Goal: Transaction & Acquisition: Purchase product/service

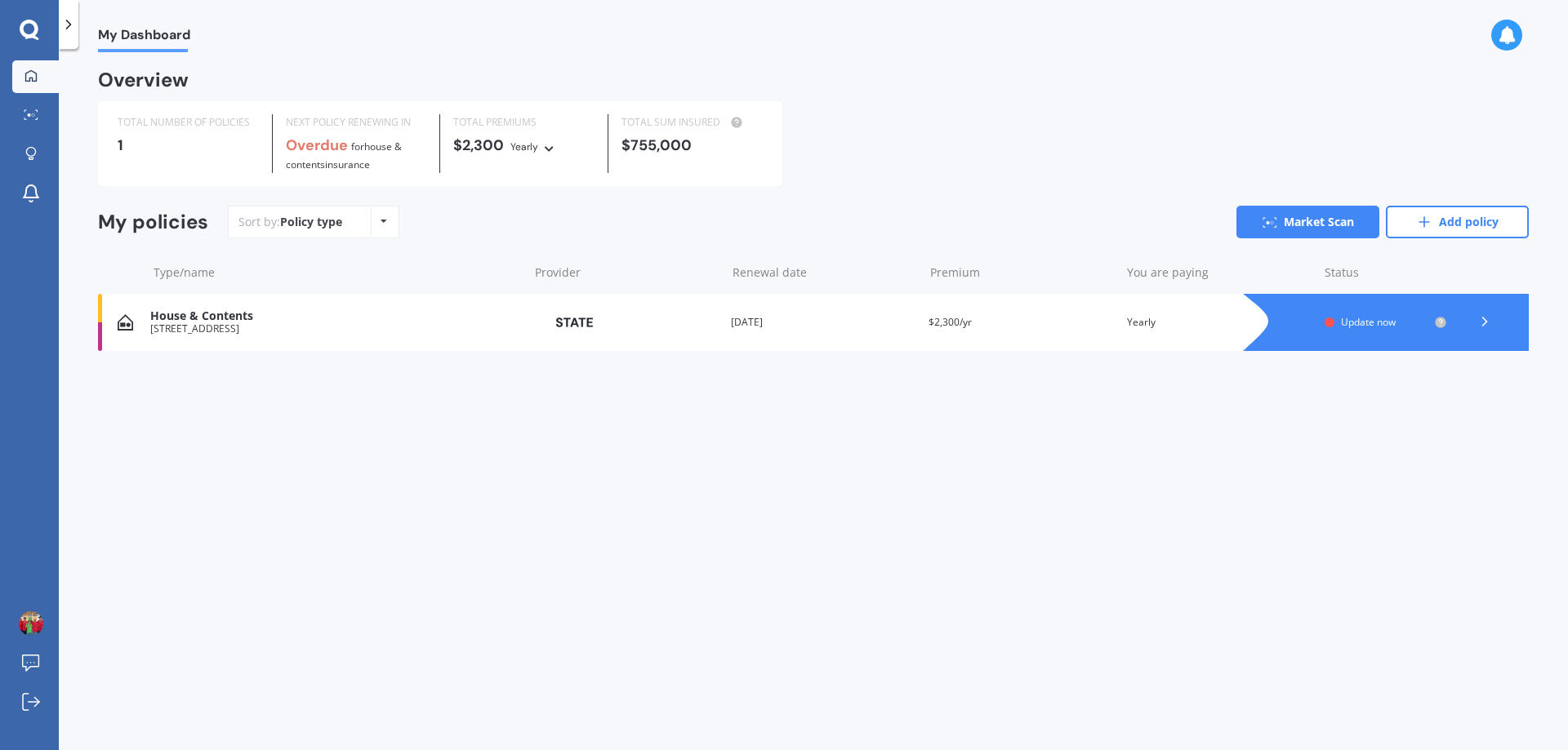
drag, startPoint x: 576, startPoint y: 222, endPoint x: 575, endPoint y: 230, distance: 8.1
drag, startPoint x: 575, startPoint y: 230, endPoint x: 1295, endPoint y: 491, distance: 765.8
click at [1295, 491] on div "My Dashboard Overview TOTAL NUMBER OF POLICIES 1 NEXT POLICY RENEWING IN Overdu…" at bounding box center [813, 403] width 1509 height 702
click at [1482, 318] on icon at bounding box center [1485, 321] width 16 height 16
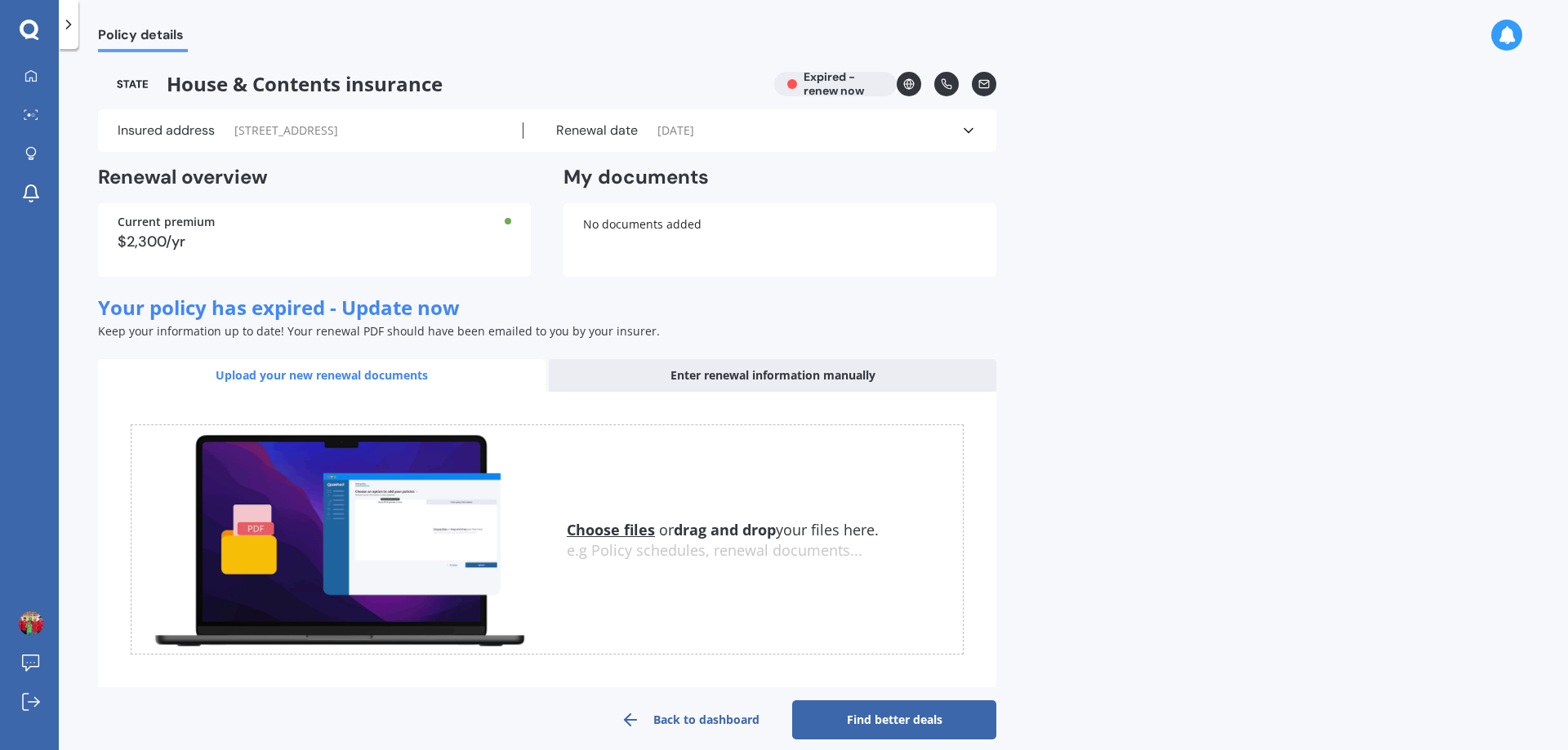
click at [972, 134] on icon at bounding box center [968, 130] width 16 height 16
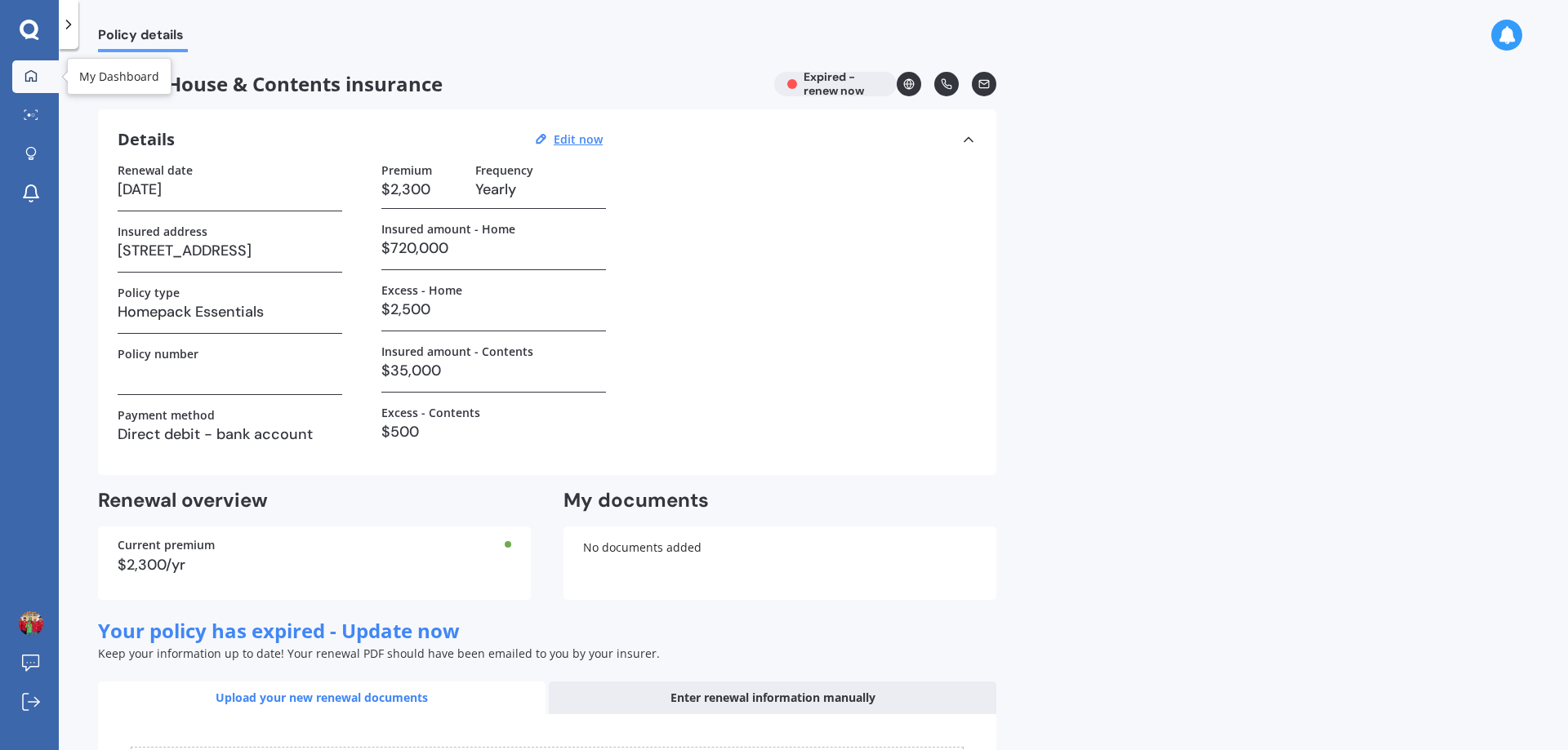
click at [41, 76] on div at bounding box center [30, 76] width 24 height 14
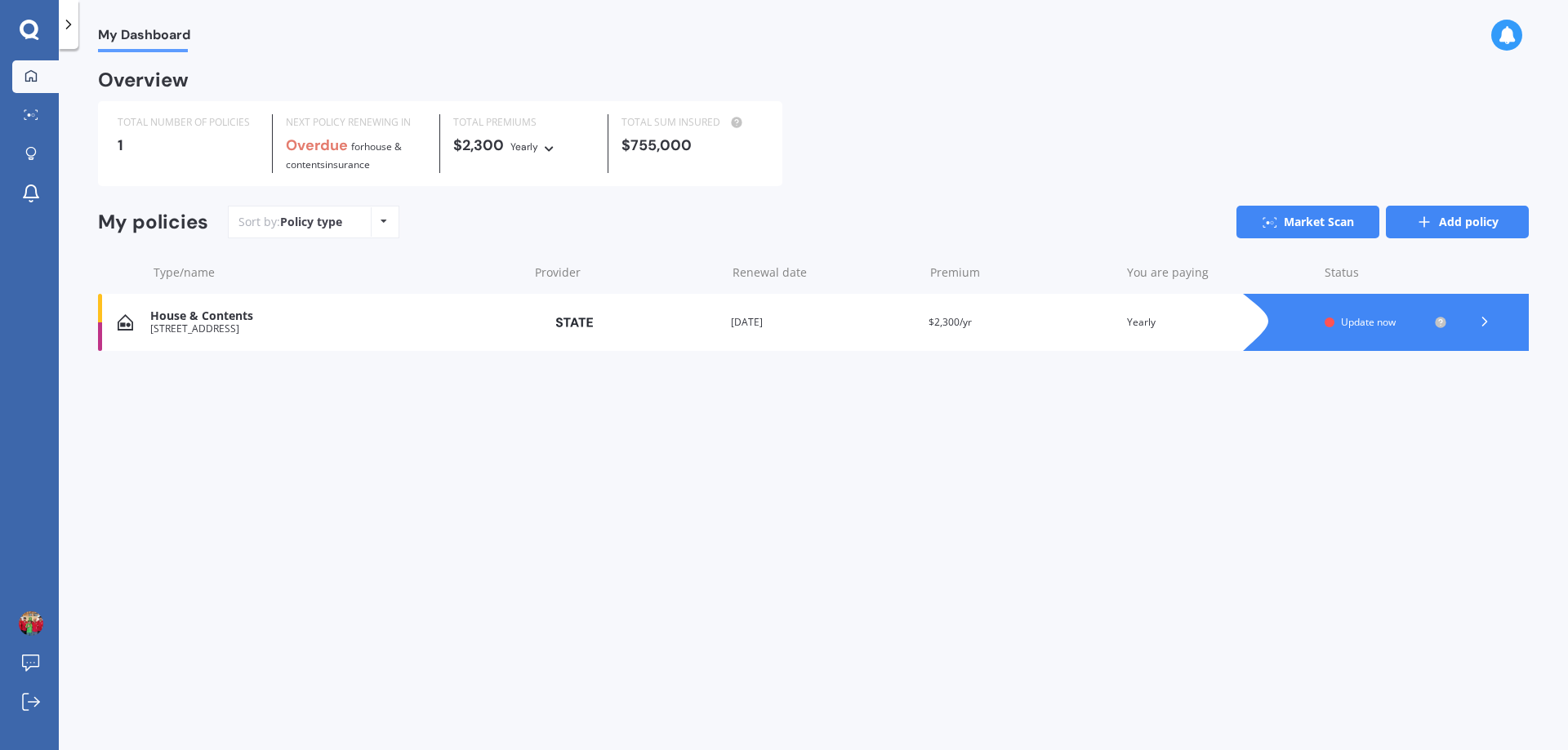
click at [1461, 224] on link "Add policy" at bounding box center [1458, 222] width 143 height 33
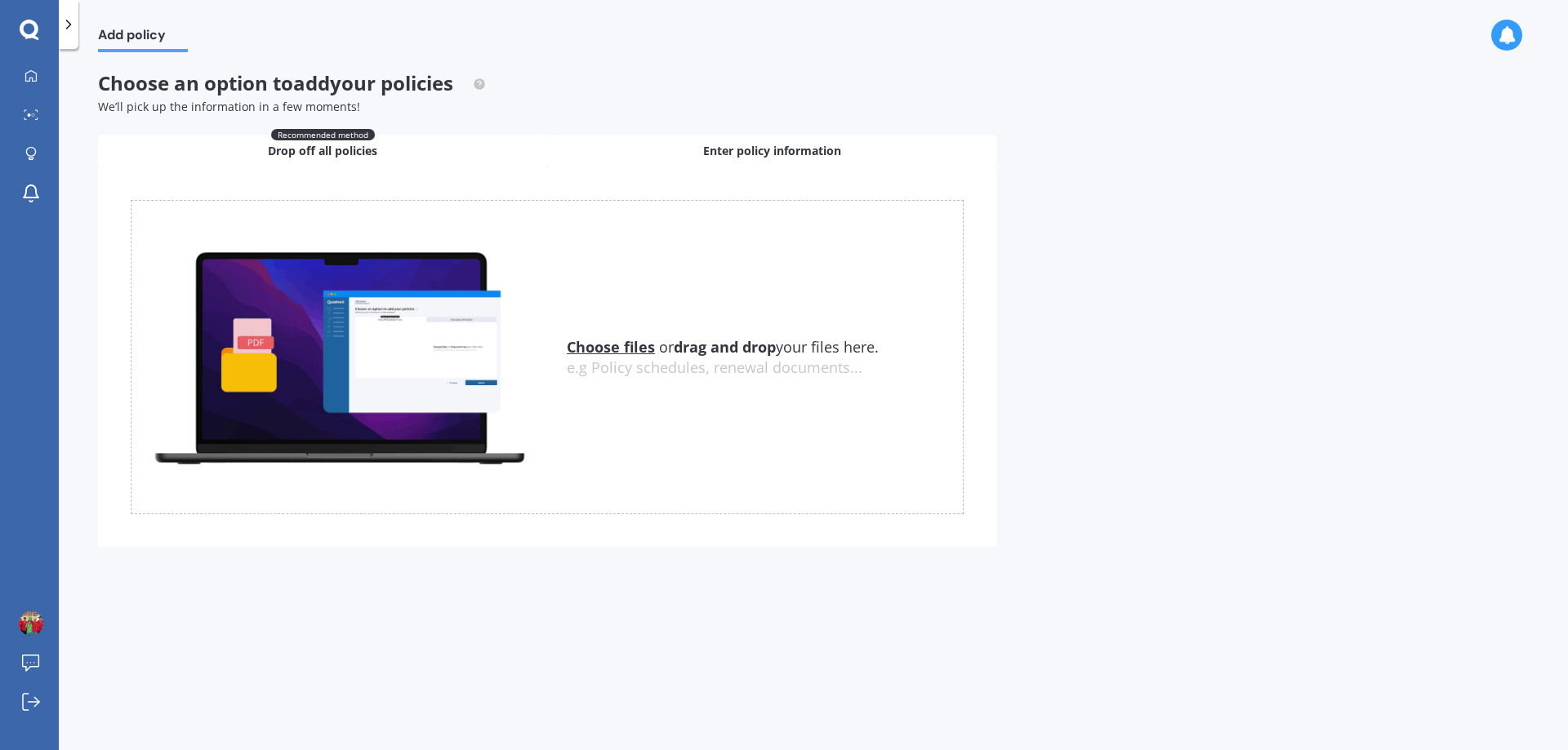
click at [756, 137] on div "Enter policy information" at bounding box center [772, 151] width 449 height 33
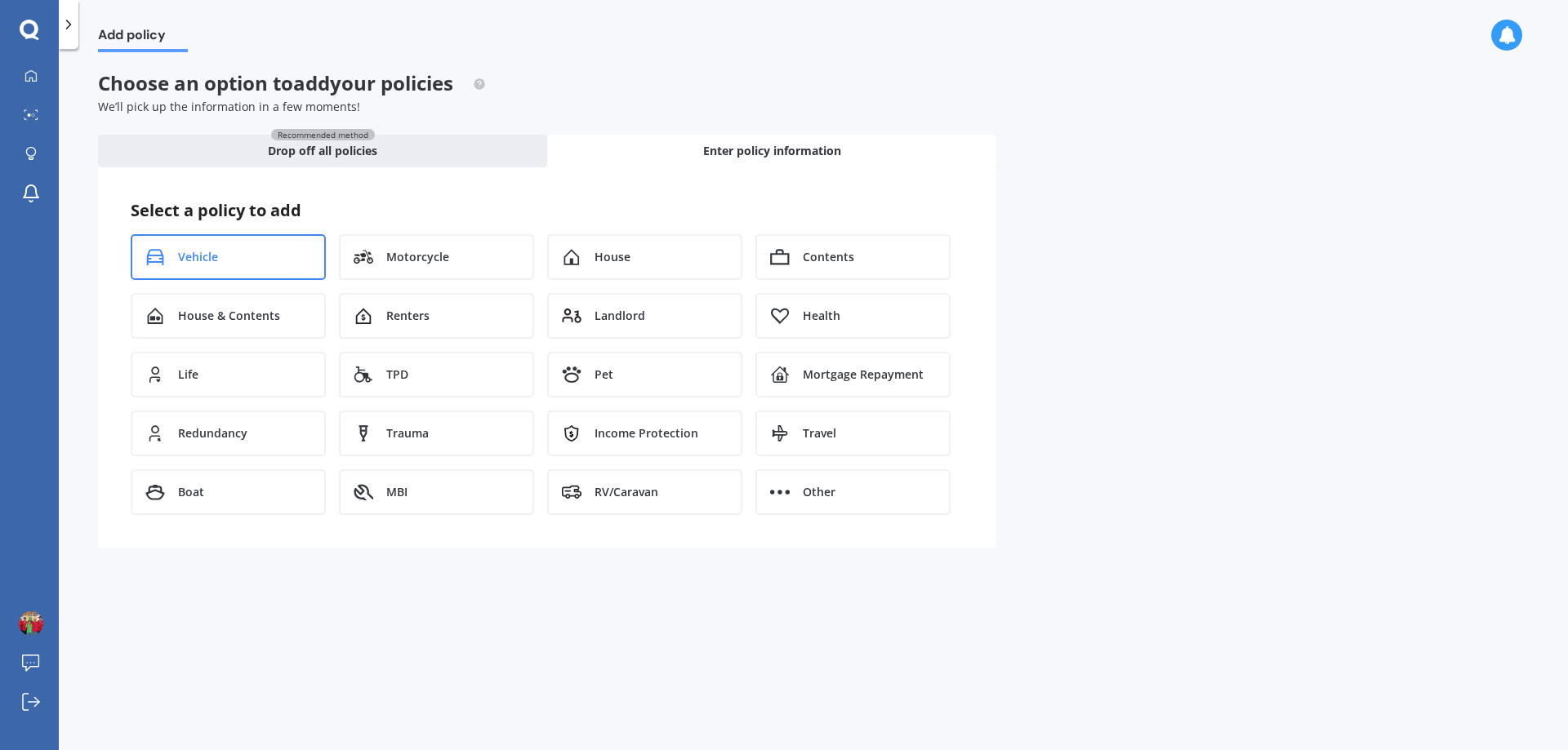
click at [245, 263] on div "Vehicle" at bounding box center [229, 256] width 195 height 45
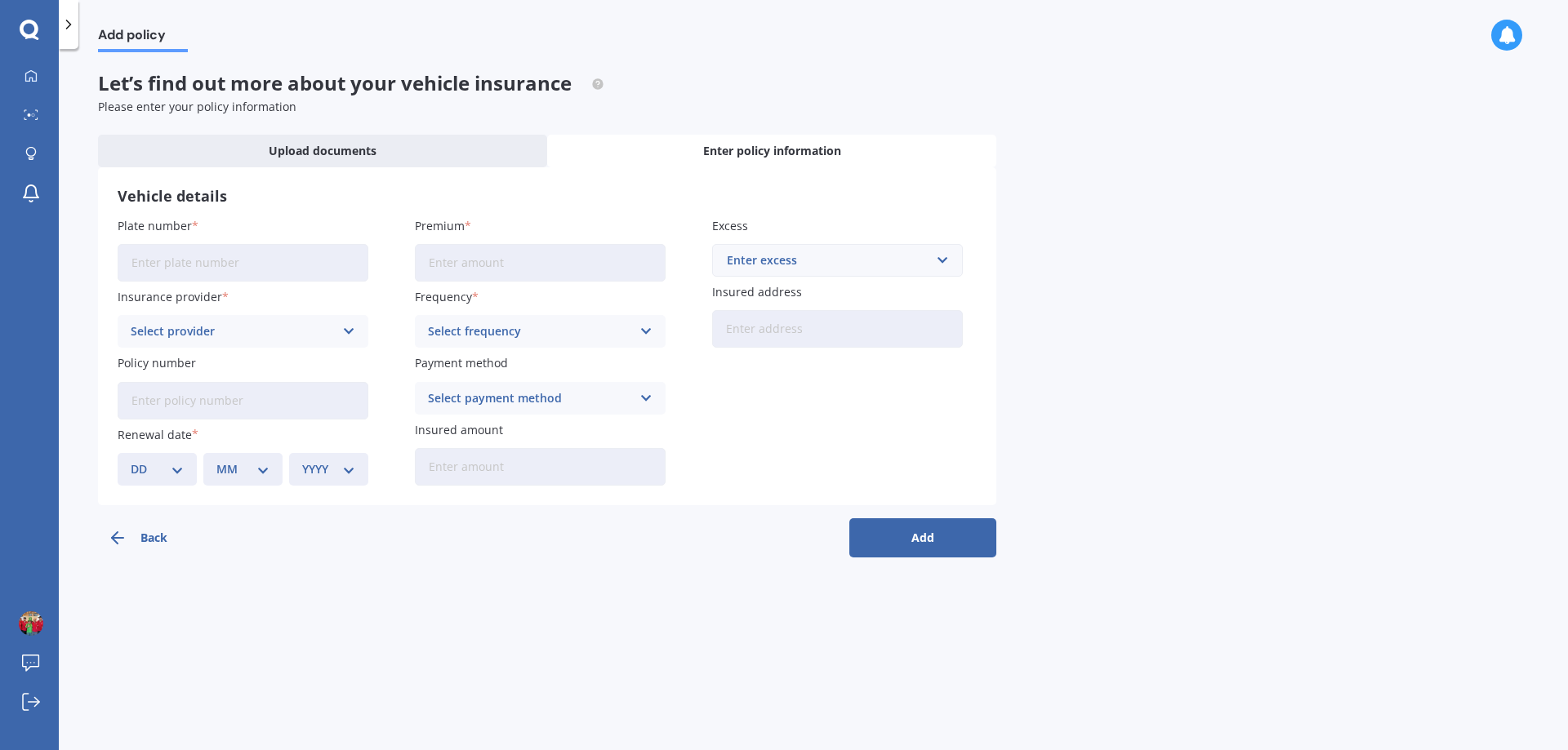
click at [245, 263] on input "Plate number" at bounding box center [243, 262] width 251 height 38
type input "LMJ60"
click at [248, 334] on div "Select provider" at bounding box center [232, 332] width 203 height 18
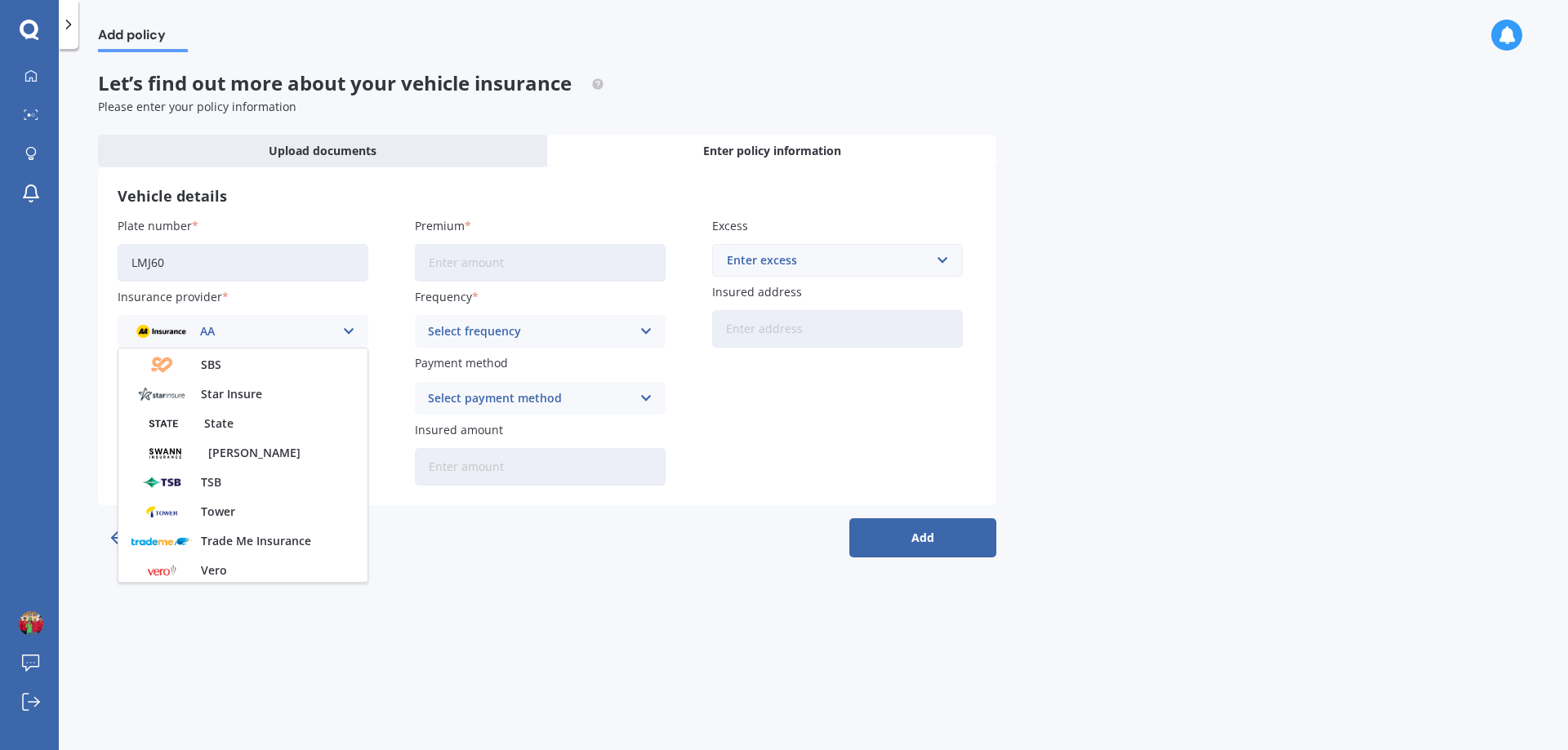
scroll to position [708, 0]
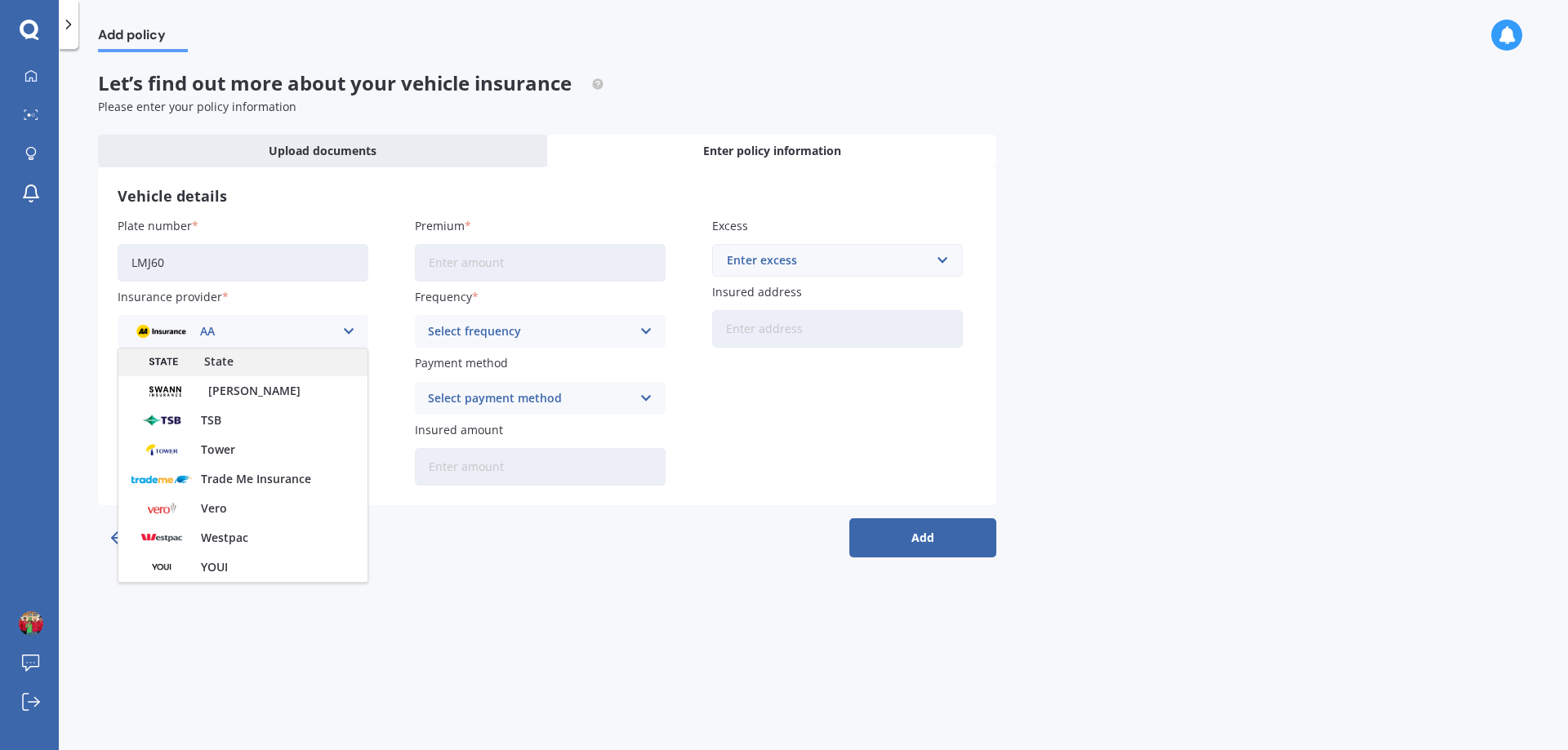
click at [278, 361] on div "State" at bounding box center [243, 362] width 249 height 29
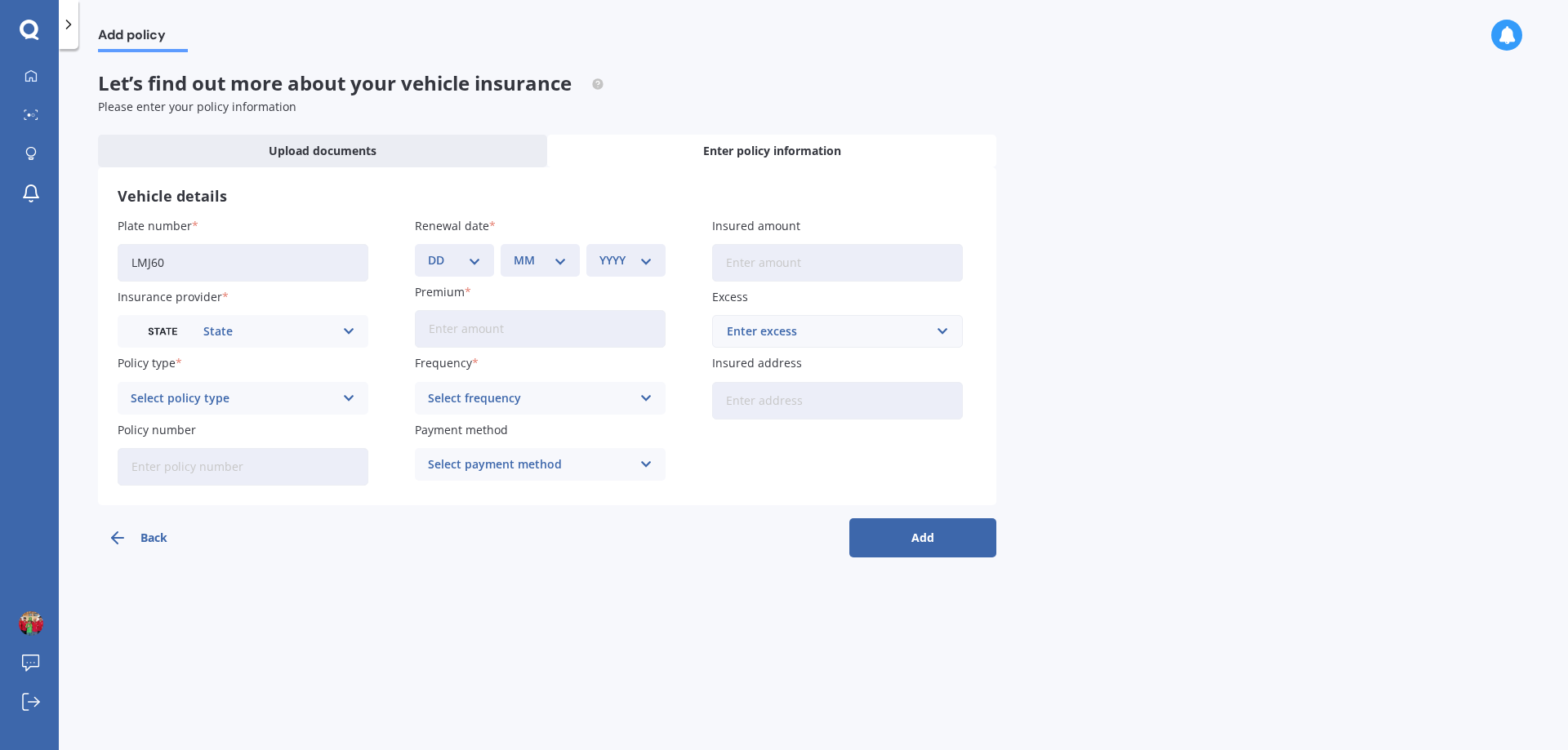
click at [254, 398] on div "Select policy type" at bounding box center [232, 398] width 203 height 18
click at [247, 421] on div "Comprehensive" at bounding box center [243, 430] width 249 height 29
click at [454, 255] on select "DD 01 02 03 04 05 06 07 08 09 10 11 12 13 14 15 16 17 18 19 20 21 22 23 24 25 2…" at bounding box center [454, 260] width 53 height 18
click at [428, 252] on select "DD 01 02 03 04 05 06 07 08 09 10 11 12 13 14 15 16 17 18 19 20 21 22 23 24 25 2…" at bounding box center [454, 260] width 53 height 18
click at [461, 267] on select "DD 01 02 03 04 05 06 07 08 09 10 11 12 13 14 15 16 17 18 19 20 21 22 23 24 25 2…" at bounding box center [454, 260] width 53 height 18
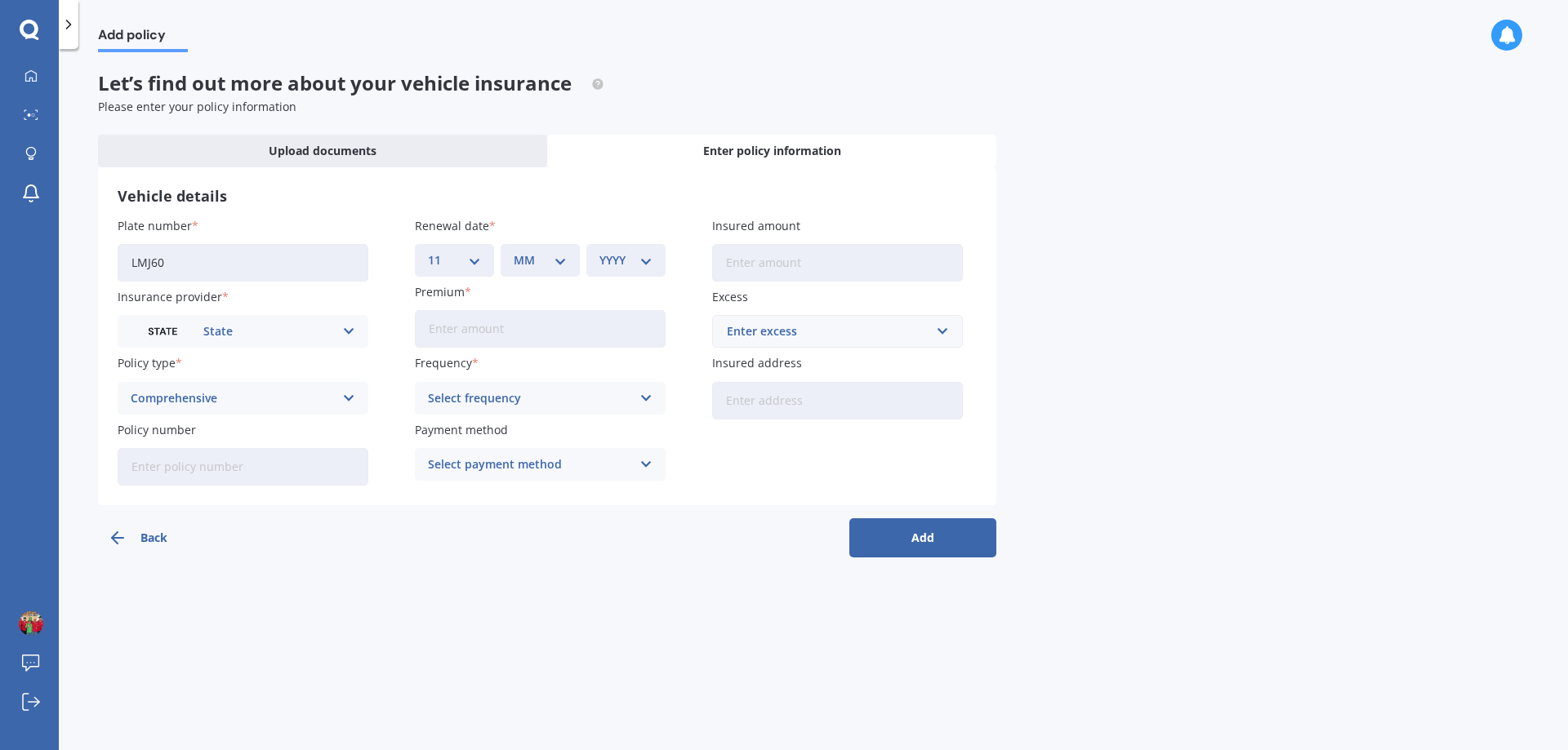
select select "17"
click at [428, 252] on select "DD 01 02 03 04 05 06 07 08 09 10 11 12 13 14 15 16 17 18 19 20 21 22 23 24 25 2…" at bounding box center [454, 260] width 53 height 18
click at [547, 264] on select "MM 01 02 03 04 05 06 07 08 09 10 11 12" at bounding box center [540, 260] width 53 height 18
select select "11"
click at [514, 252] on select "MM 01 02 03 04 05 06 07 08 09 10 11 12" at bounding box center [540, 260] width 53 height 18
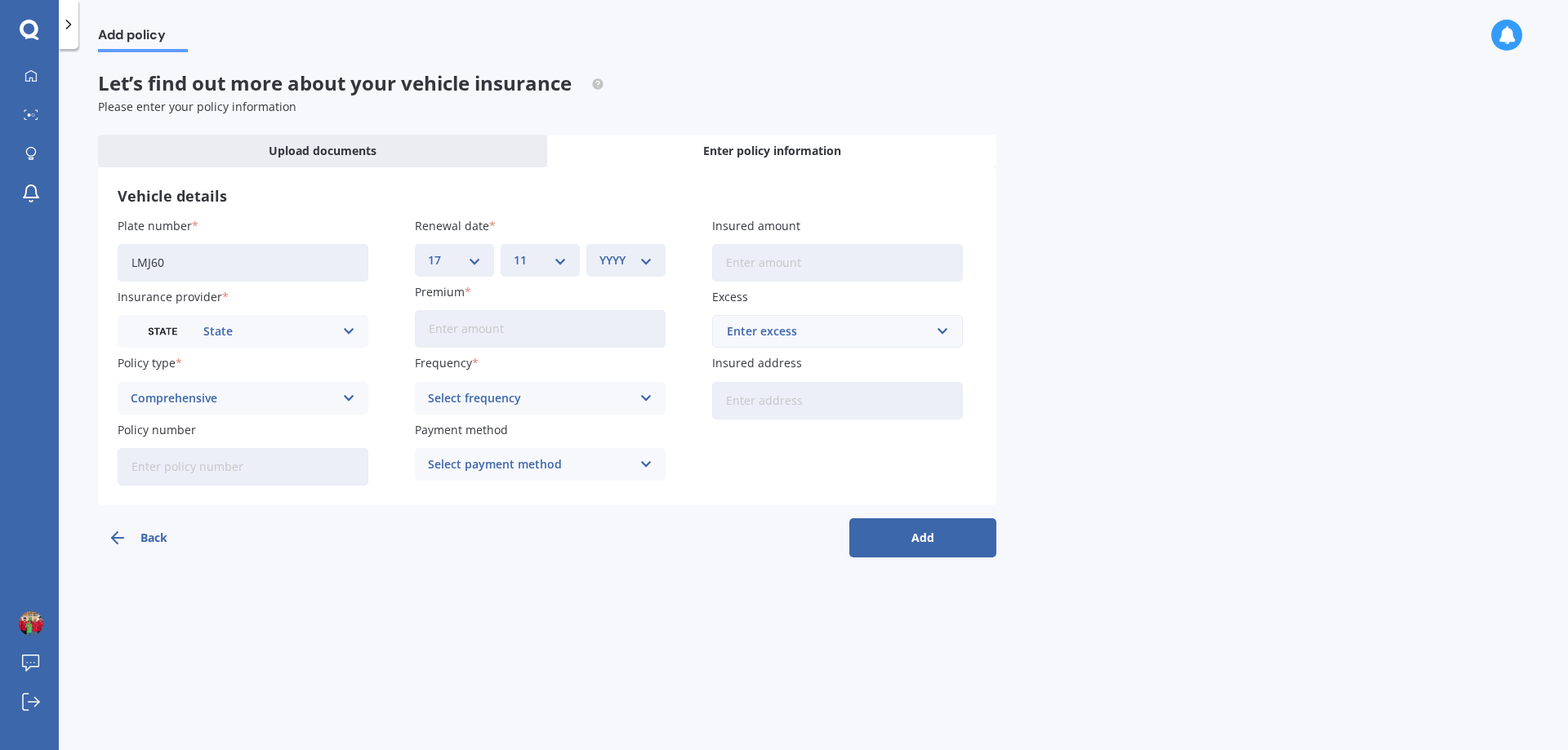
click at [615, 259] on select "YYYY 2027 2026 2025 2024 2023 2022 2021 2020 2019 2018 2017 2016 2015 2014 2013…" at bounding box center [626, 260] width 53 height 18
select select "2025"
click at [600, 252] on select "YYYY 2027 2026 2025 2024 2023 2022 2021 2020 2019 2018 2017 2016 2015 2014 2013…" at bounding box center [626, 260] width 53 height 18
click at [553, 325] on input "Premium" at bounding box center [540, 329] width 251 height 38
type input "$735.00"
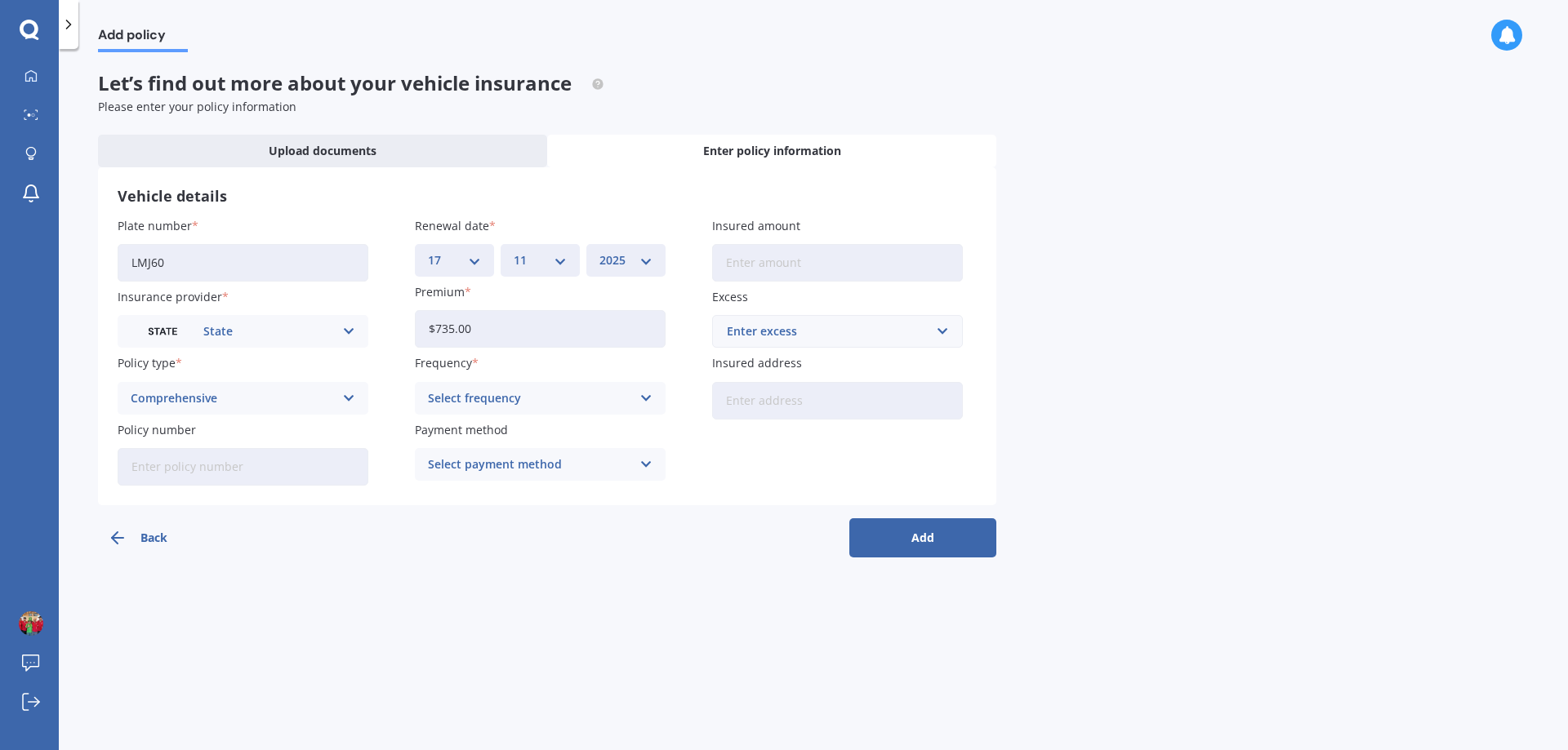
click at [553, 404] on div "Select frequency" at bounding box center [529, 398] width 203 height 18
click at [463, 430] on div "Yearly" at bounding box center [540, 430] width 249 height 29
click at [893, 538] on button "Add" at bounding box center [923, 538] width 147 height 40
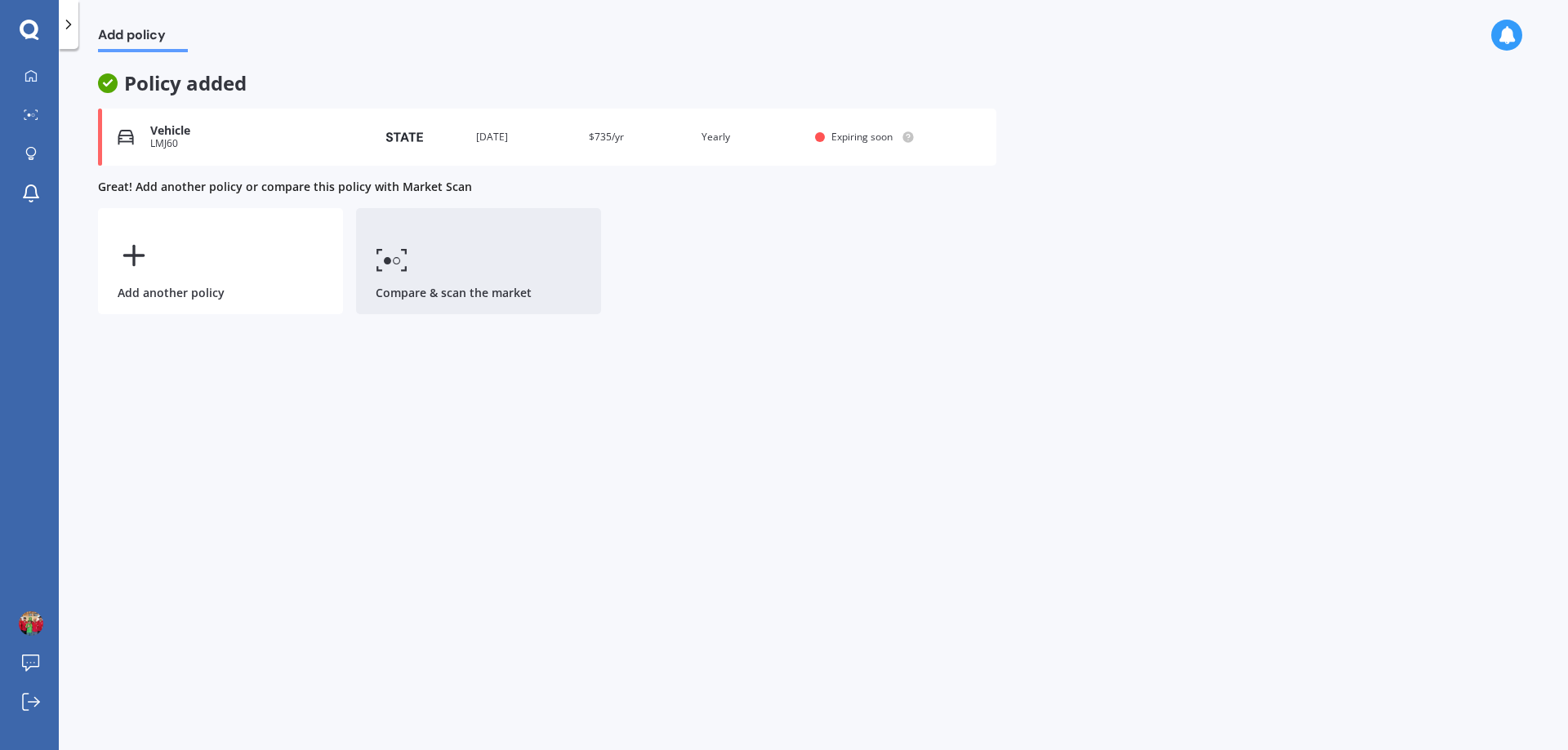
click at [500, 254] on link "Compare & scan the market" at bounding box center [478, 261] width 245 height 106
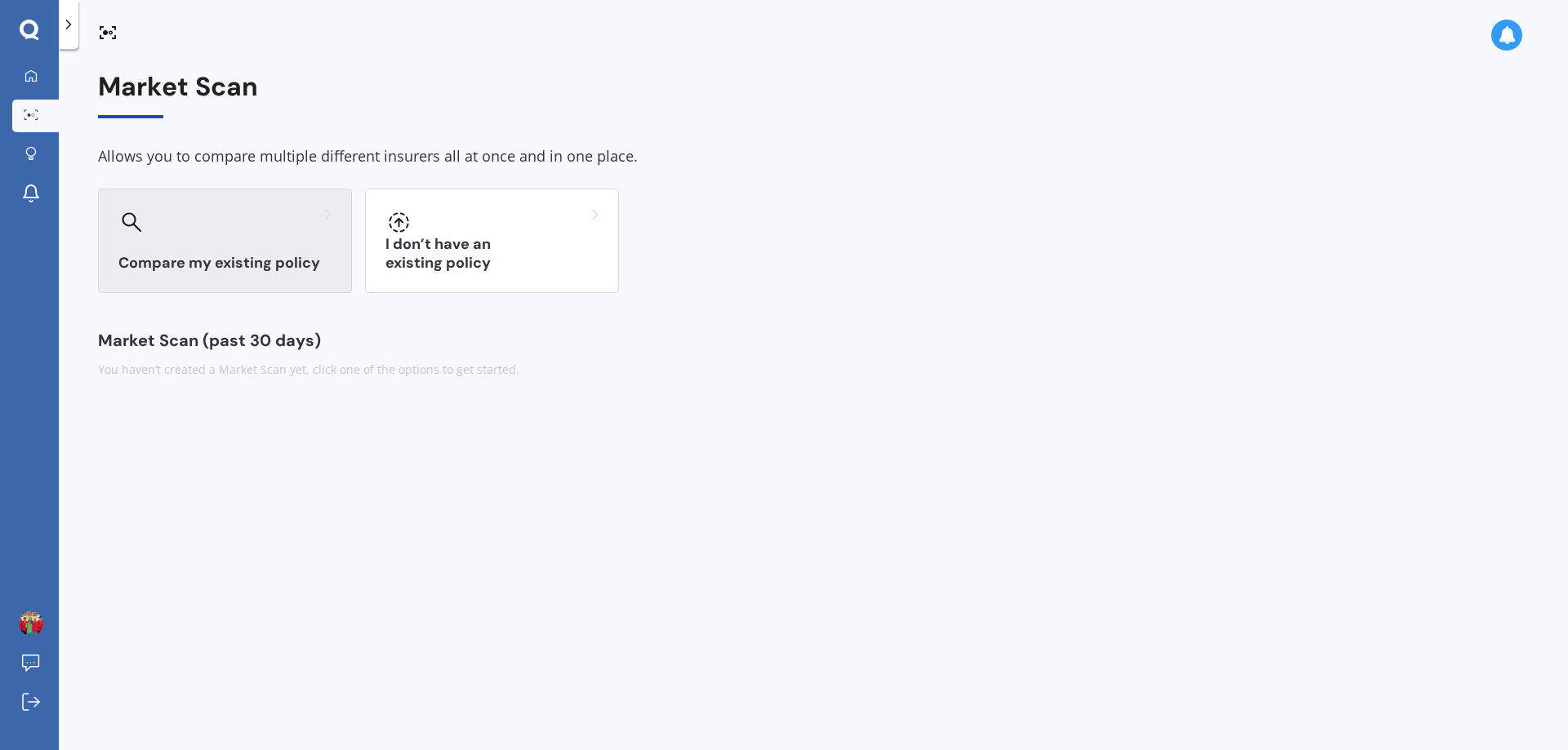
click at [270, 234] on div at bounding box center [225, 222] width 213 height 26
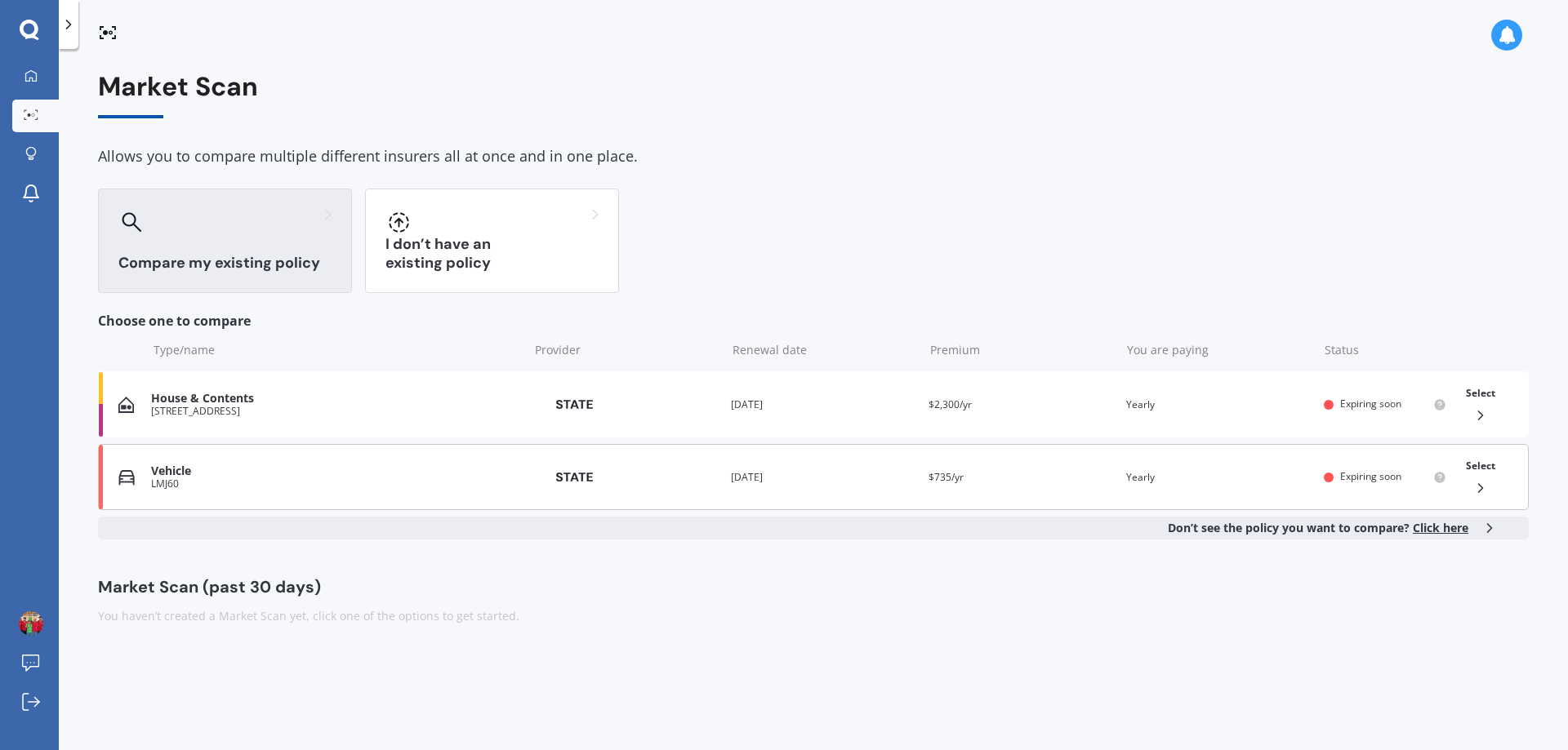
click at [253, 465] on div "Vehicle" at bounding box center [336, 471] width 369 height 13
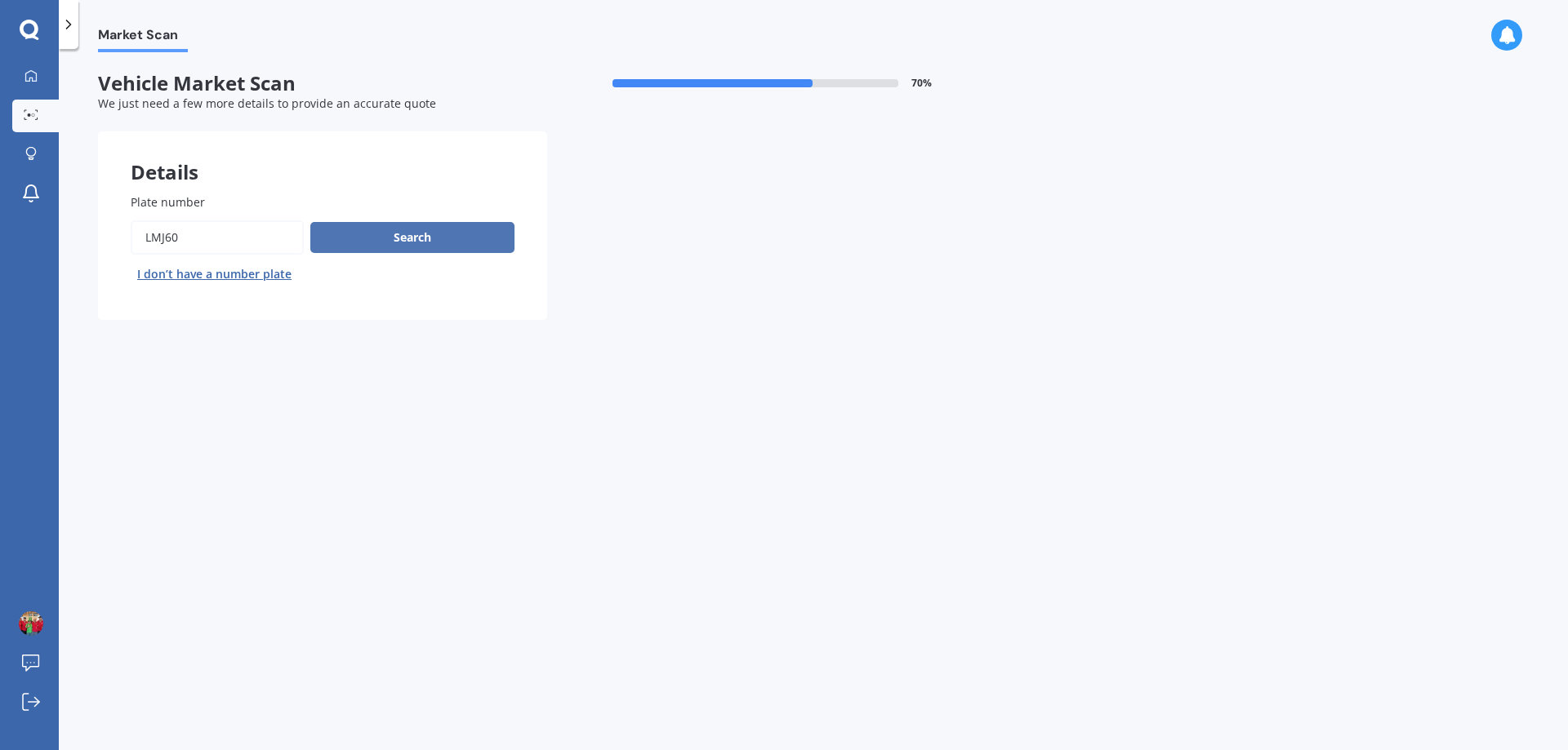
click at [359, 225] on button "Search" at bounding box center [413, 237] width 204 height 31
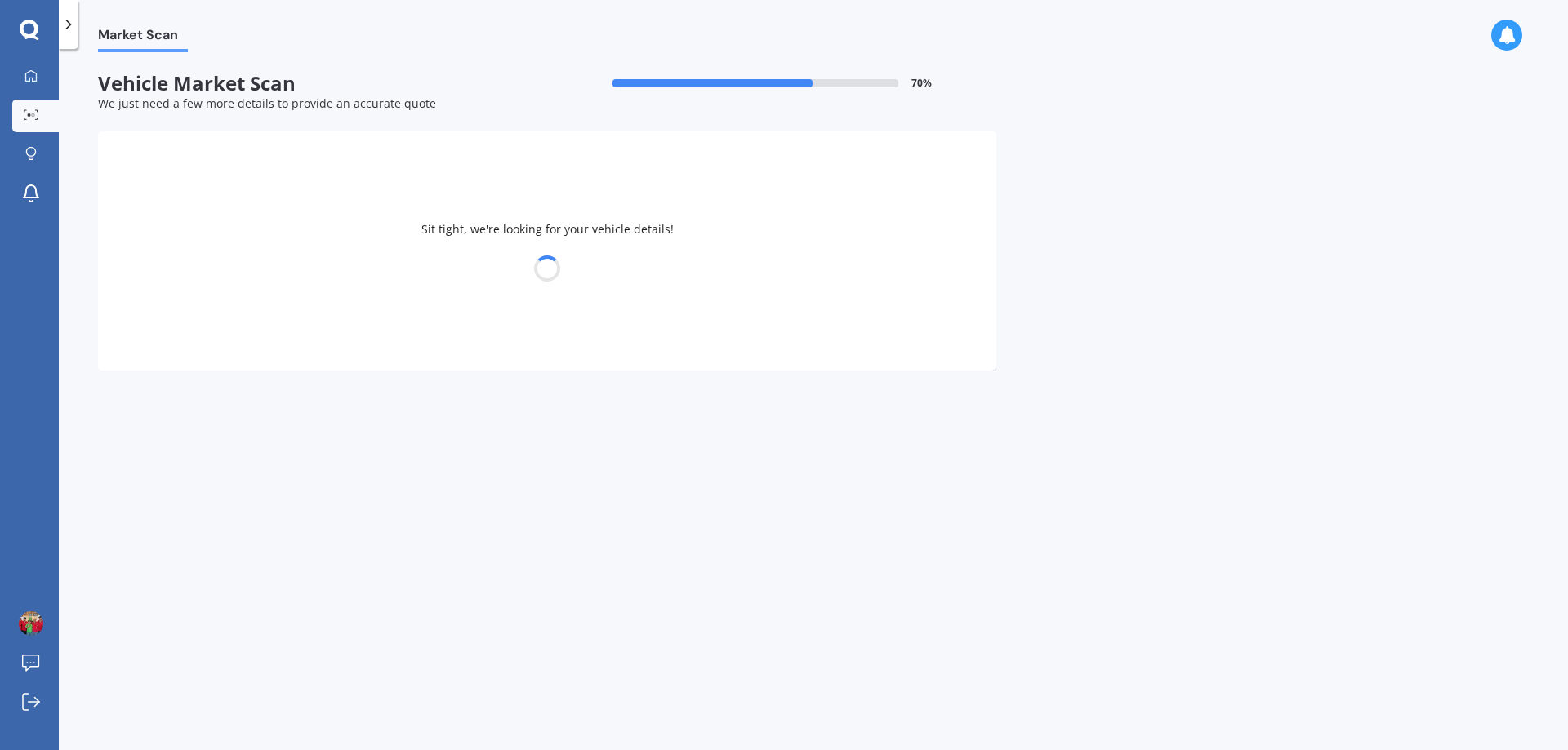
select select "NISSAN"
select select "LEAF"
select select "16"
select select "08"
select select "1966"
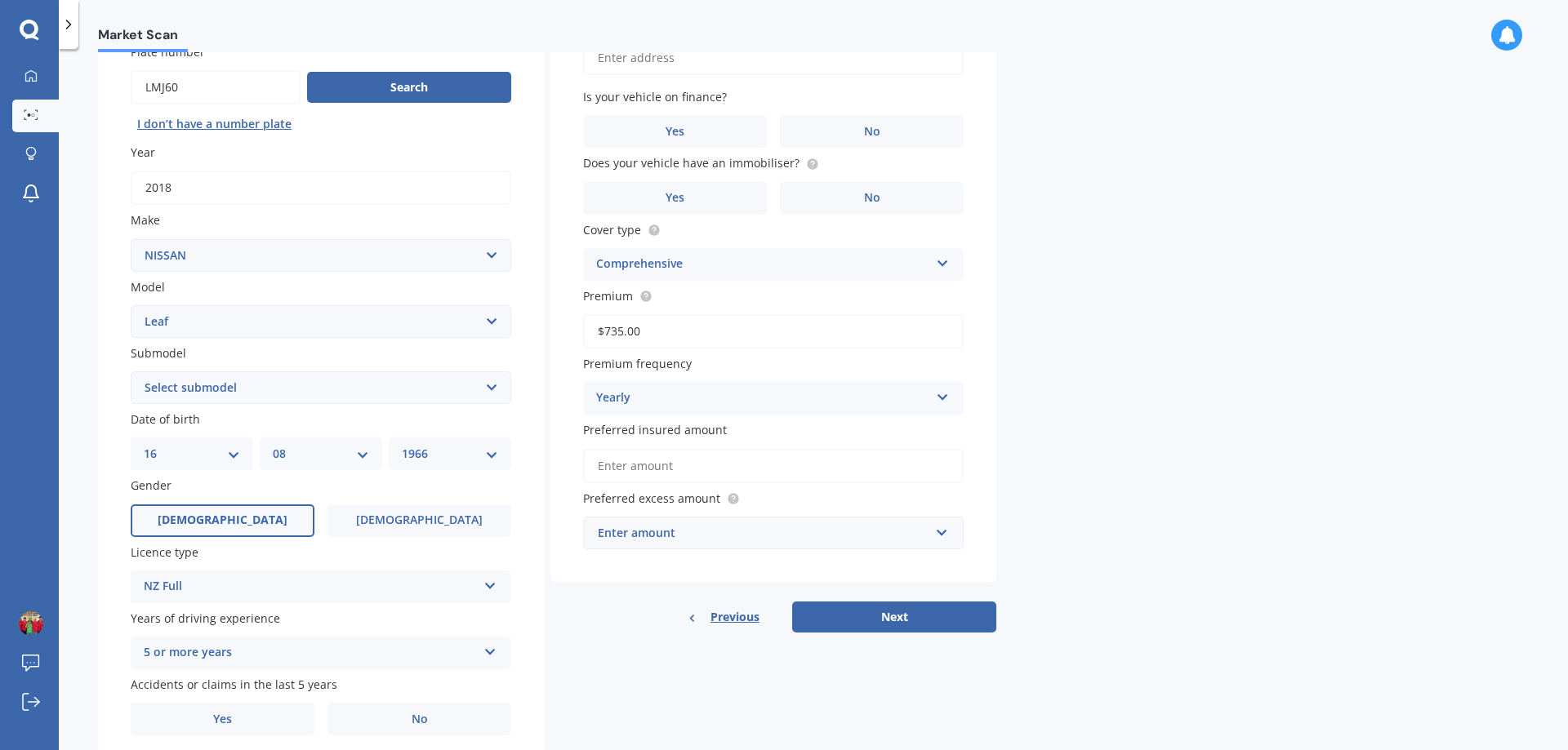
scroll to position [163, 0]
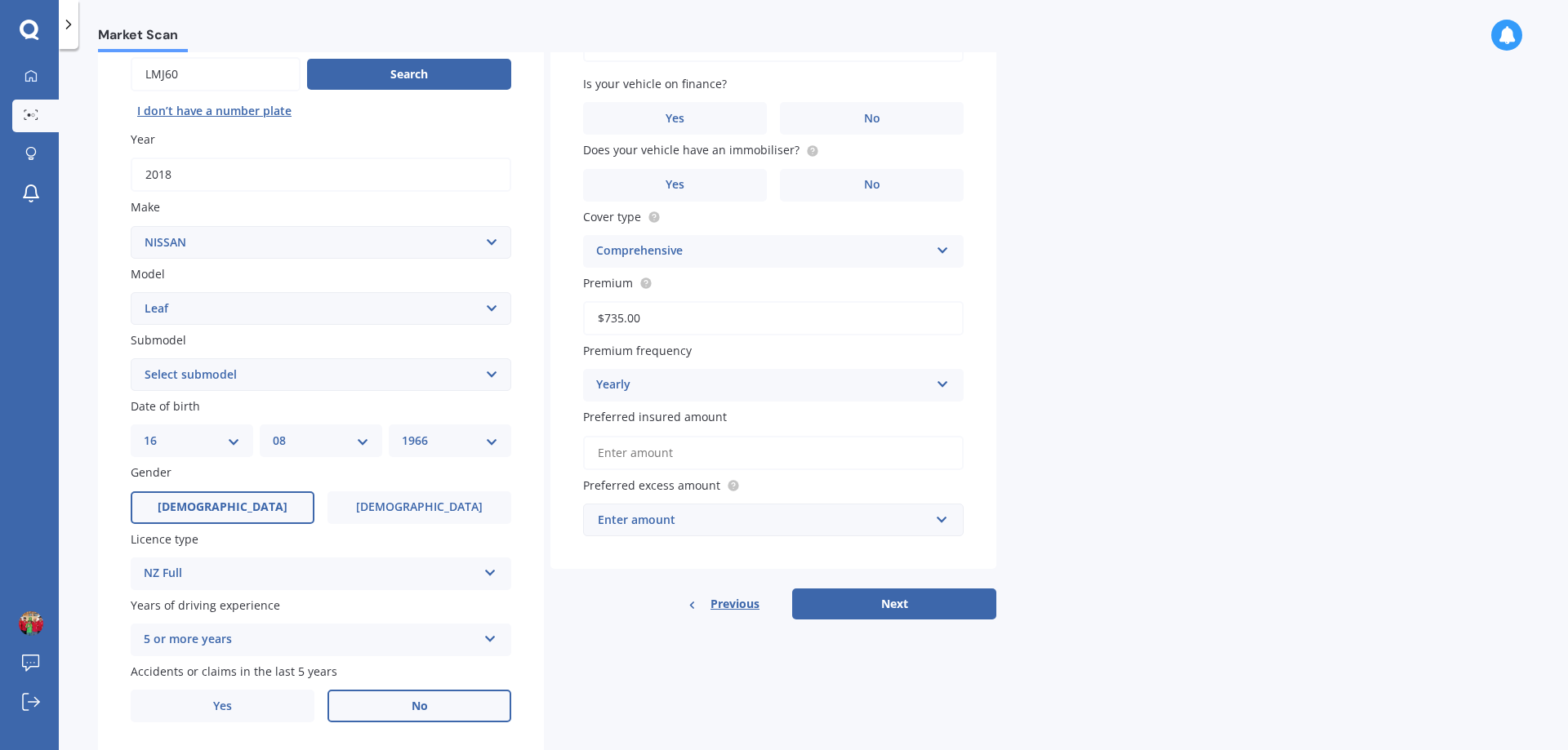
click at [387, 705] on label "No" at bounding box center [419, 707] width 184 height 33
click at [0, 0] on input "No" at bounding box center [0, 0] width 0 height 0
click at [847, 122] on label "No" at bounding box center [872, 119] width 184 height 33
click at [0, 0] on input "No" at bounding box center [0, 0] width 0 height 0
click at [706, 192] on label "Yes" at bounding box center [675, 185] width 184 height 33
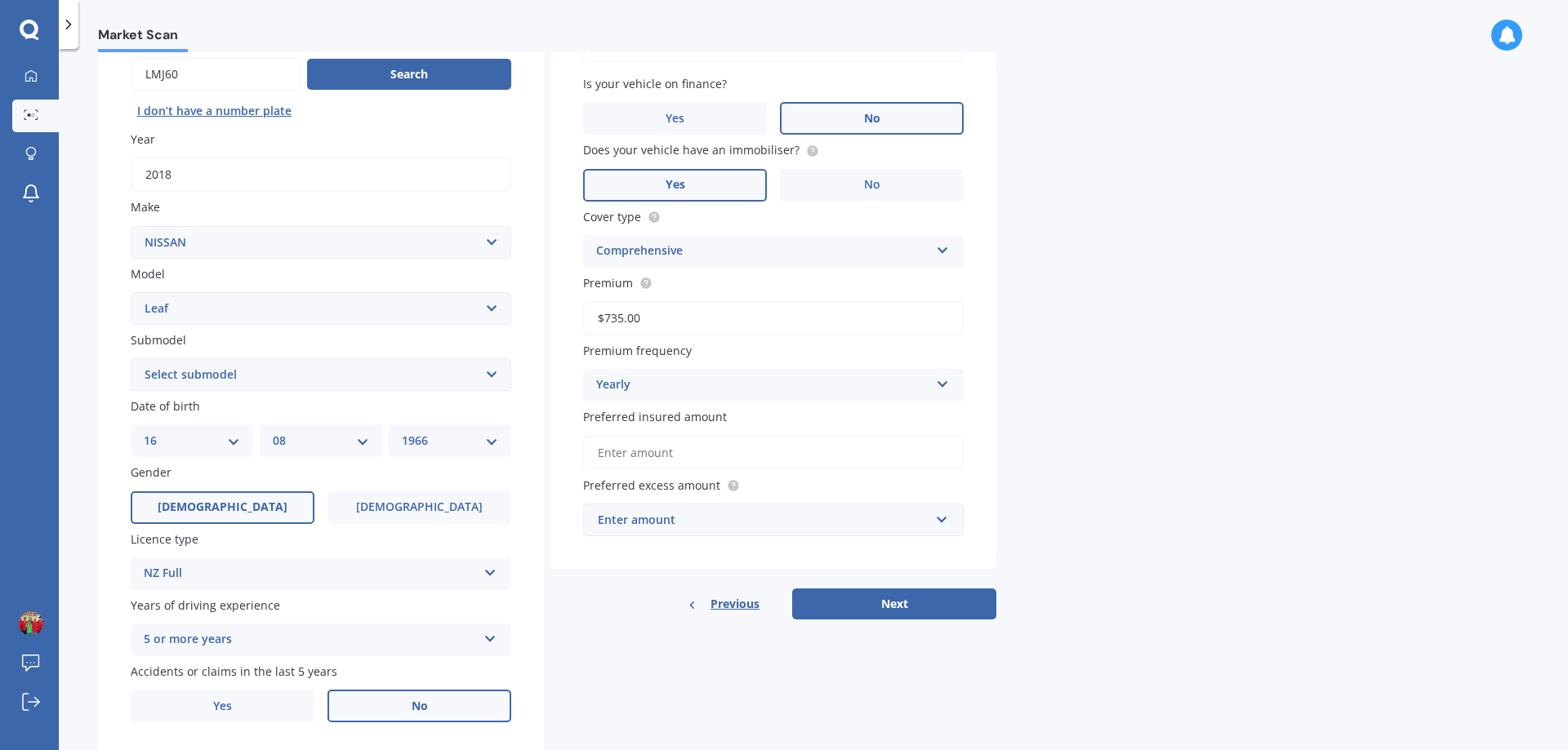
click at [0, 0] on input "Yes" at bounding box center [0, 0] width 0 height 0
click at [716, 455] on input "Preferred insured amount" at bounding box center [773, 453] width 381 height 35
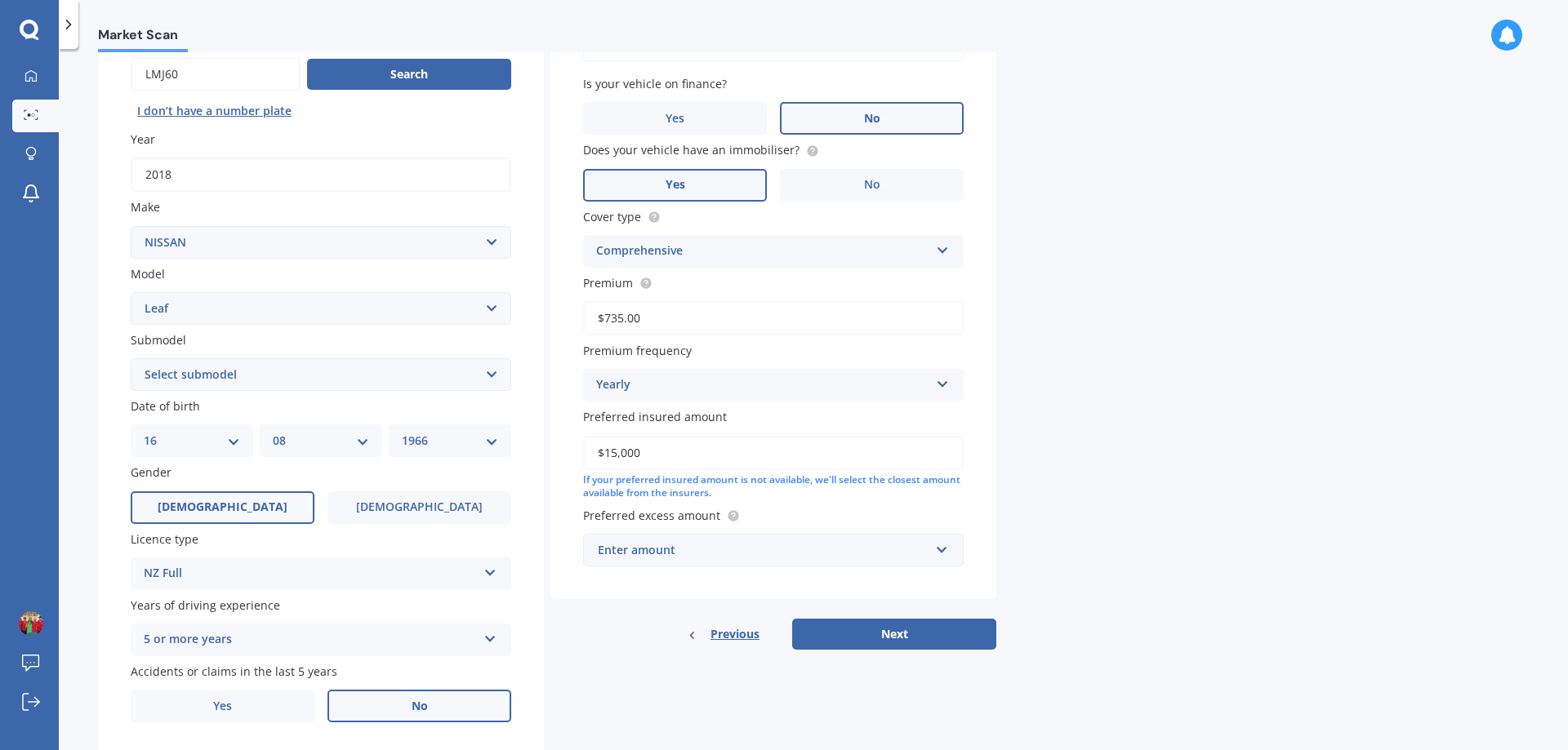
type input "$15,000"
click at [748, 552] on div "Enter amount" at bounding box center [764, 550] width 332 height 18
type input "500"
click at [695, 456] on div "$ 500" at bounding box center [773, 459] width 379 height 30
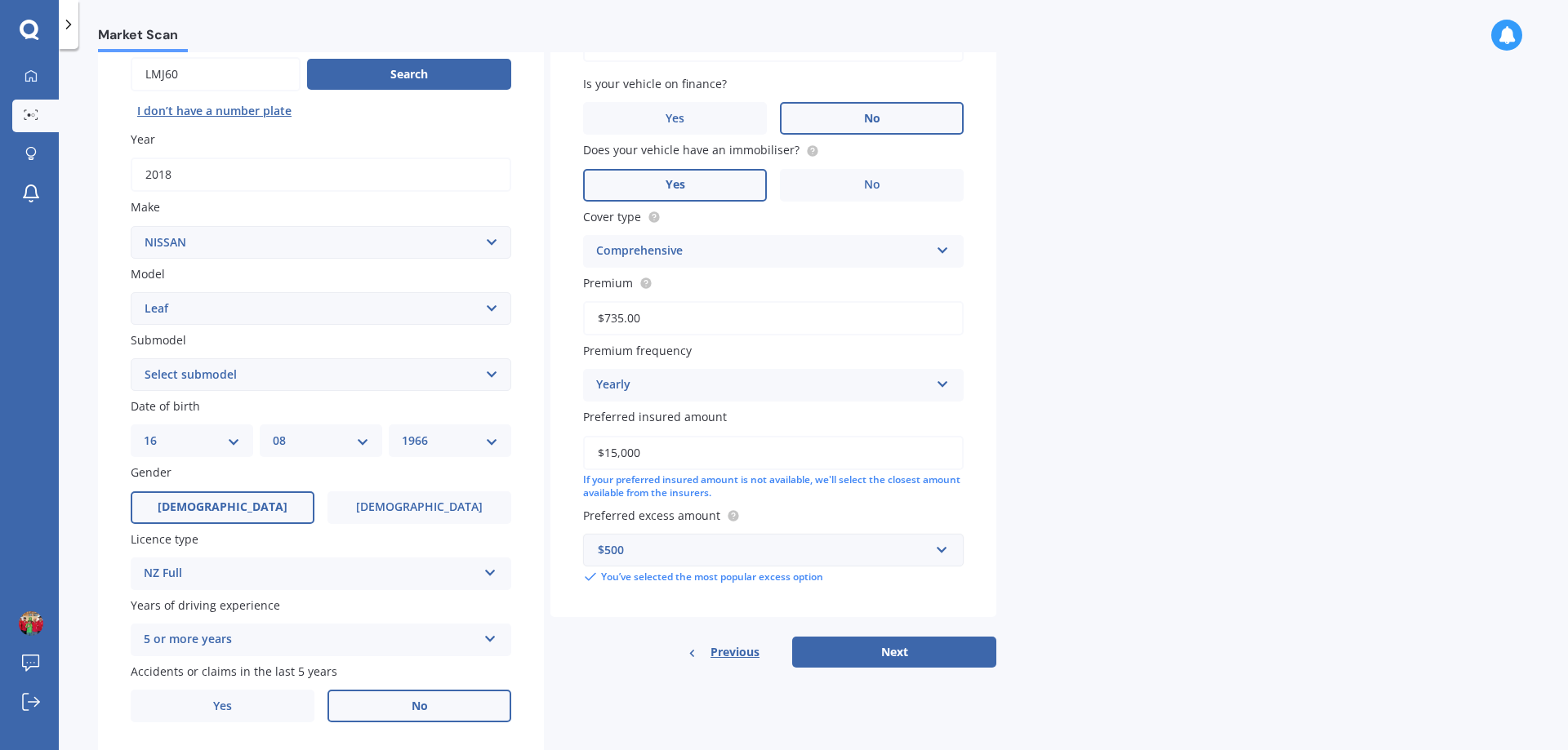
click at [320, 379] on select "Select submodel EV Hybrid" at bounding box center [321, 375] width 381 height 33
select select "EV"
click at [131, 359] on select "Select submodel EV Hybrid" at bounding box center [321, 375] width 381 height 33
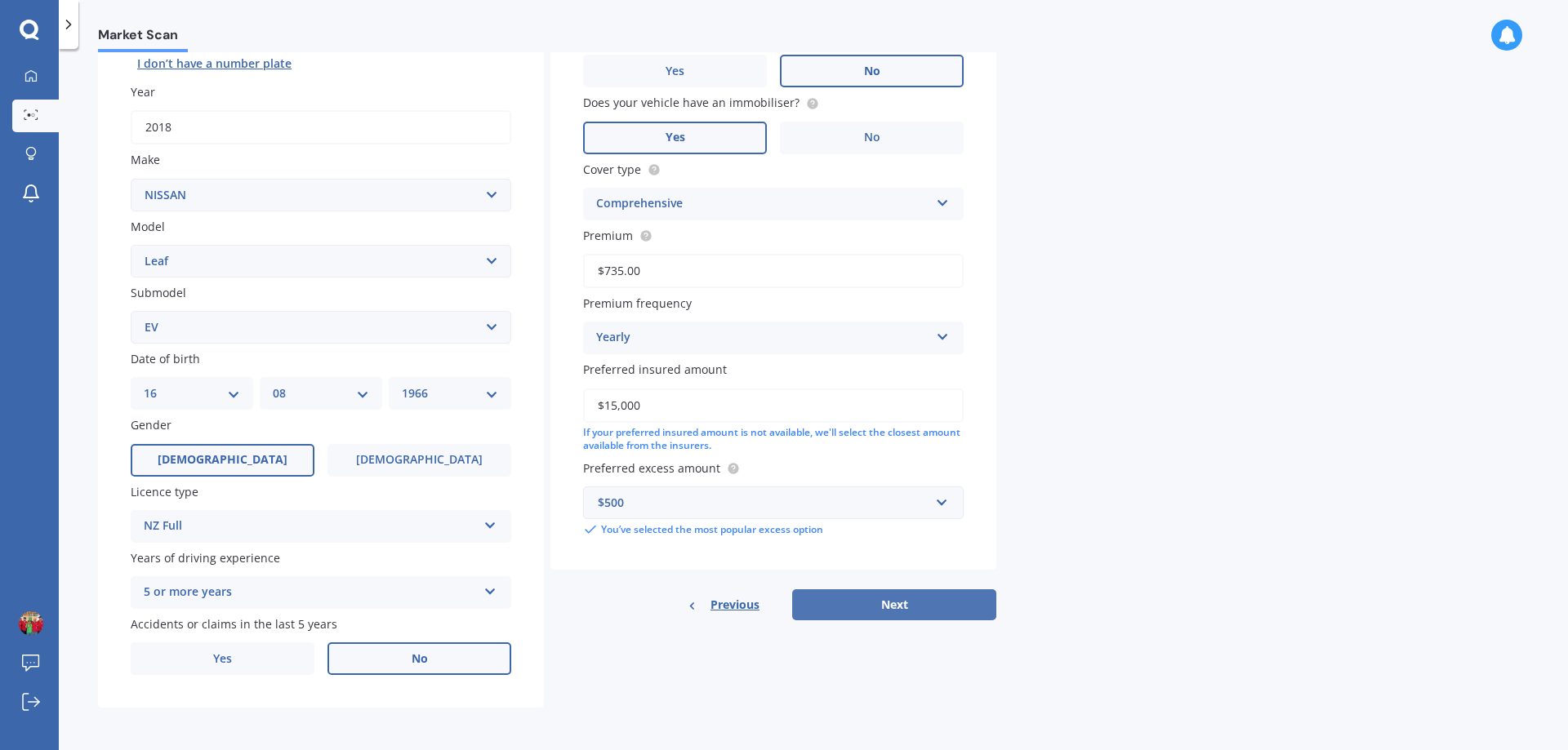
click at [908, 613] on button "Next" at bounding box center [895, 605] width 204 height 31
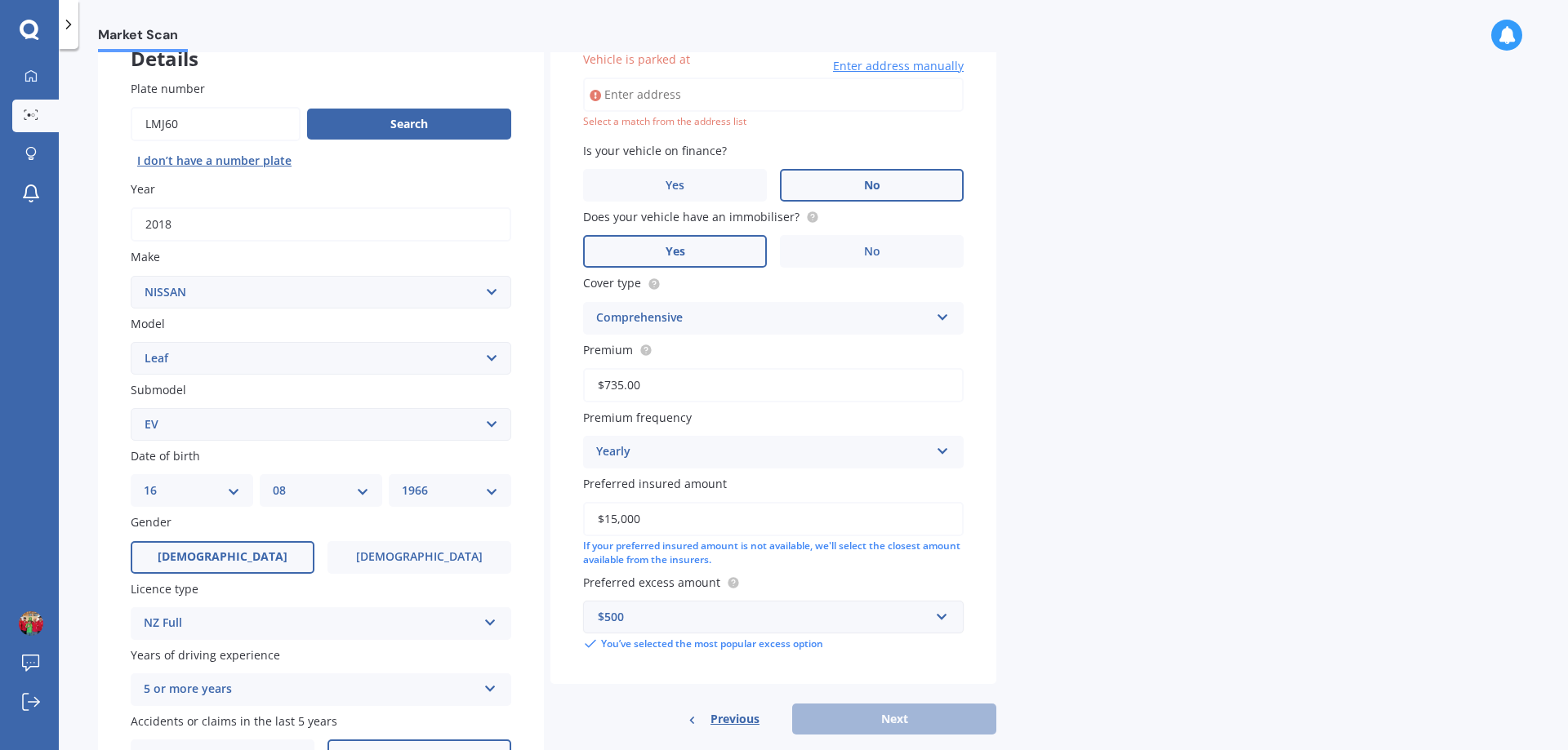
scroll to position [112, 0]
click at [659, 105] on input "Vehicle is parked at" at bounding box center [773, 96] width 381 height 35
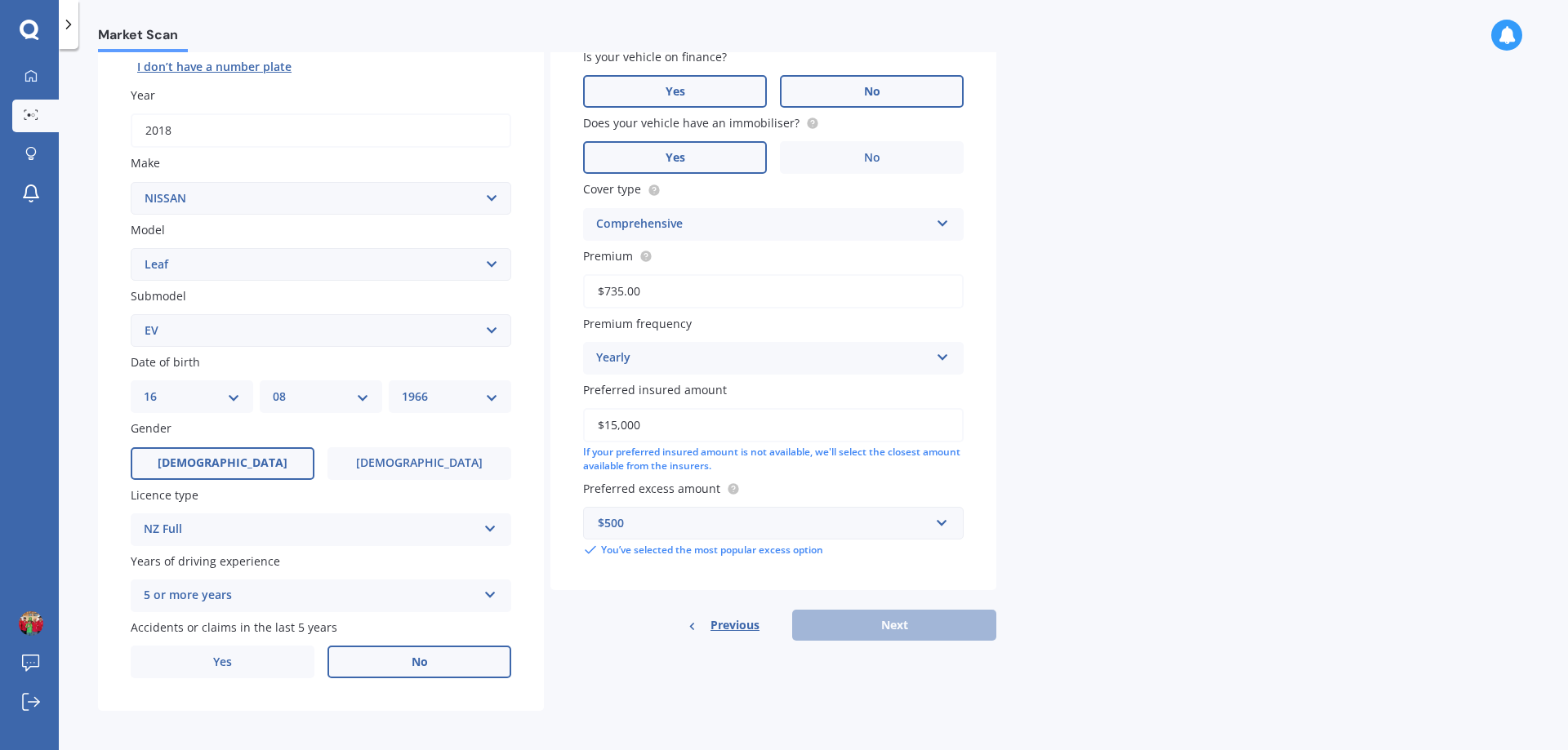
scroll to position [211, 0]
click at [944, 627] on div "Previous Next" at bounding box center [773, 622] width 446 height 31
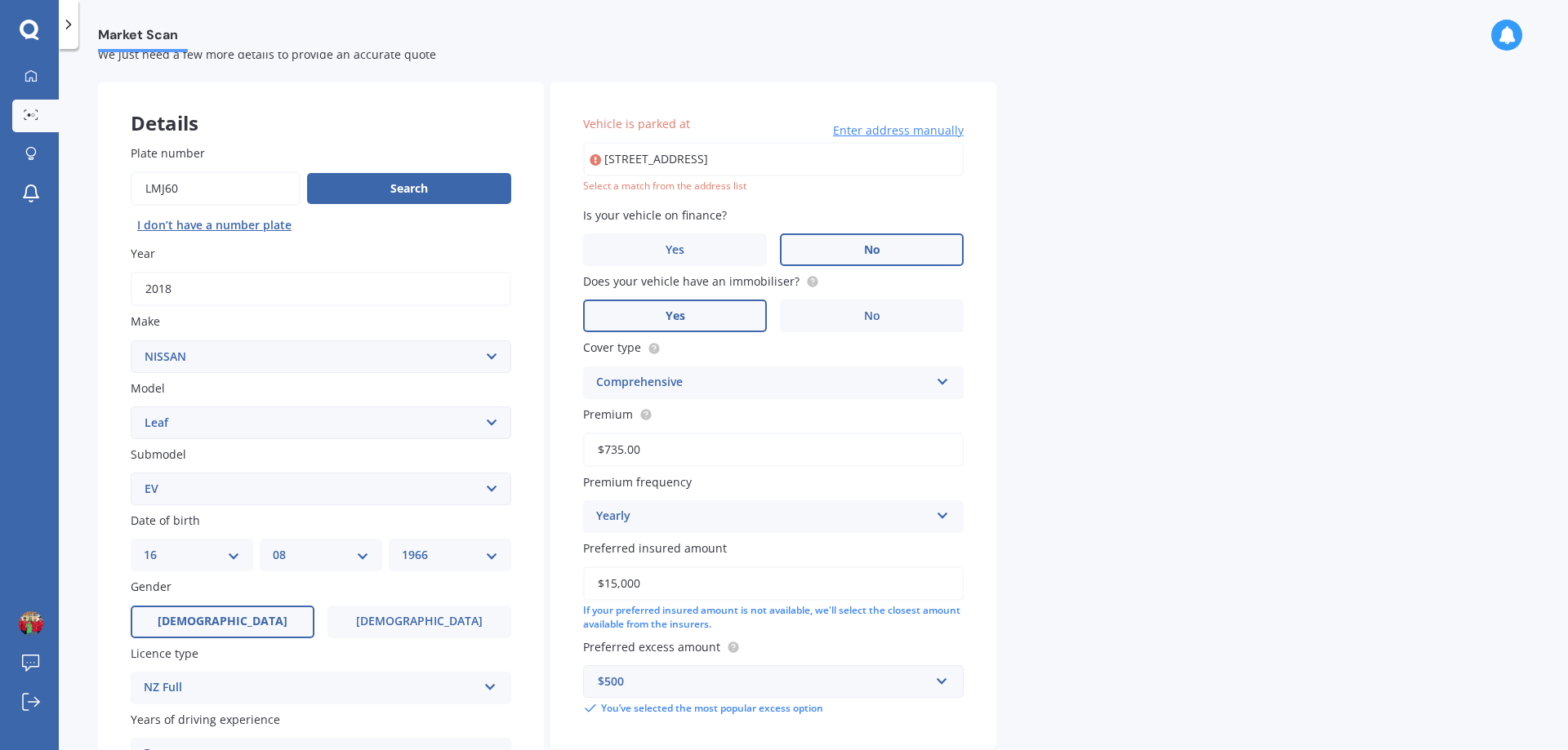
scroll to position [47, 0]
click at [806, 160] on input "[STREET_ADDRESS]" at bounding box center [773, 161] width 381 height 35
click at [783, 160] on input "[STREET_ADDRESS]" at bounding box center [773, 161] width 381 height 35
click at [780, 161] on input "[STREET_ADDRESS]" at bounding box center [773, 161] width 381 height 35
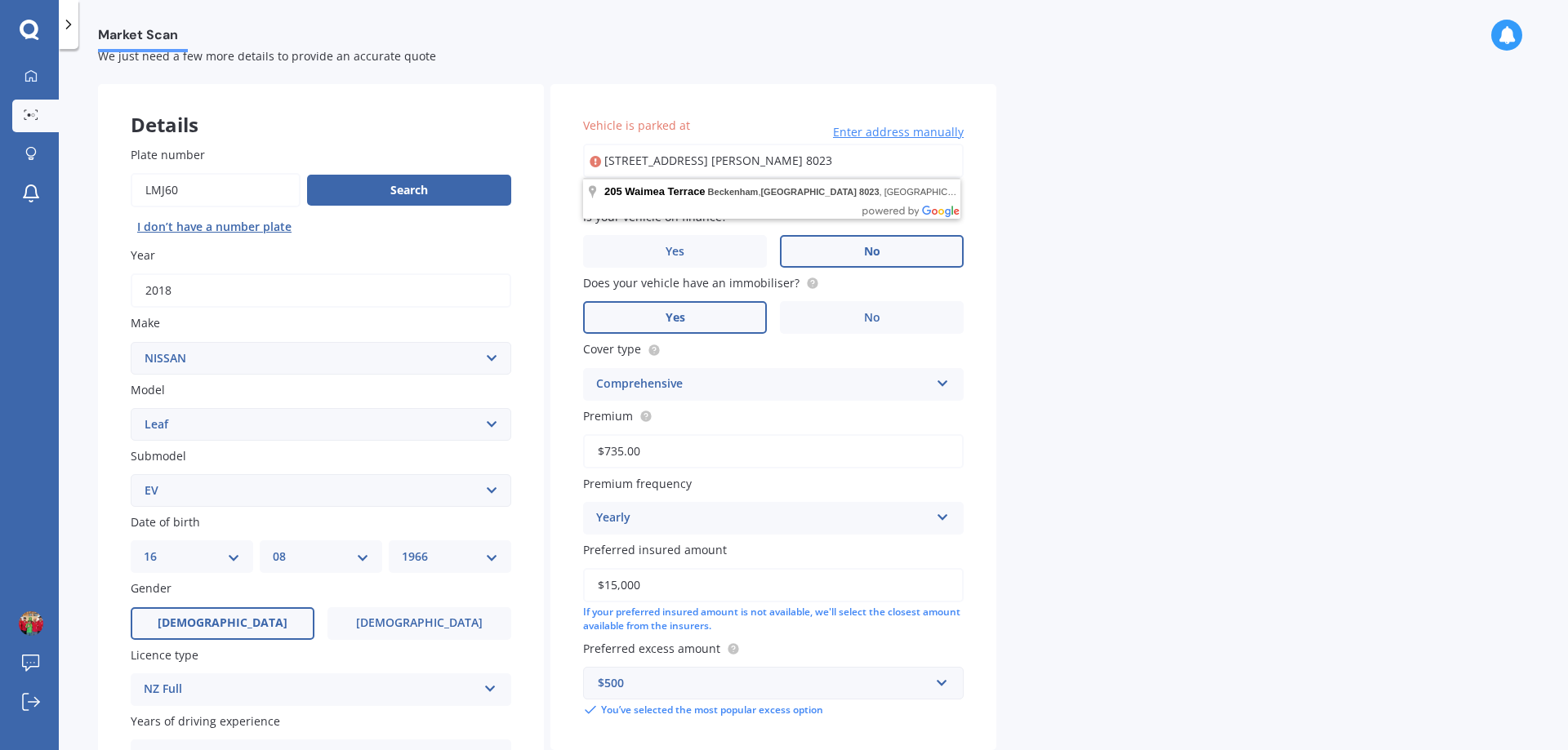
click at [810, 163] on input "[STREET_ADDRESS] [PERSON_NAME] 8023" at bounding box center [773, 161] width 381 height 35
click at [895, 157] on input "[STREET_ADDRESS]" at bounding box center [773, 161] width 381 height 35
click at [1152, 189] on div "Market Scan Vehicle Market Scan 70 % We just need a few more details to provide…" at bounding box center [813, 403] width 1509 height 702
click at [851, 150] on input "[STREET_ADDRESS]" at bounding box center [773, 161] width 381 height 35
click at [900, 204] on body "My Dashboard Market Scan Explore insurance Notifications JM Ge Submit feedback …" at bounding box center [784, 375] width 1568 height 750
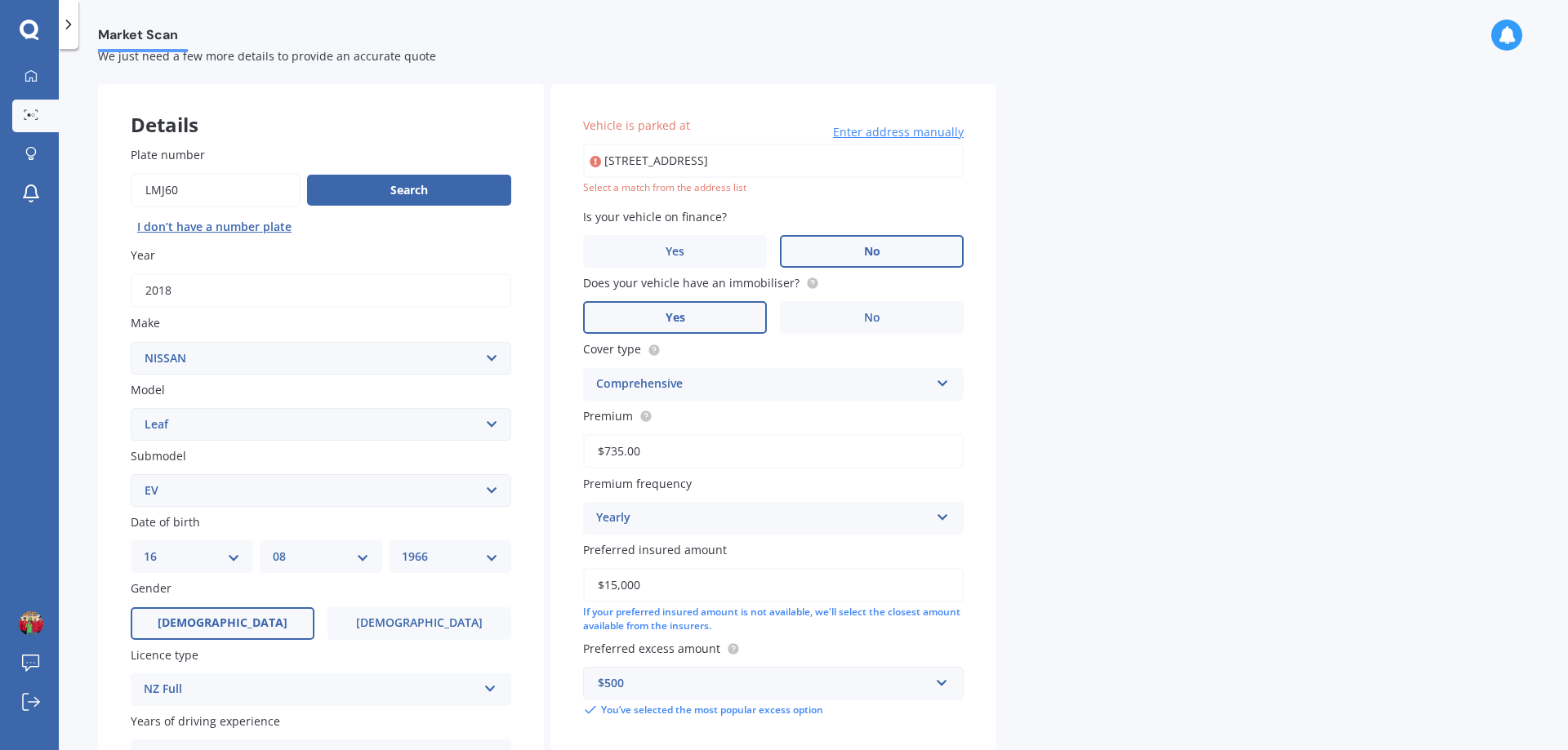
click at [607, 166] on input "[STREET_ADDRESS]" at bounding box center [773, 161] width 381 height 35
type input "[STREET_ADDRESS]"
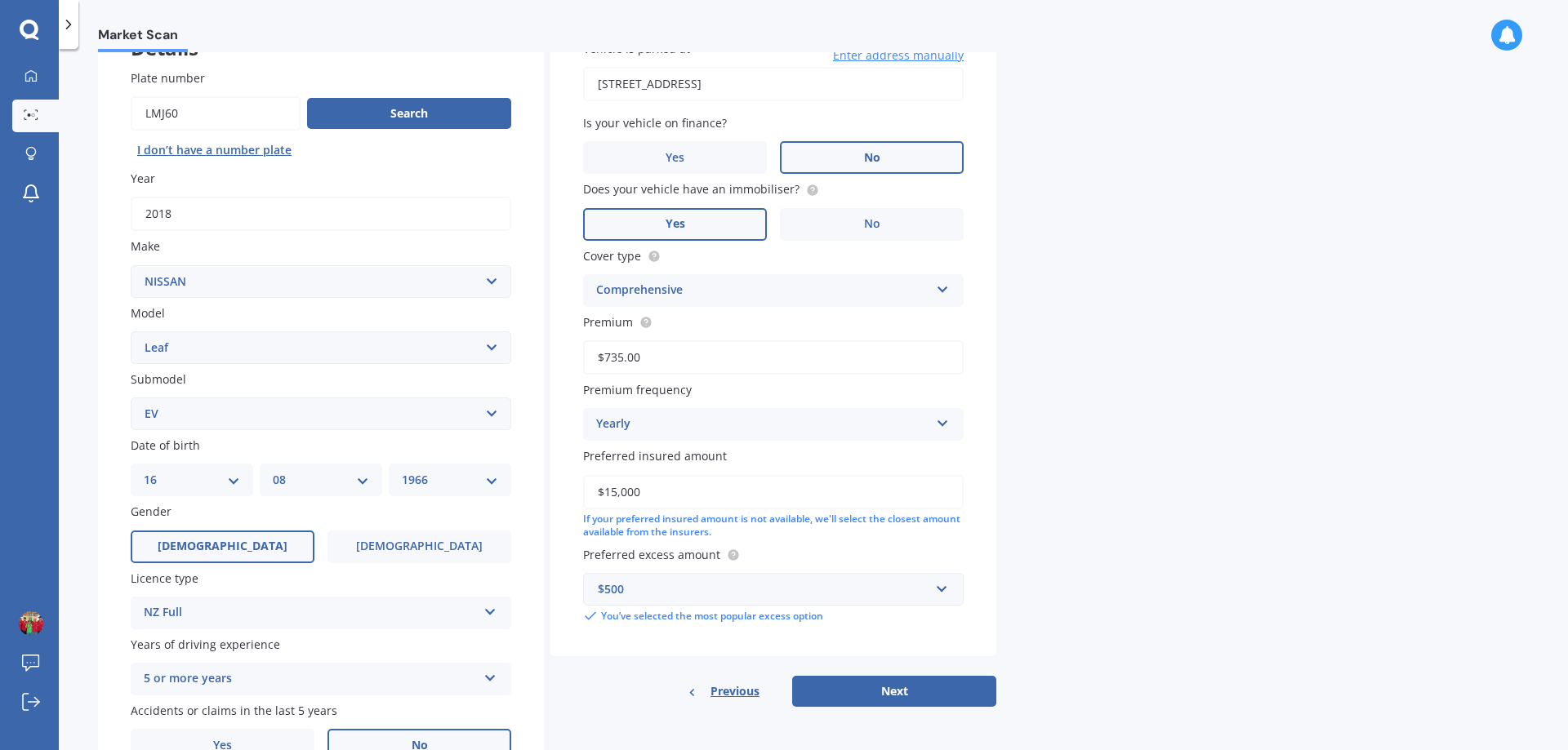
scroll to position [211, 0]
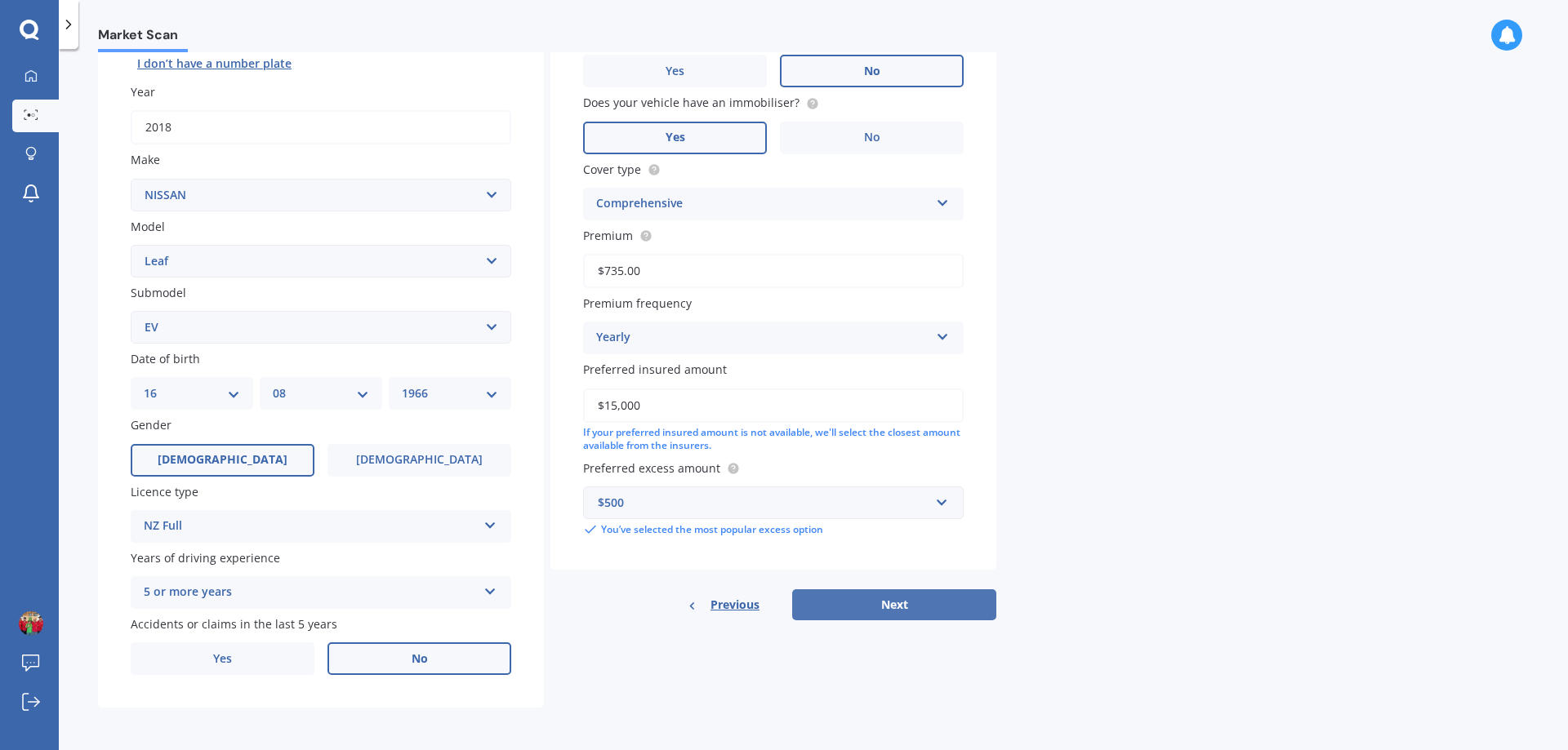
click at [842, 607] on button "Next" at bounding box center [895, 605] width 204 height 31
select select "16"
select select "08"
select select "1966"
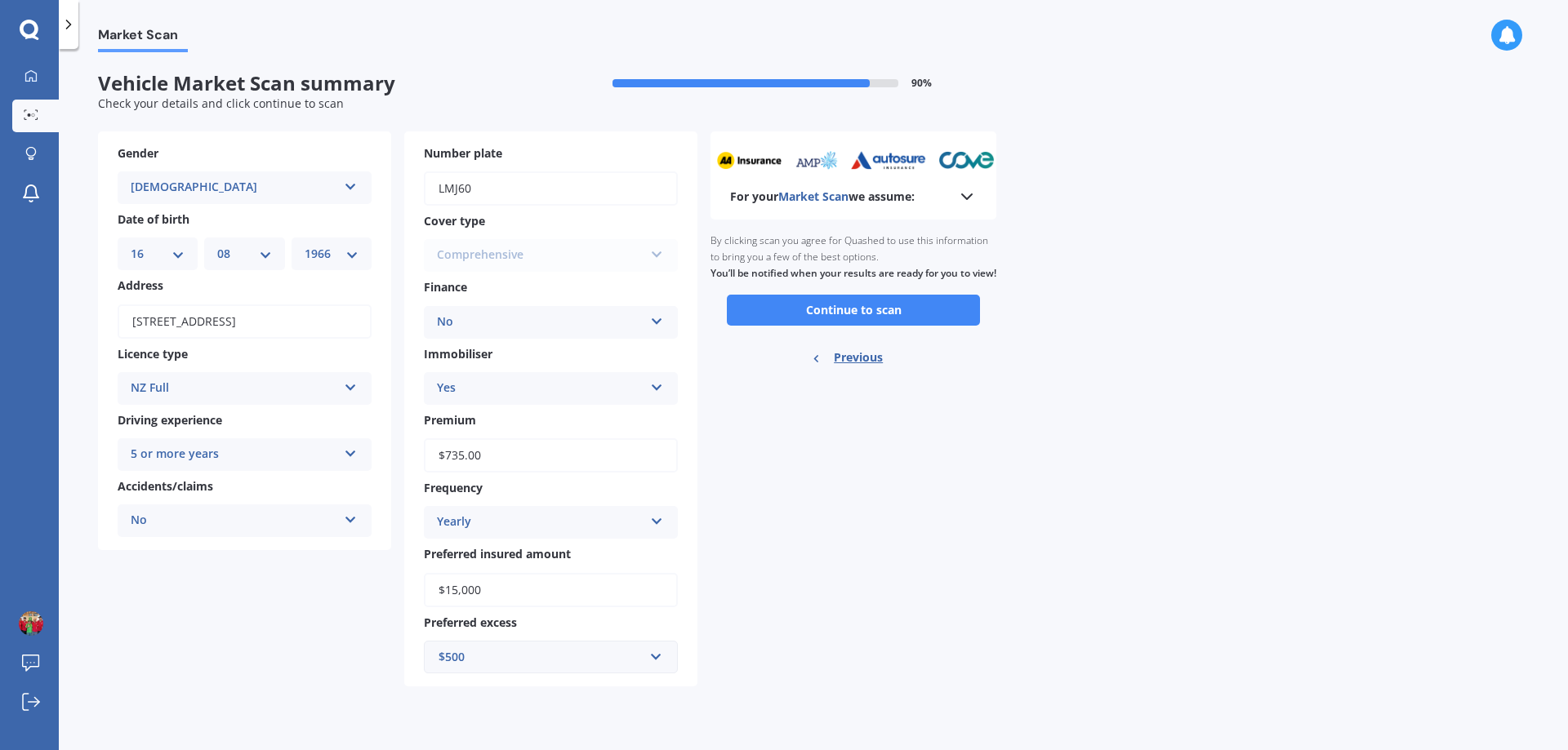
scroll to position [0, 0]
click at [876, 321] on button "Continue to scan" at bounding box center [853, 310] width 254 height 31
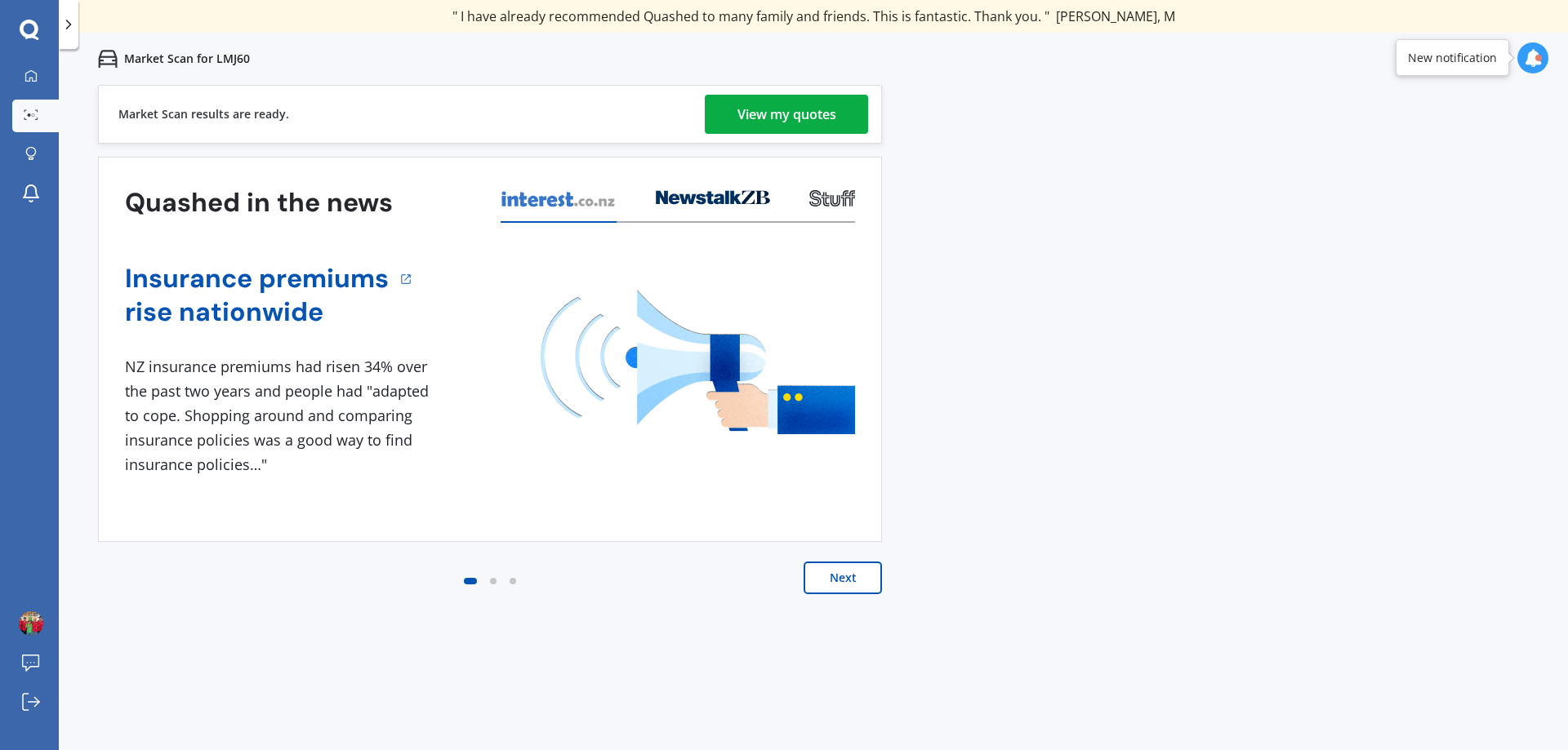
click at [788, 109] on div "View my quotes" at bounding box center [787, 114] width 99 height 40
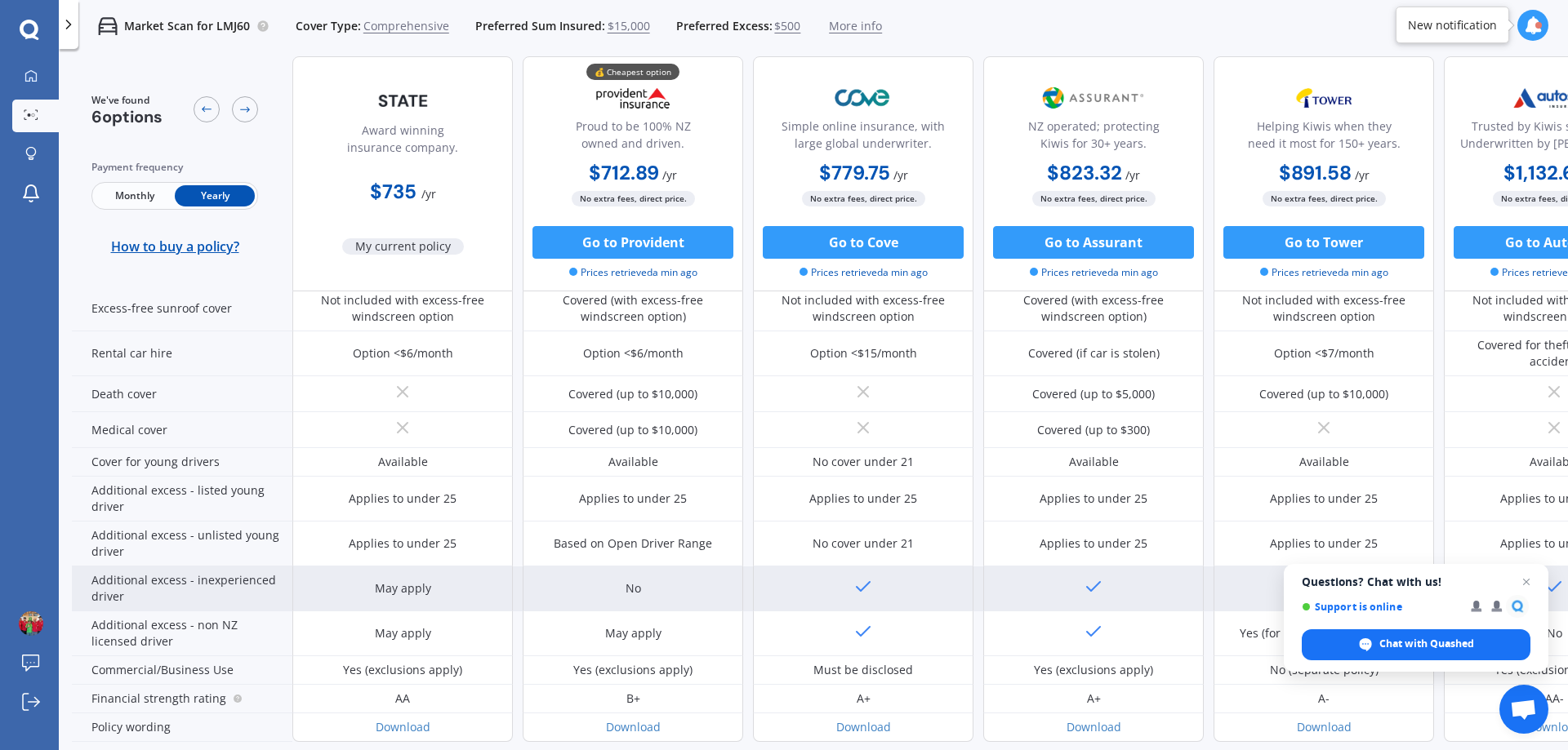
scroll to position [735, 0]
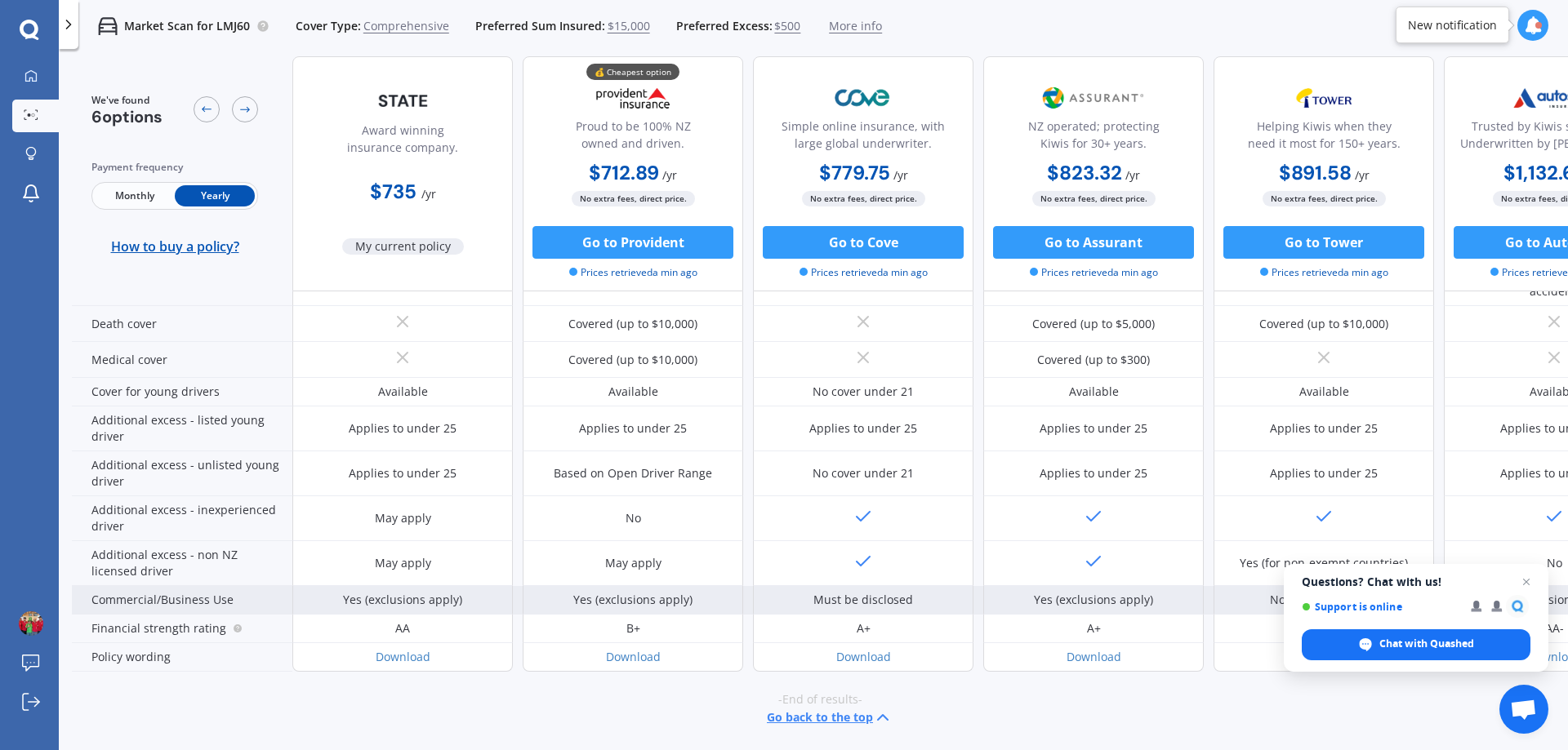
click at [1522, 580] on span "Close chat" at bounding box center [1527, 582] width 19 height 19
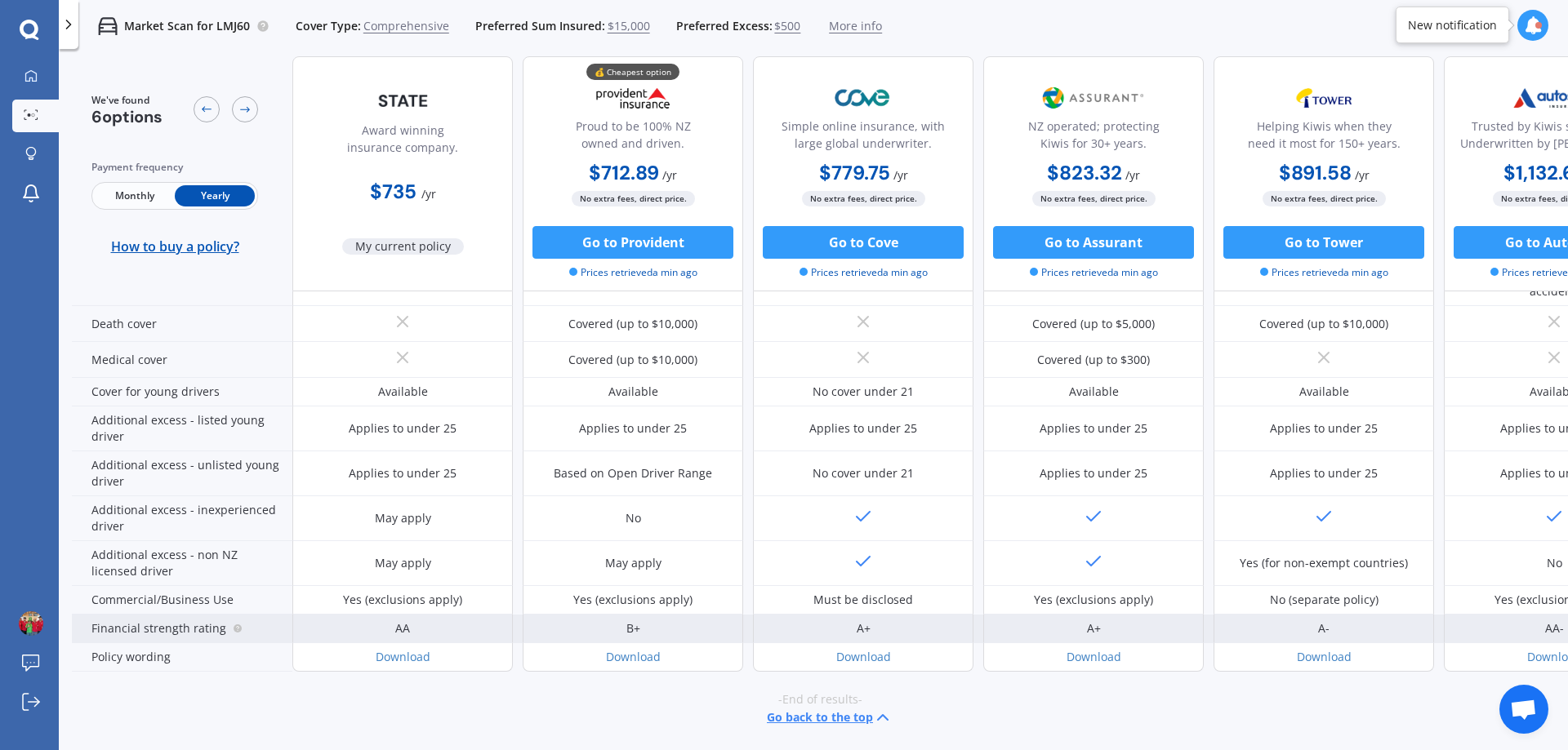
click at [637, 621] on div "B+" at bounding box center [634, 629] width 14 height 16
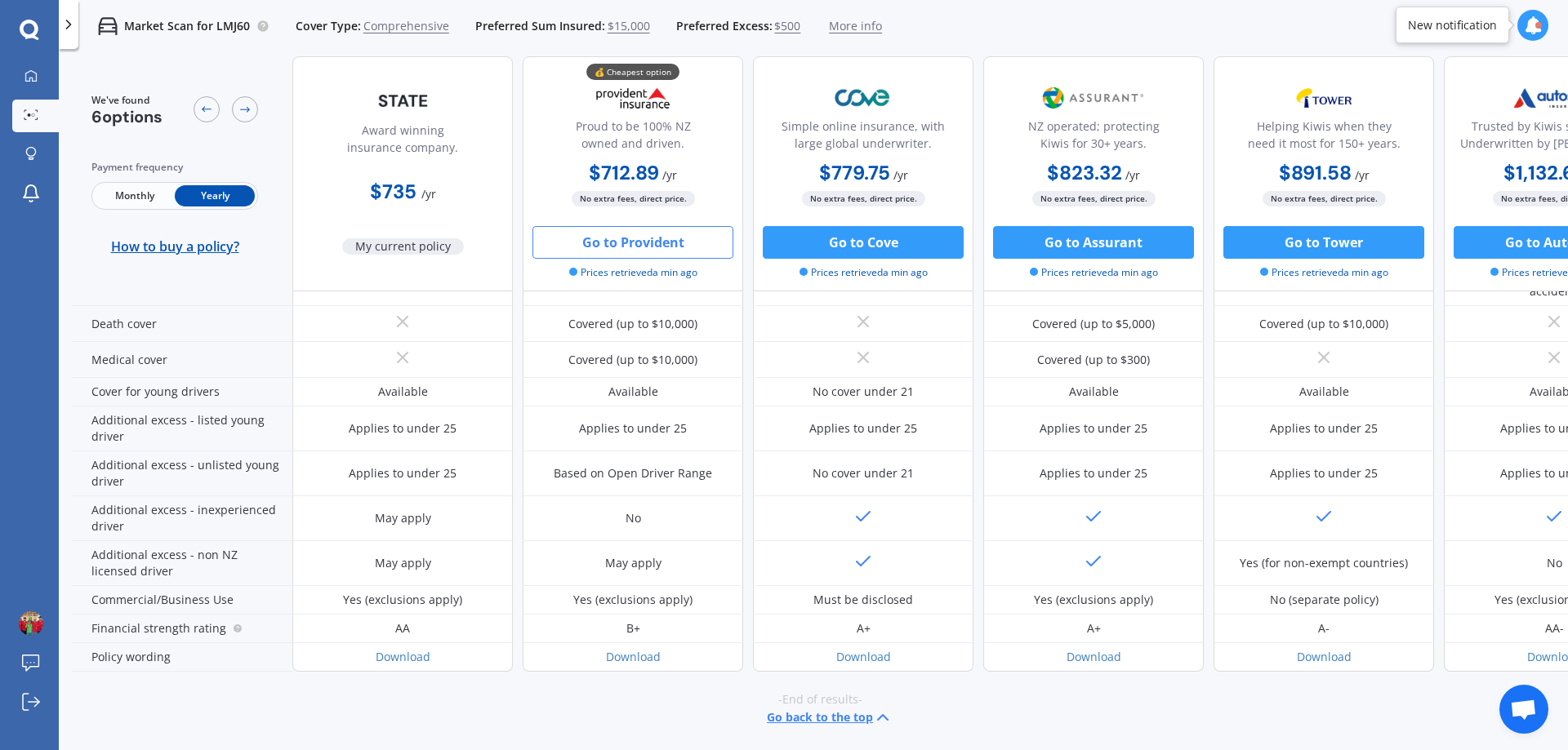
click at [608, 250] on button "Go to Provident" at bounding box center [633, 243] width 201 height 33
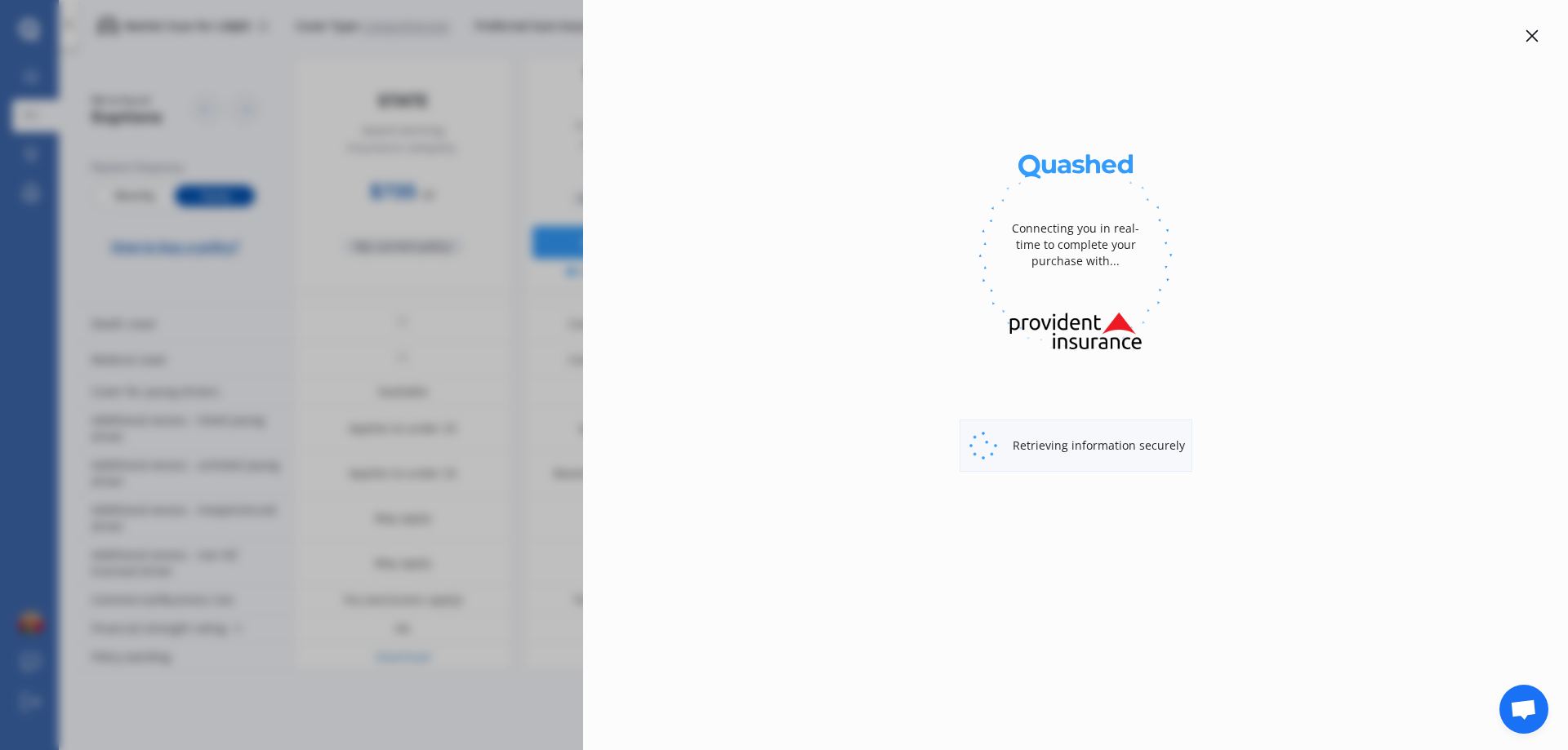
select select "full"
select select "[STREET_ADDRESS]"
select select "NISSAN"
select select "LEAF"
select select "NO"
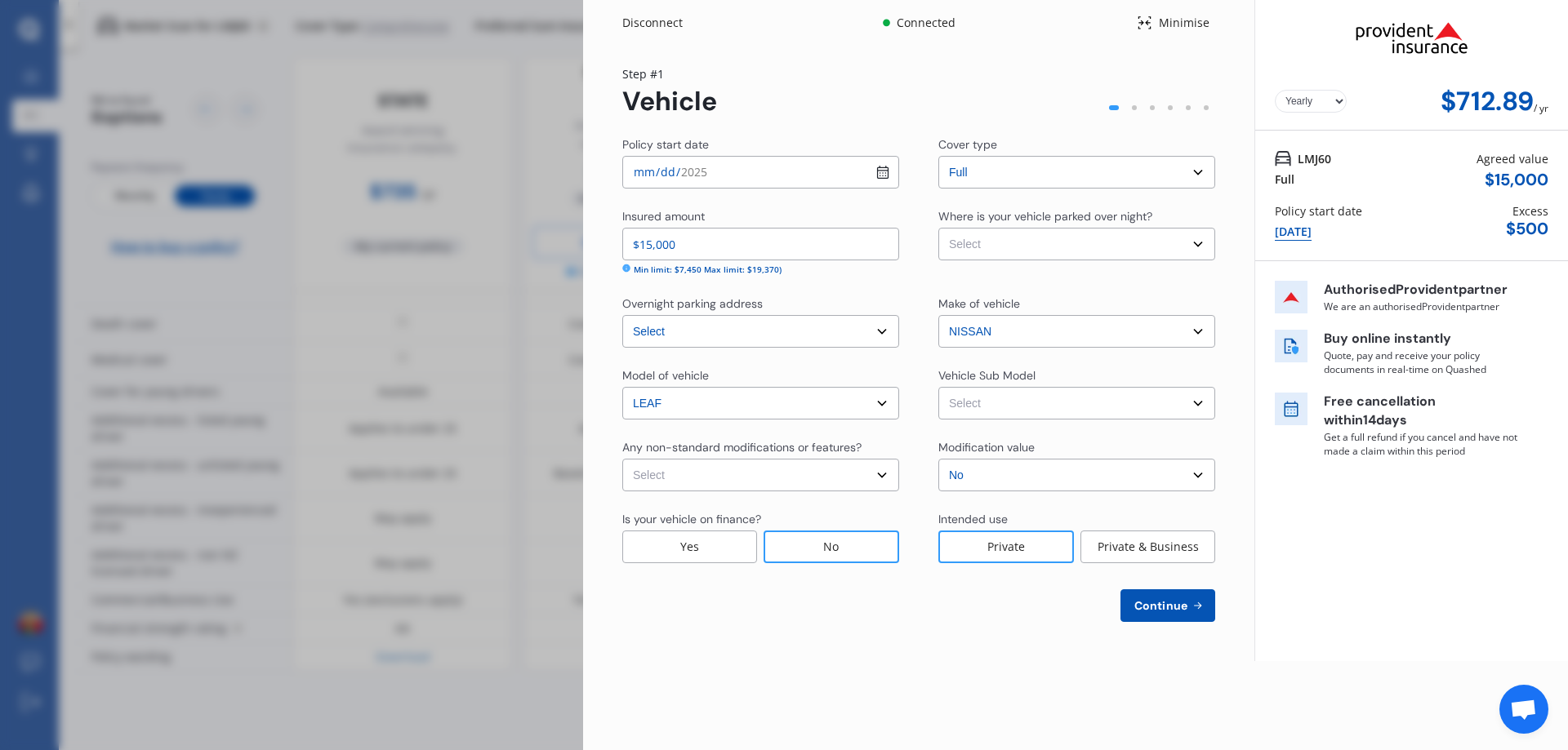
click at [1010, 248] on select "Select Garage (fully enclosed) Off Street Parking Other" at bounding box center [1076, 244] width 277 height 33
select select "OTHER"
click at [938, 228] on select "Select Garage (fully enclosed) Off Street Parking Other" at bounding box center [1076, 244] width 277 height 33
click at [1068, 254] on select "Select Garage (fully enclosed) Off Street Parking Other" at bounding box center [1076, 244] width 277 height 33
click at [1191, 202] on div "Policy start date [DATE] Cover type Select cover type Full Insured amount $15,0…" at bounding box center [918, 379] width 593 height 486
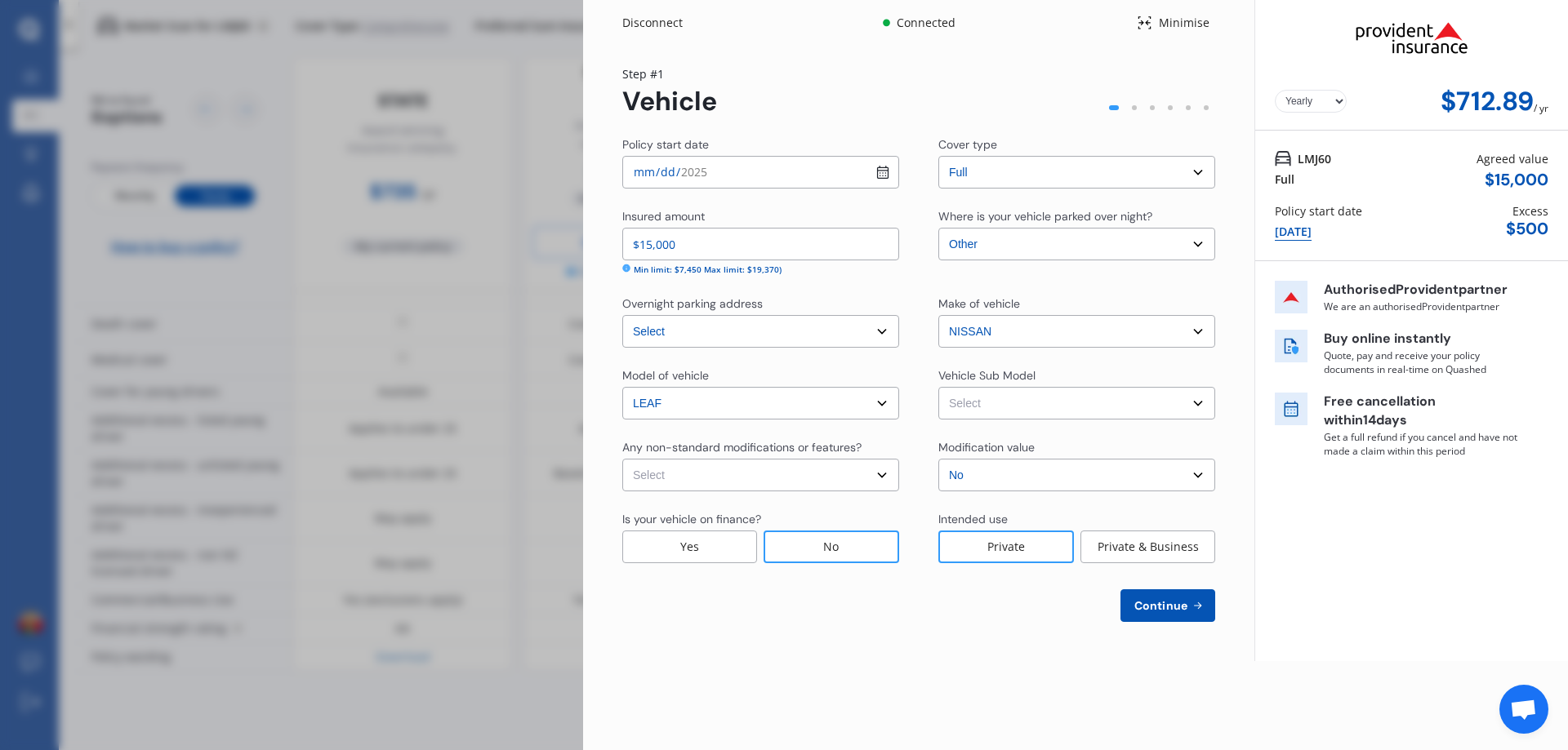
click at [1025, 399] on select "Select Leaf ZE0 S Hatchback 5dr CVT 1sp E/110kW (40kWh) [IMP] Leaf ZE0 G Hatchb…" at bounding box center [1076, 404] width 277 height 33
click at [1050, 359] on div "Policy start date [DATE] Cover type Select cover type Full Insured amount $15,0…" at bounding box center [918, 379] width 593 height 486
click at [796, 477] on select "Select None [MEDICAL_DATA] System(NOS) Roll Cage Full Racing Harness" at bounding box center [760, 475] width 277 height 33
select select "none"
click at [622, 459] on select "Select None [MEDICAL_DATA] System(NOS) Roll Cage Full Racing Harness" at bounding box center [760, 475] width 277 height 33
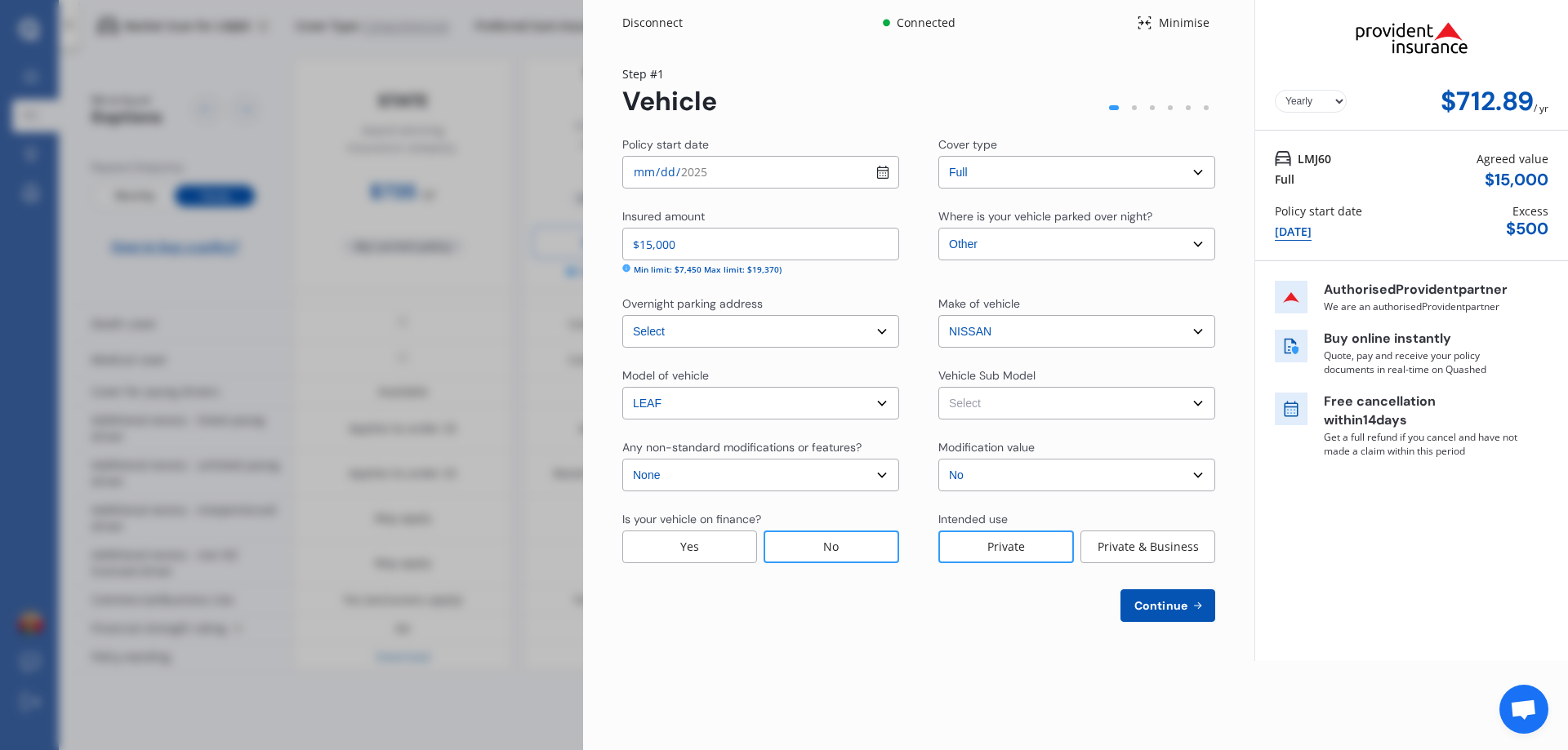
click at [1177, 601] on span "Continue" at bounding box center [1161, 606] width 60 height 13
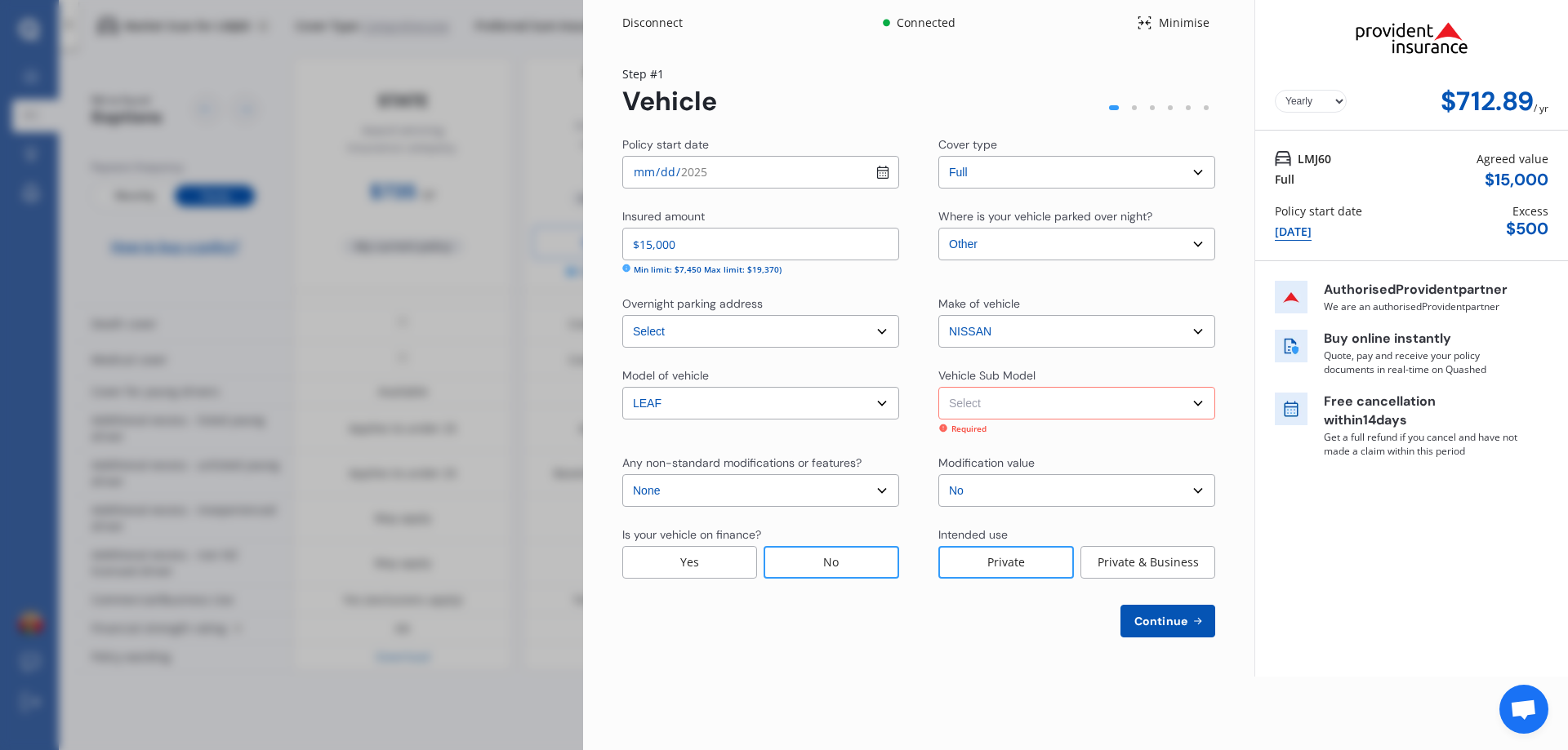
click at [1157, 628] on span "Continue" at bounding box center [1161, 622] width 60 height 13
click at [996, 178] on select "Select cover type Full" at bounding box center [1076, 173] width 277 height 33
click at [995, 178] on select "Select cover type Full" at bounding box center [1076, 173] width 277 height 33
click at [984, 396] on select "Select Leaf ZE0 S Hatchback 5dr CVT 1sp E/110kW (40kWh) [IMP] Leaf ZE0 G Hatchb…" at bounding box center [1076, 404] width 277 height 33
select select "NZVNISS2018AECC"
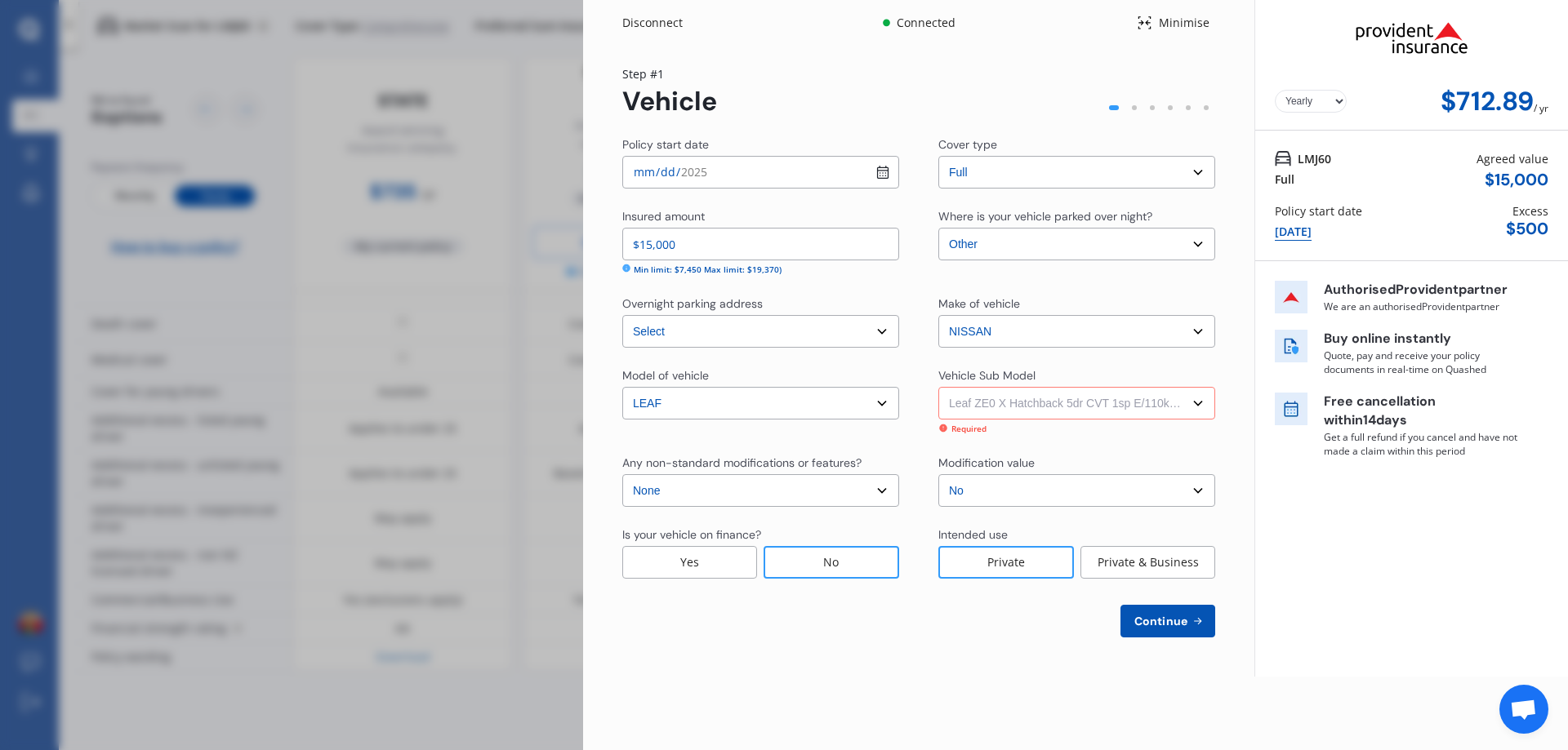
click at [938, 388] on select "Select Leaf ZE0 S Hatchback 5dr CVT 1sp E/110kW (40kWh) [IMP] Leaf ZE0 G Hatchb…" at bounding box center [1076, 404] width 277 height 33
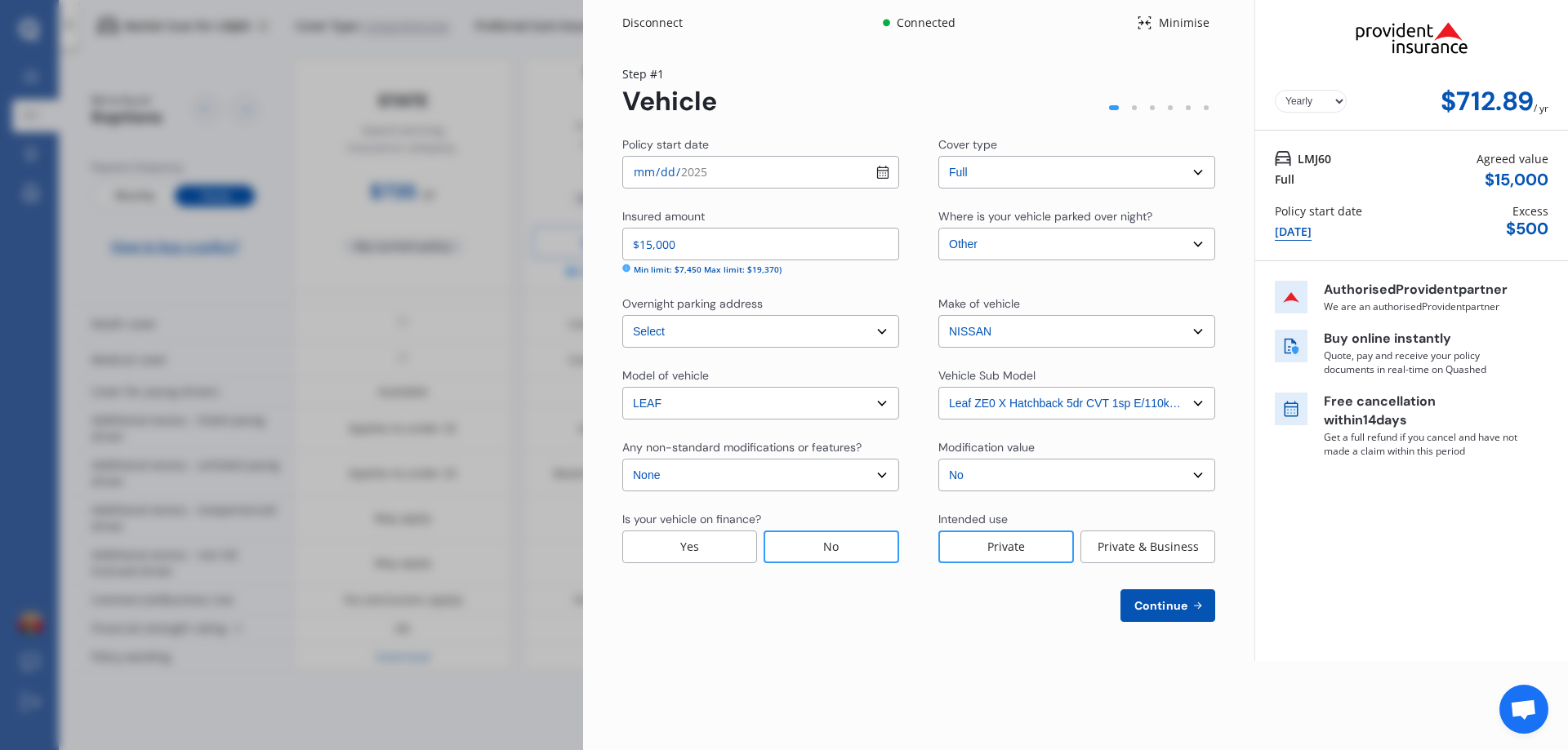
click at [1165, 615] on button "Continue" at bounding box center [1168, 606] width 95 height 33
select select "16"
select select "08"
select select "1966"
select select "NZ_FULL"
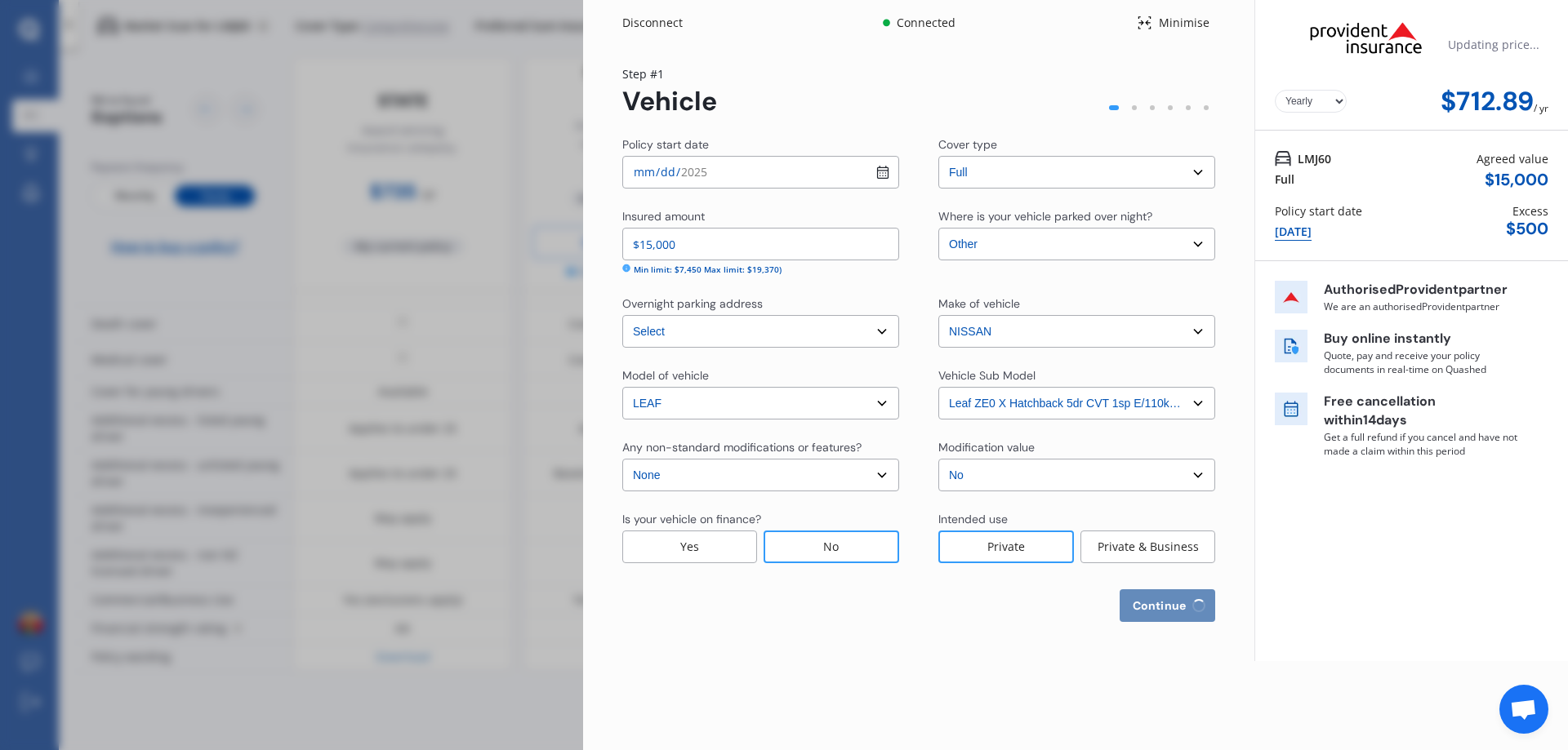
select select "0"
select select "25"
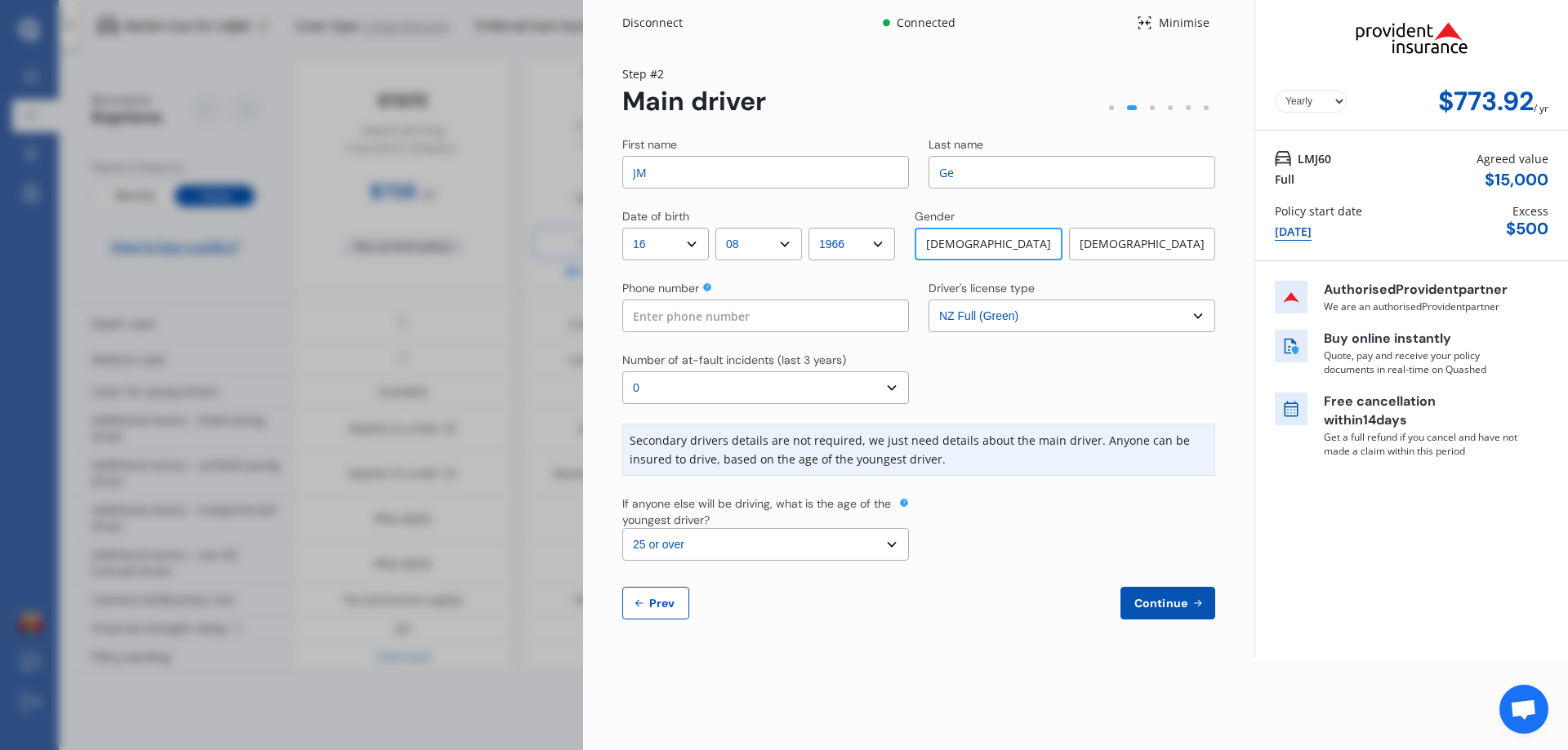
click at [654, 603] on span "Prev" at bounding box center [662, 603] width 33 height 13
select select "full"
select select "OTHER"
select select "[STREET_ADDRESS]"
select select "NISSAN"
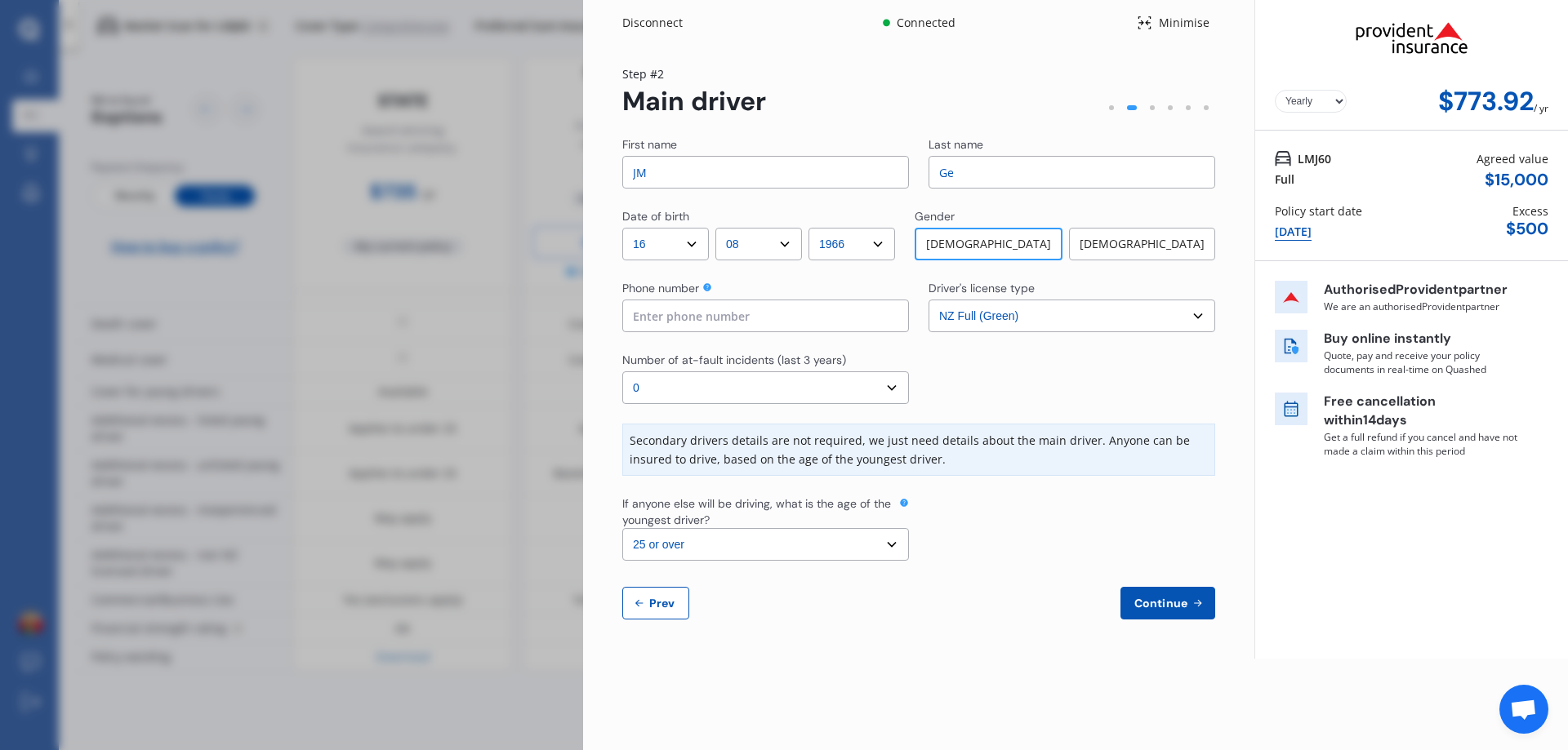
select select "LEAF"
select select "NZVNISS2018AECC"
select select "none"
select select "NO"
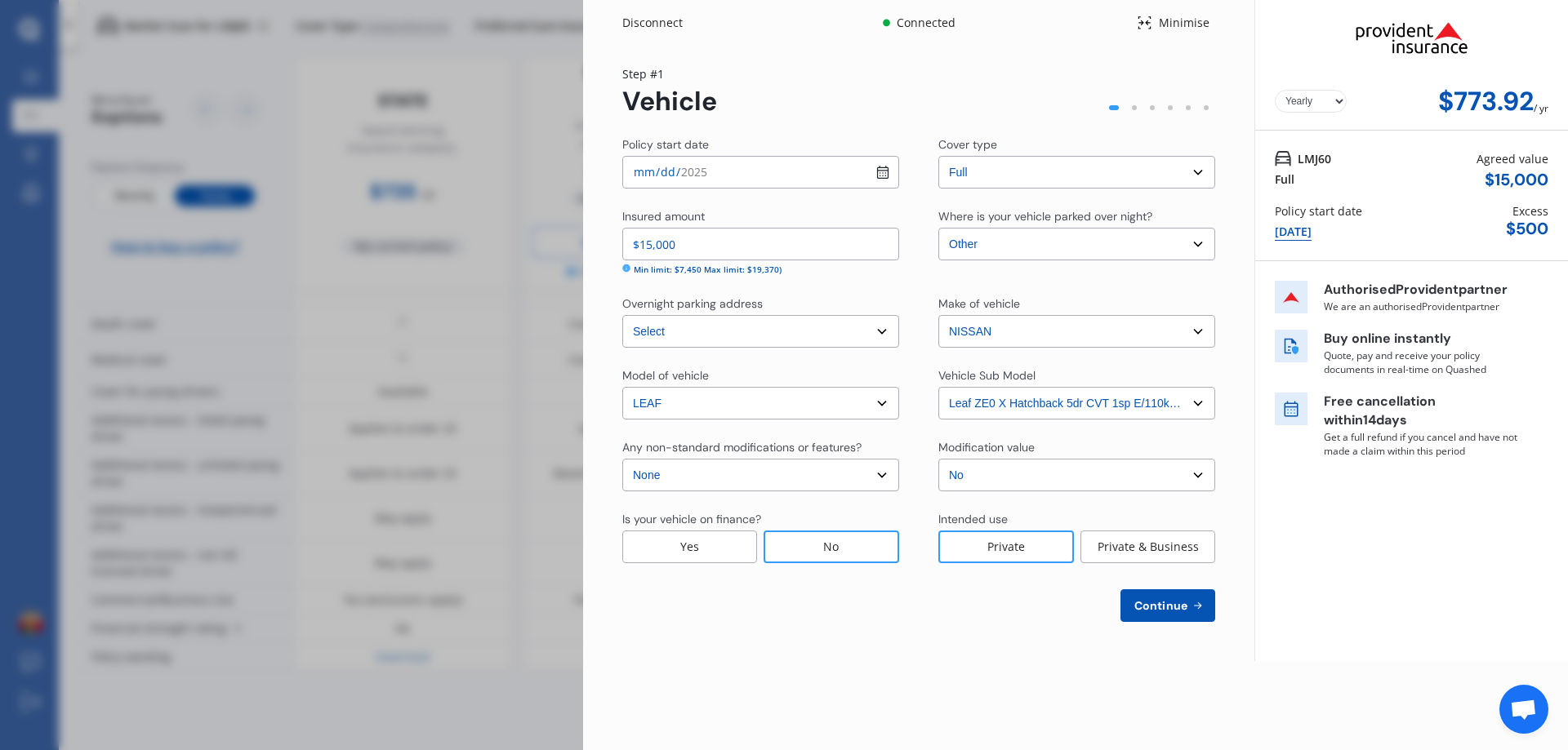
click at [681, 243] on input "$15,000" at bounding box center [760, 244] width 277 height 33
drag, startPoint x: 681, startPoint y: 246, endPoint x: 559, endPoint y: 270, distance: 124.3
click at [559, 270] on div "Disconnect Connected Minimise Yearly Monthly $773.92 / yr Step # 1 Vehicle Poli…" at bounding box center [784, 375] width 1568 height 750
drag, startPoint x: 687, startPoint y: 242, endPoint x: 631, endPoint y: 237, distance: 56.2
click at [631, 237] on input "$14,000" at bounding box center [760, 244] width 277 height 33
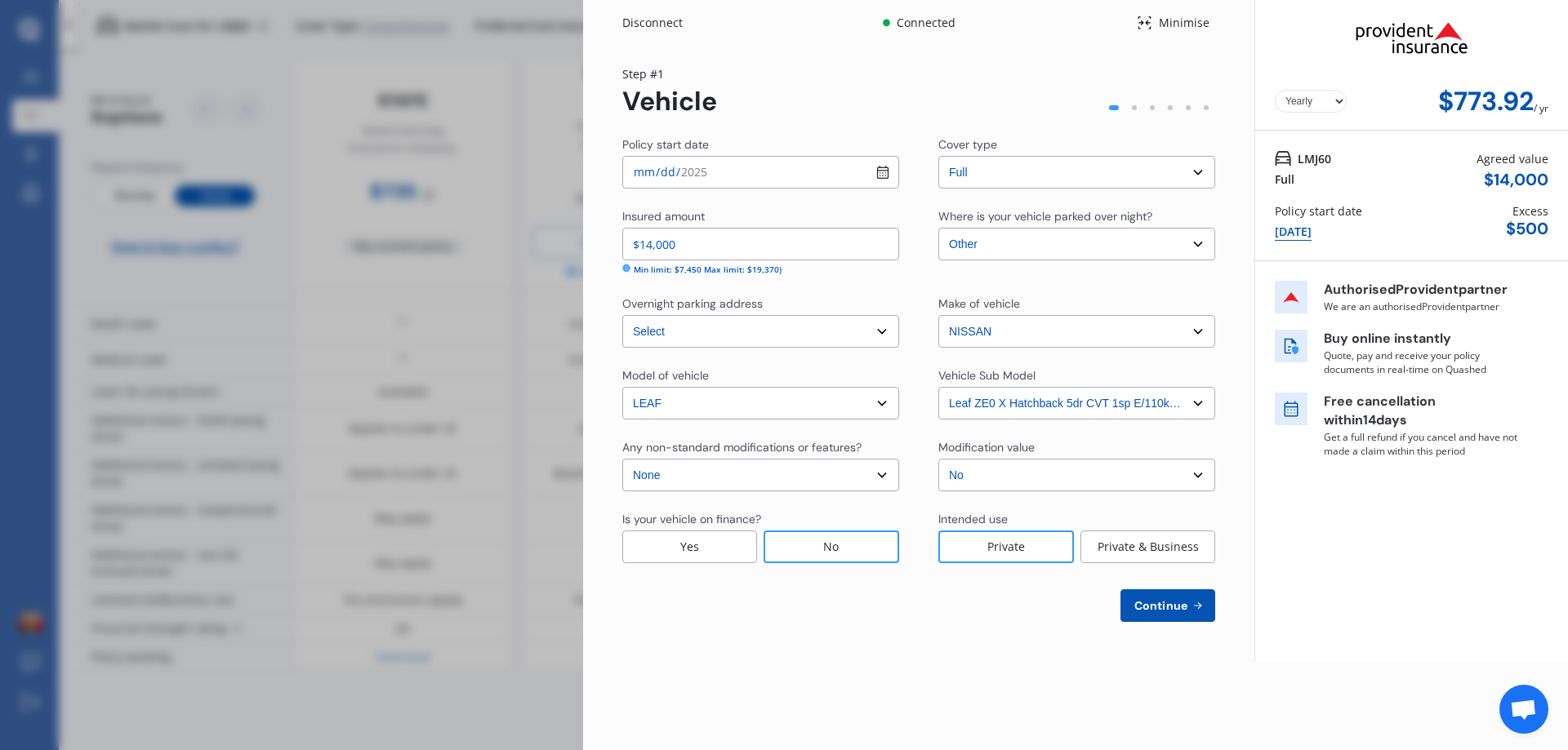
click at [992, 623] on div "Yearly Monthly $773.92 / yr Step # 1 Vehicle Policy start date [DATE] Cover typ…" at bounding box center [919, 353] width 671 height 616
click at [681, 250] on input "$14,000" at bounding box center [760, 244] width 277 height 33
drag, startPoint x: 689, startPoint y: 248, endPoint x: 582, endPoint y: 231, distance: 108.3
click at [582, 231] on div "Disconnect Connected Minimise Yearly Monthly $773.92 / yr Step # 1 Vehicle Poli…" at bounding box center [784, 375] width 1568 height 750
type input "$15,000"
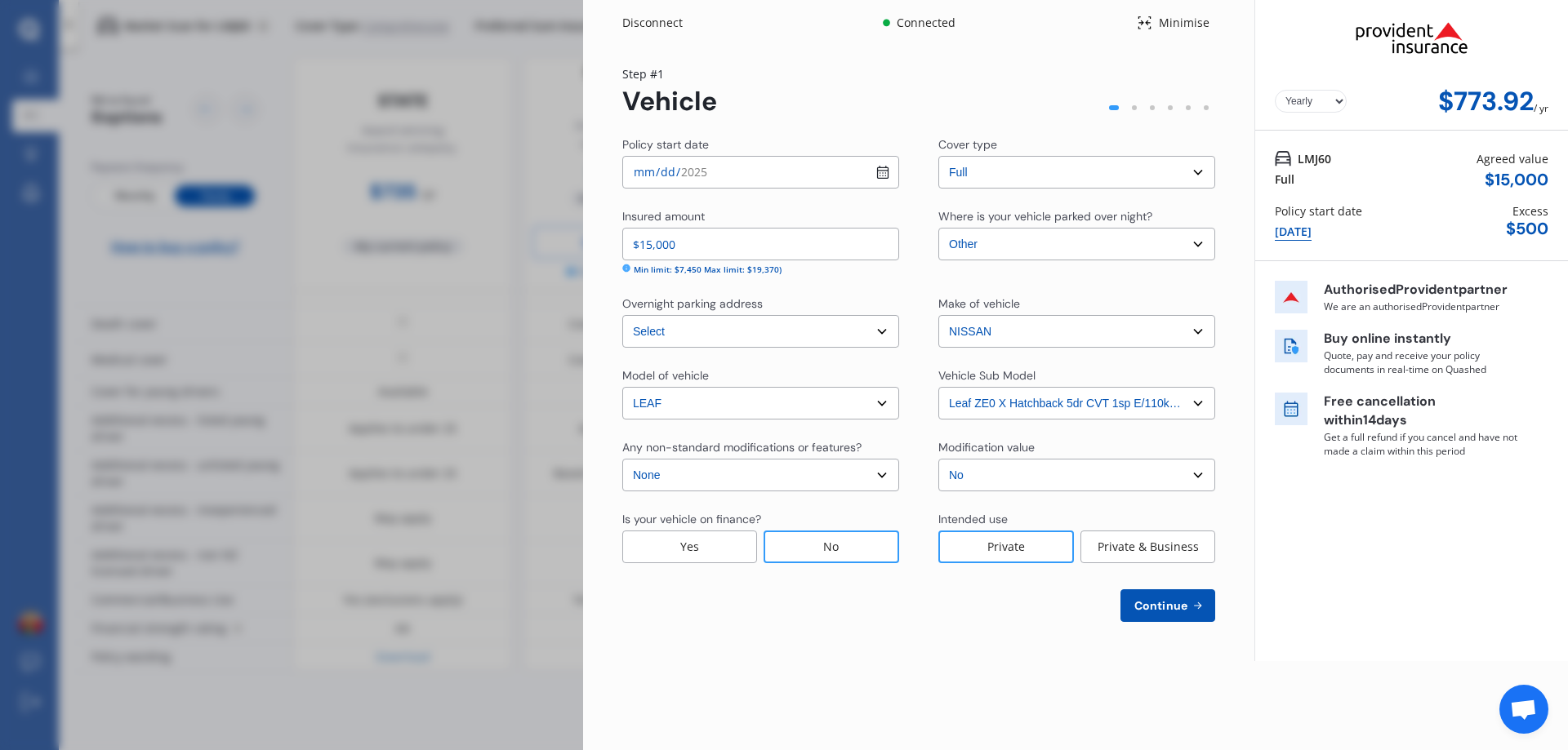
click at [861, 288] on div "Policy start date [DATE] Cover type Select cover type Full Insured amount $15,0…" at bounding box center [918, 379] width 593 height 486
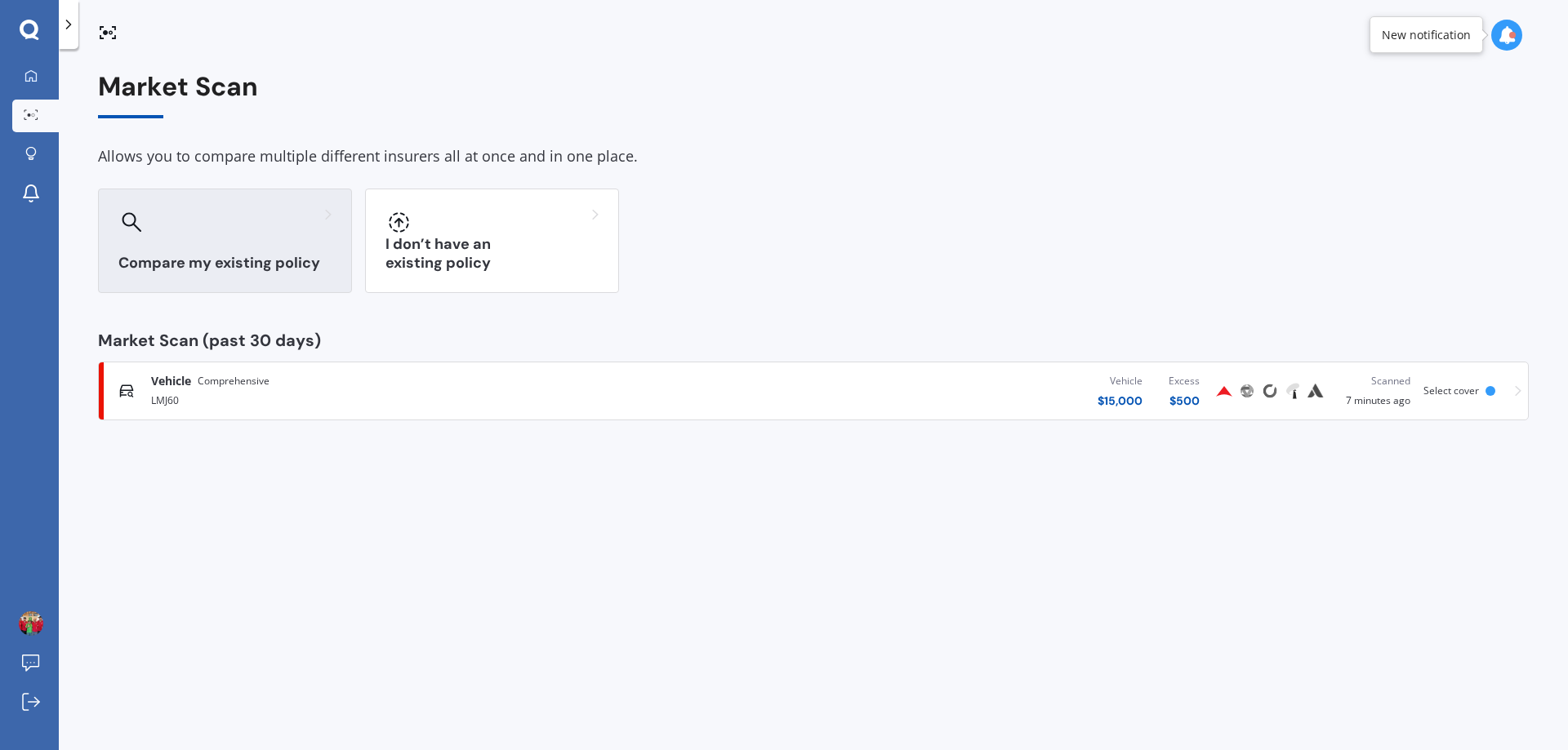
click at [287, 261] on h3 "Compare my existing policy" at bounding box center [225, 262] width 213 height 18
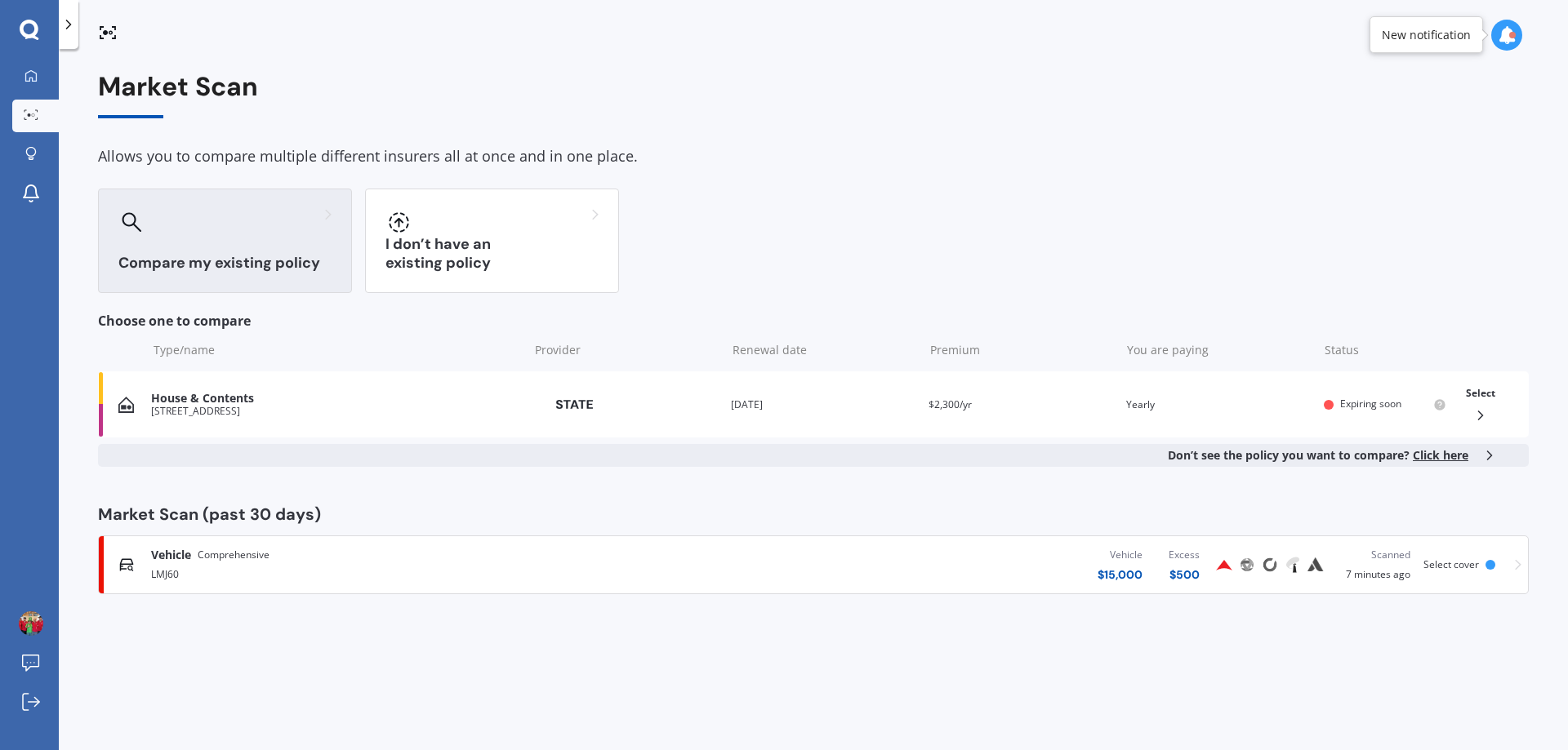
click at [340, 575] on div "LMJ60" at bounding box center [409, 574] width 515 height 19
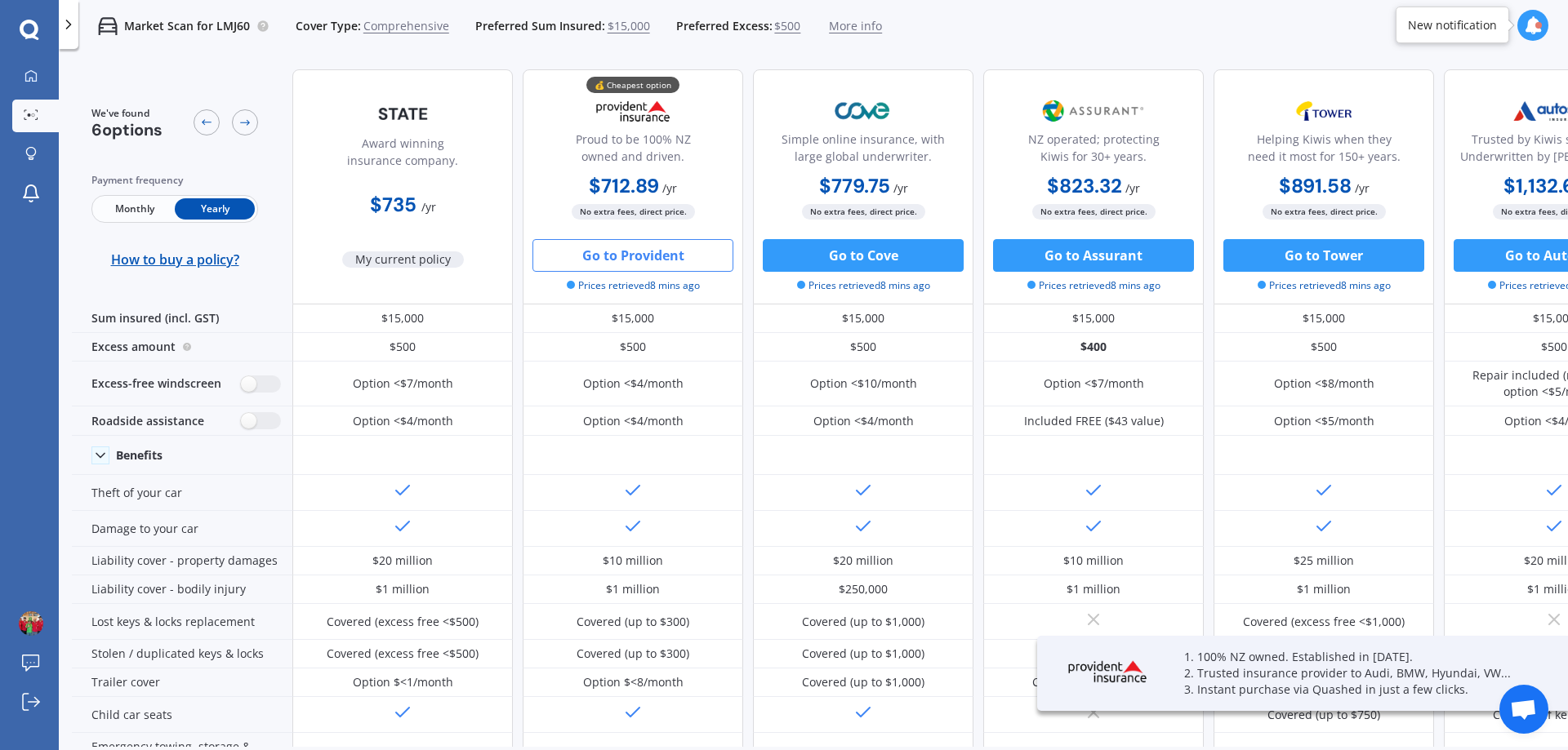
click at [632, 258] on button "Go to Provident" at bounding box center [633, 255] width 201 height 33
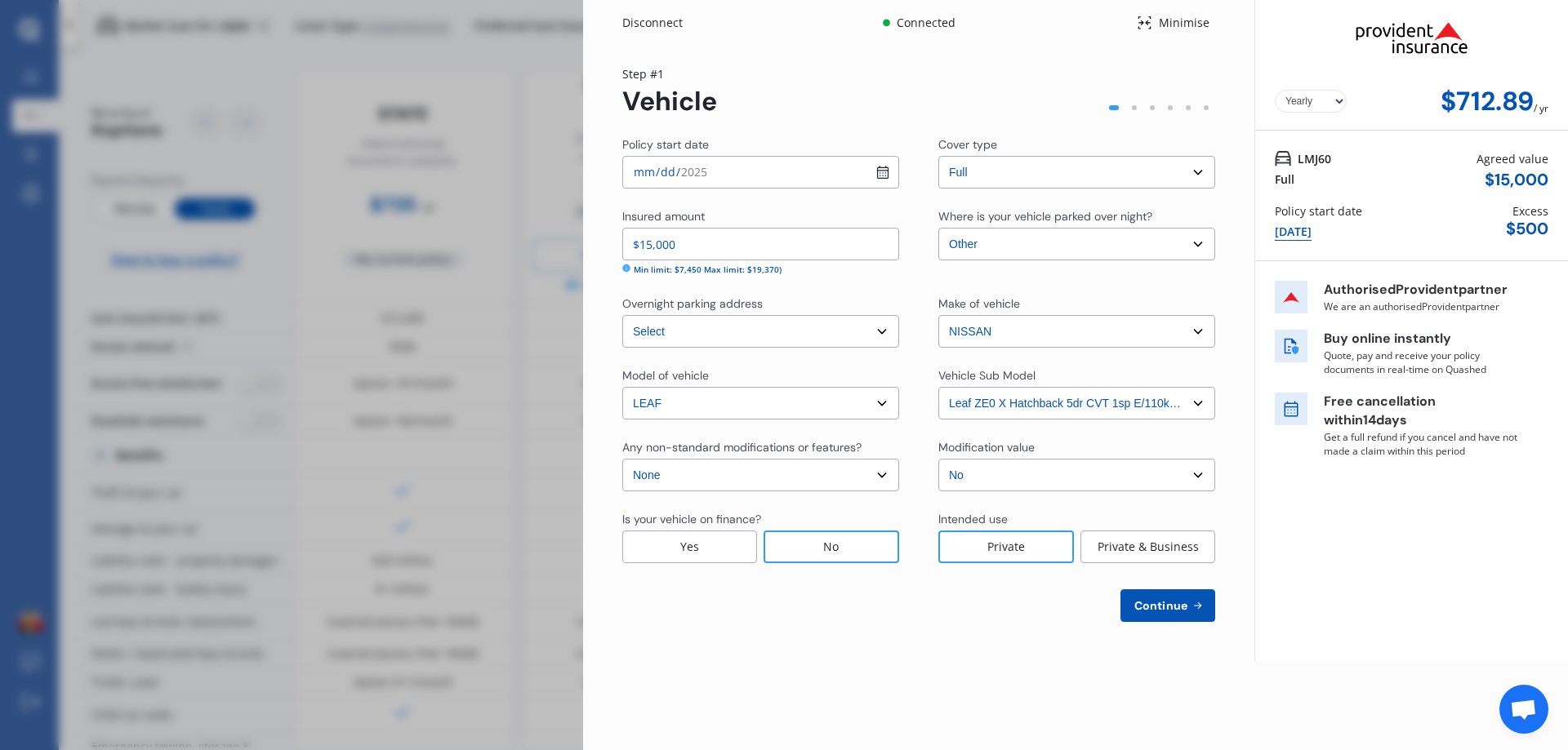
click at [1189, 603] on span "Continue" at bounding box center [1161, 606] width 60 height 13
select select "16"
select select "08"
select select "1966"
select select "NZ_FULL"
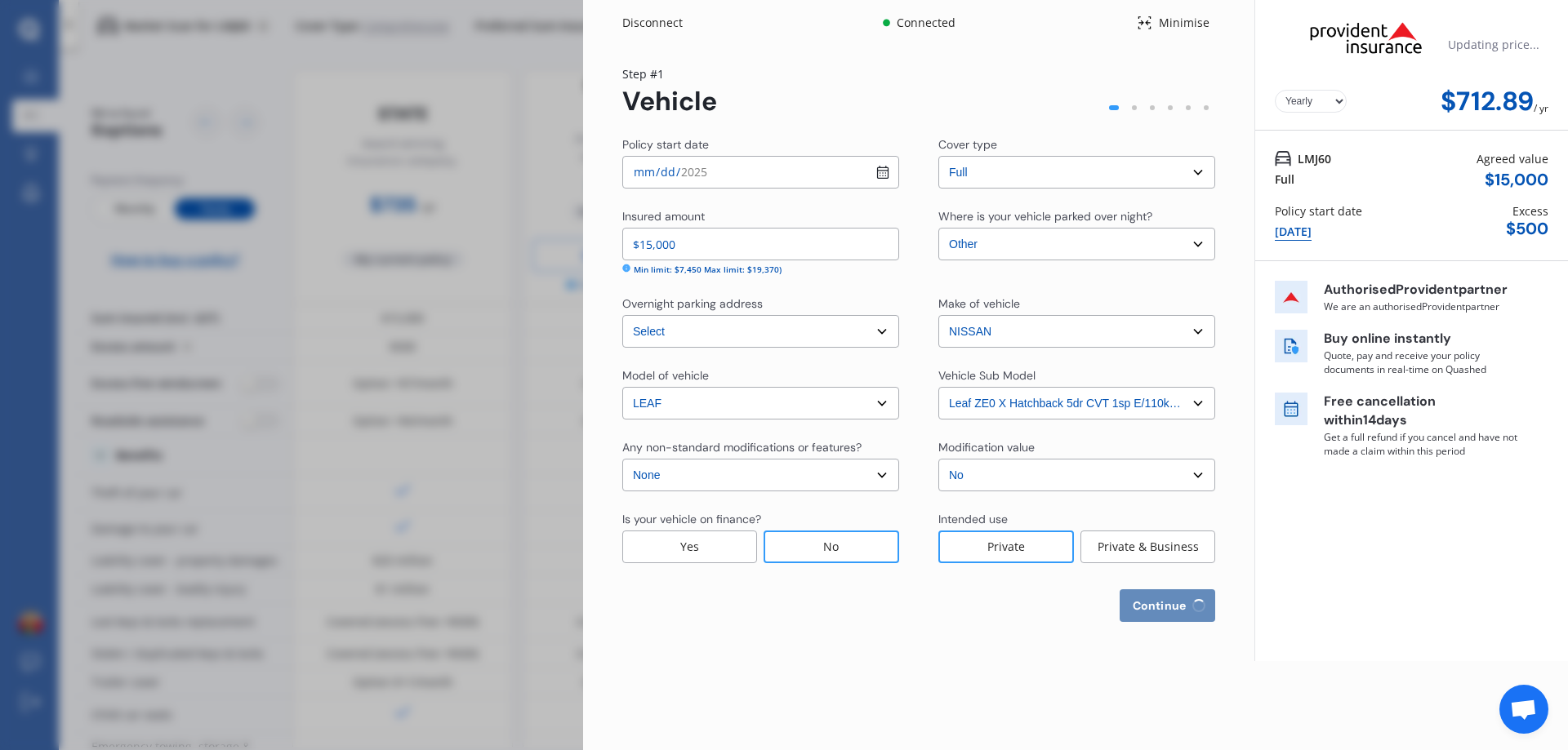
select select "0"
select select "25"
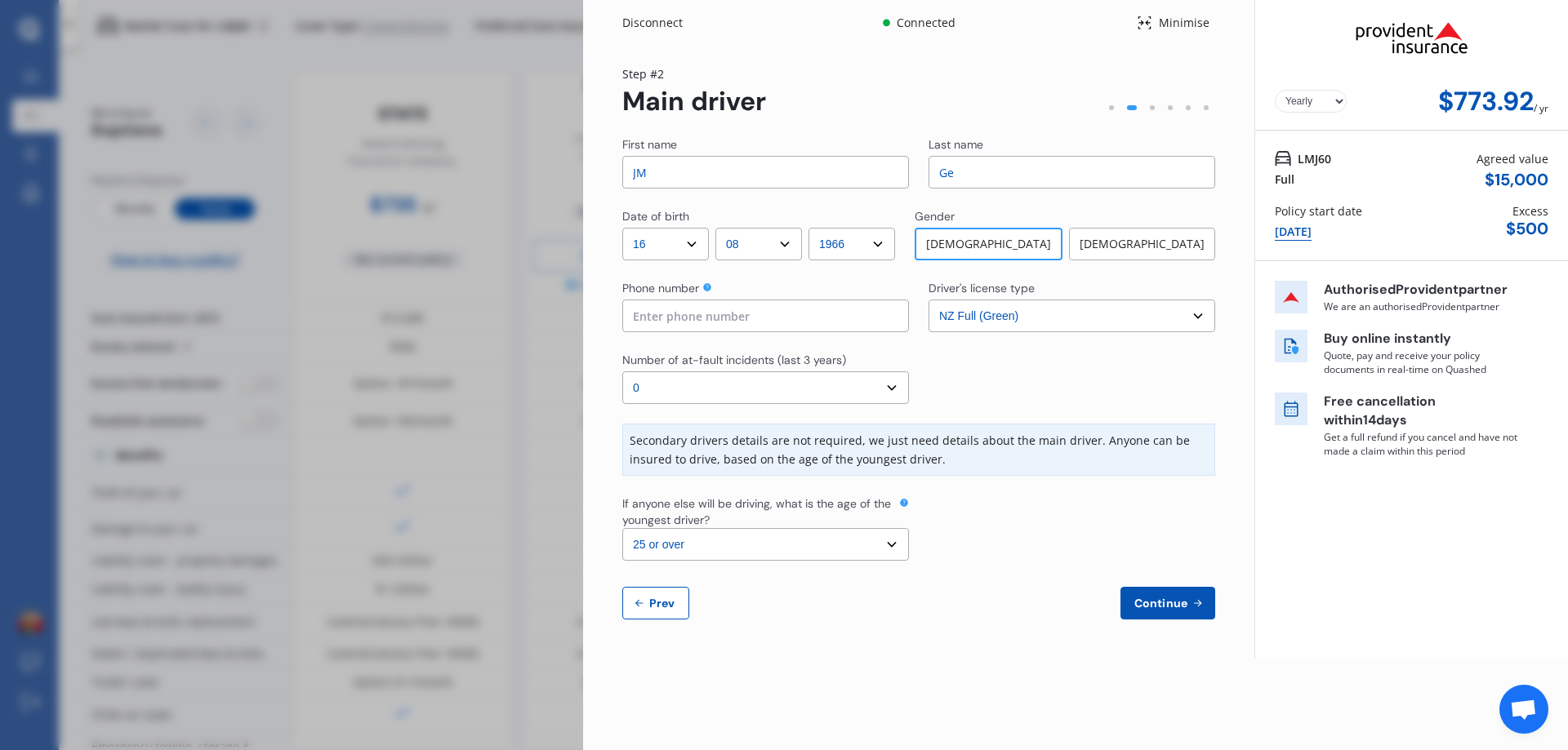
click at [664, 605] on span "Prev" at bounding box center [662, 603] width 33 height 13
select select "full"
select select "OTHER"
select select "[STREET_ADDRESS]"
select select "NISSAN"
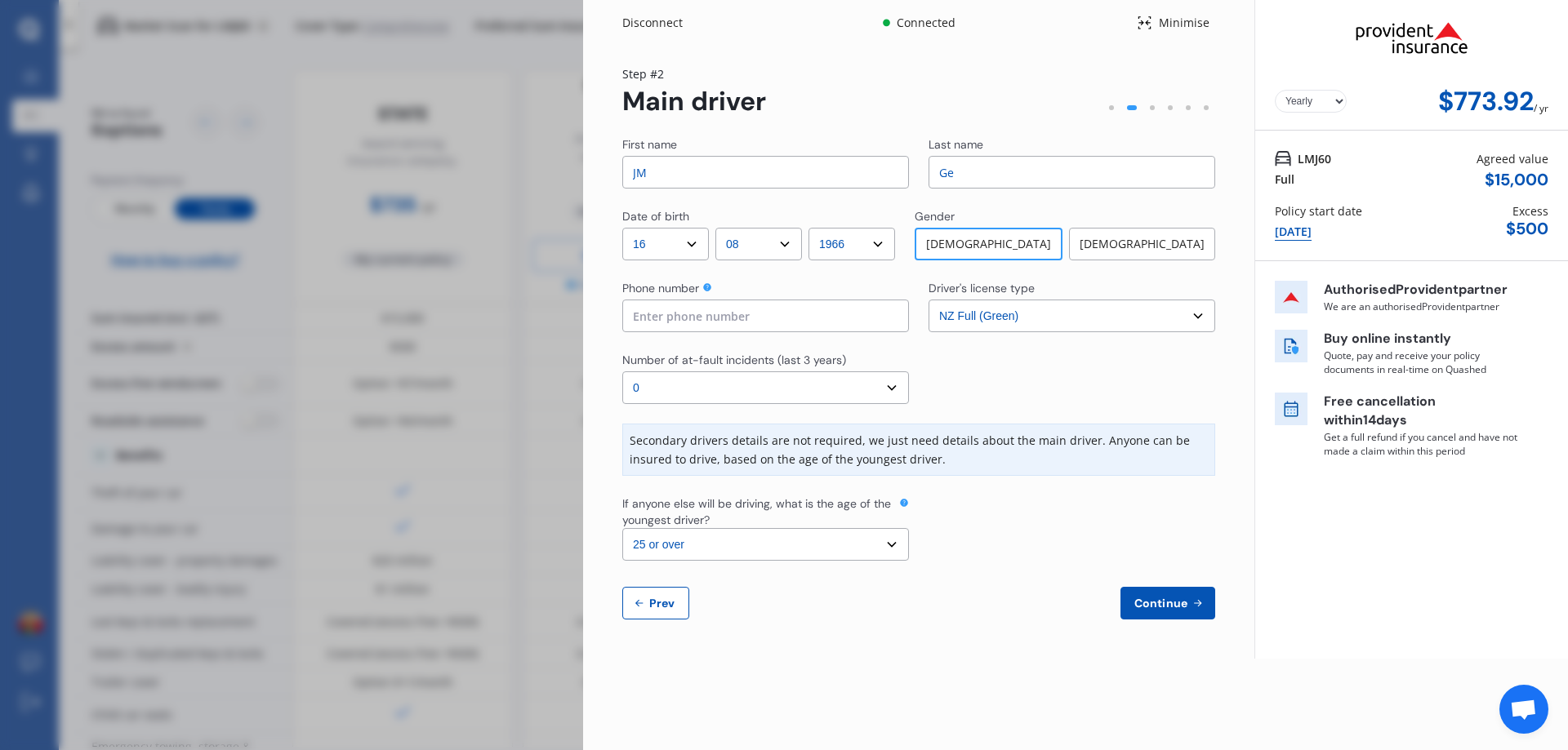
select select "LEAF"
select select "NZVNISS2018AECC"
select select "none"
select select "NO"
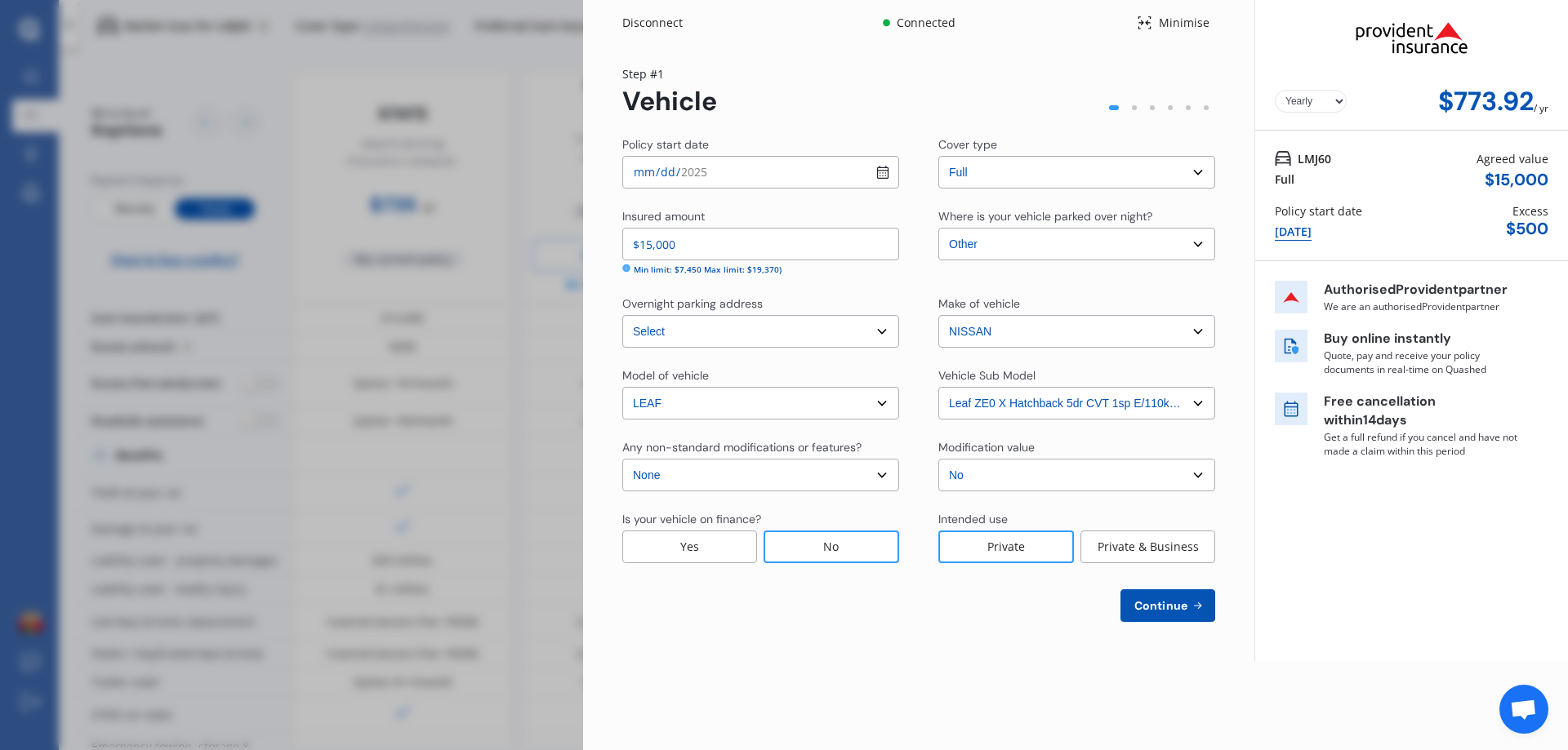
click at [1043, 412] on select "Select Leaf ZE0 S Hatchback 5dr CVT 1sp E/110kW (40kWh) [IMP] Leaf ZE0 G Hatchb…" at bounding box center [1076, 404] width 277 height 33
select select "NZVNISS2018AECA"
click at [938, 388] on select "Select Leaf ZE0 S Hatchback 5dr CVT 1sp E/110kW (40kWh) [IMP] Leaf ZE0 G Hatchb…" at bounding box center [1076, 404] width 277 height 33
click at [1168, 600] on span "Continue" at bounding box center [1161, 606] width 60 height 13
select select "16"
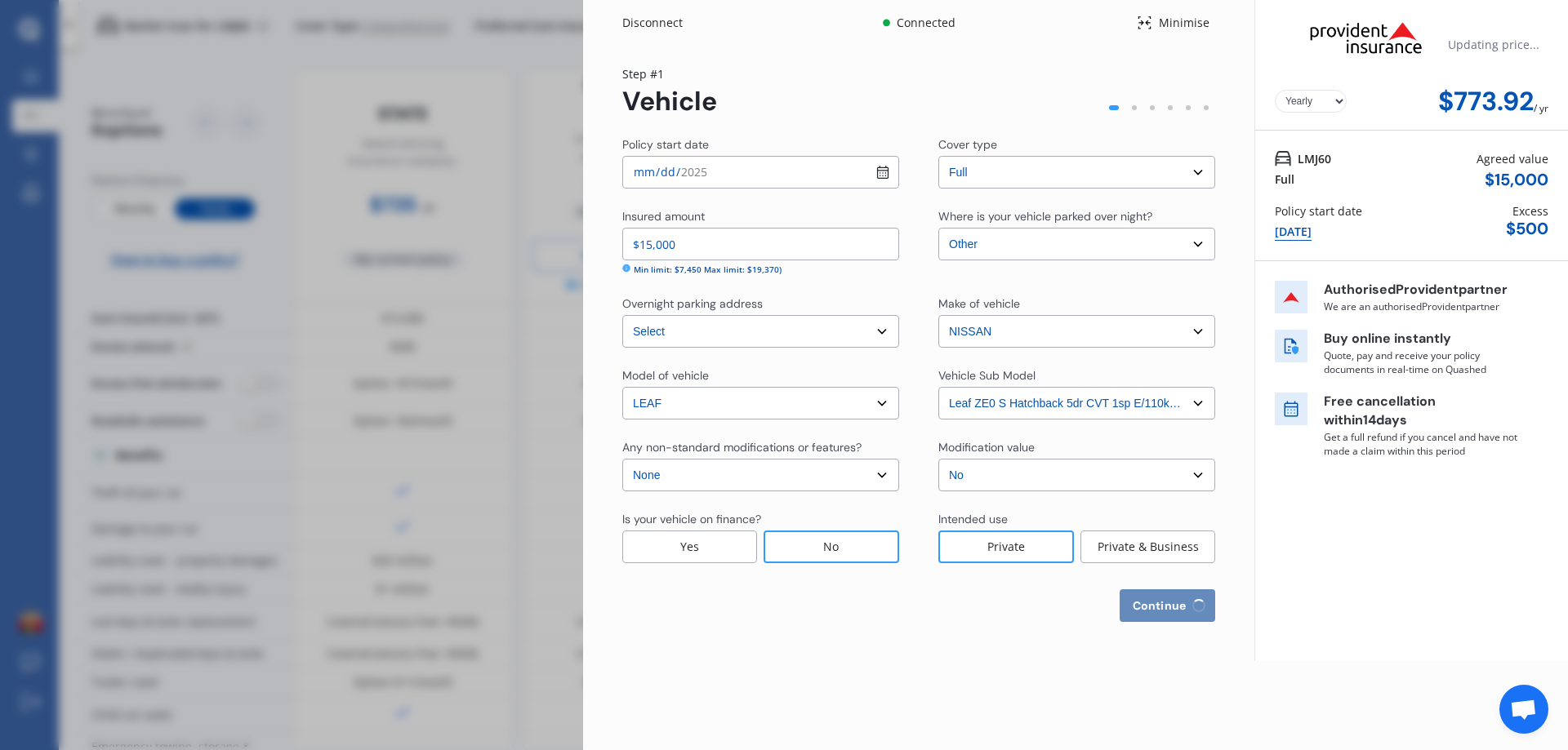
select select "08"
select select "1966"
select select "NZ_FULL"
select select "0"
select select "25"
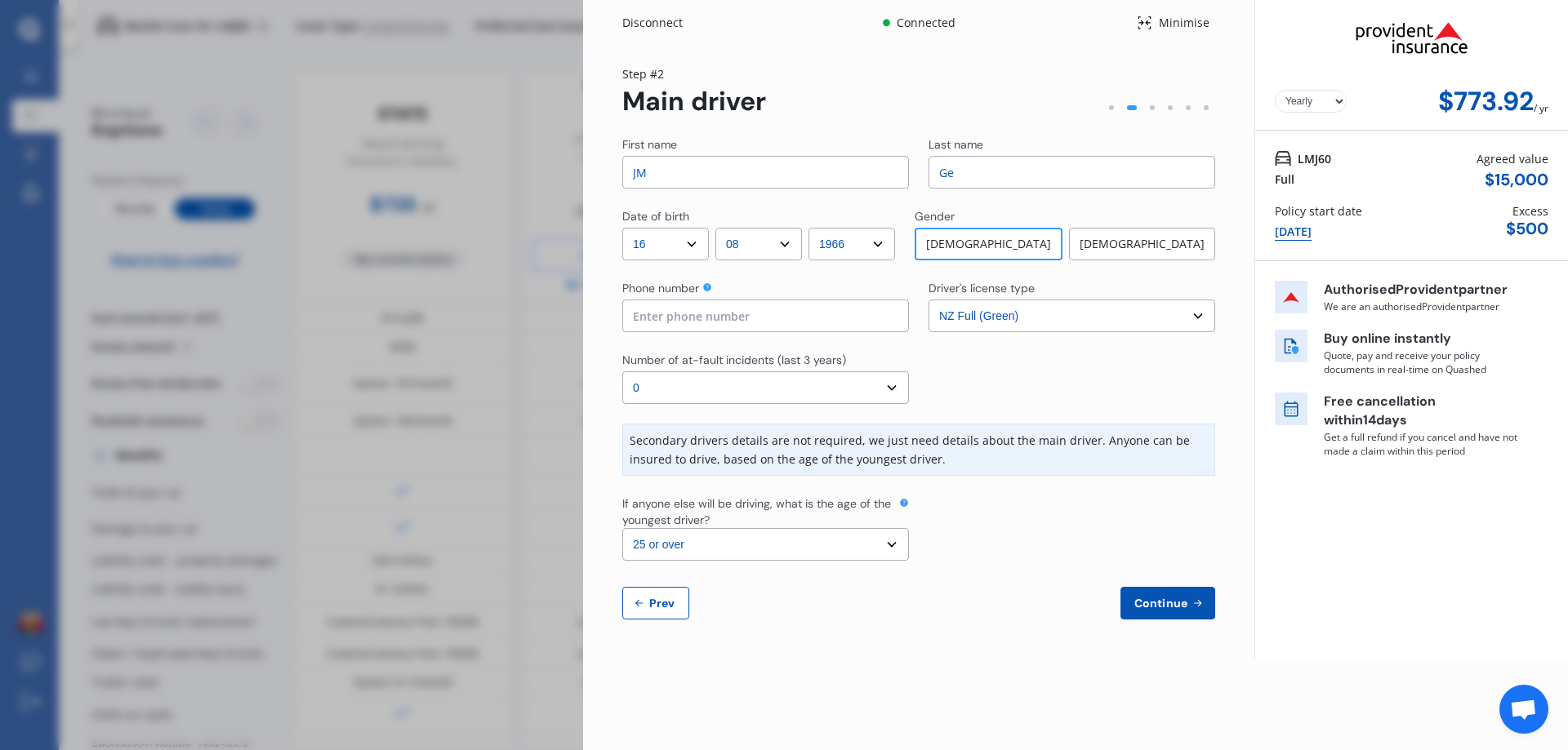
click at [665, 610] on span "Prev" at bounding box center [662, 603] width 33 height 13
select select "full"
select select "OTHER"
select select "[STREET_ADDRESS]"
select select "NISSAN"
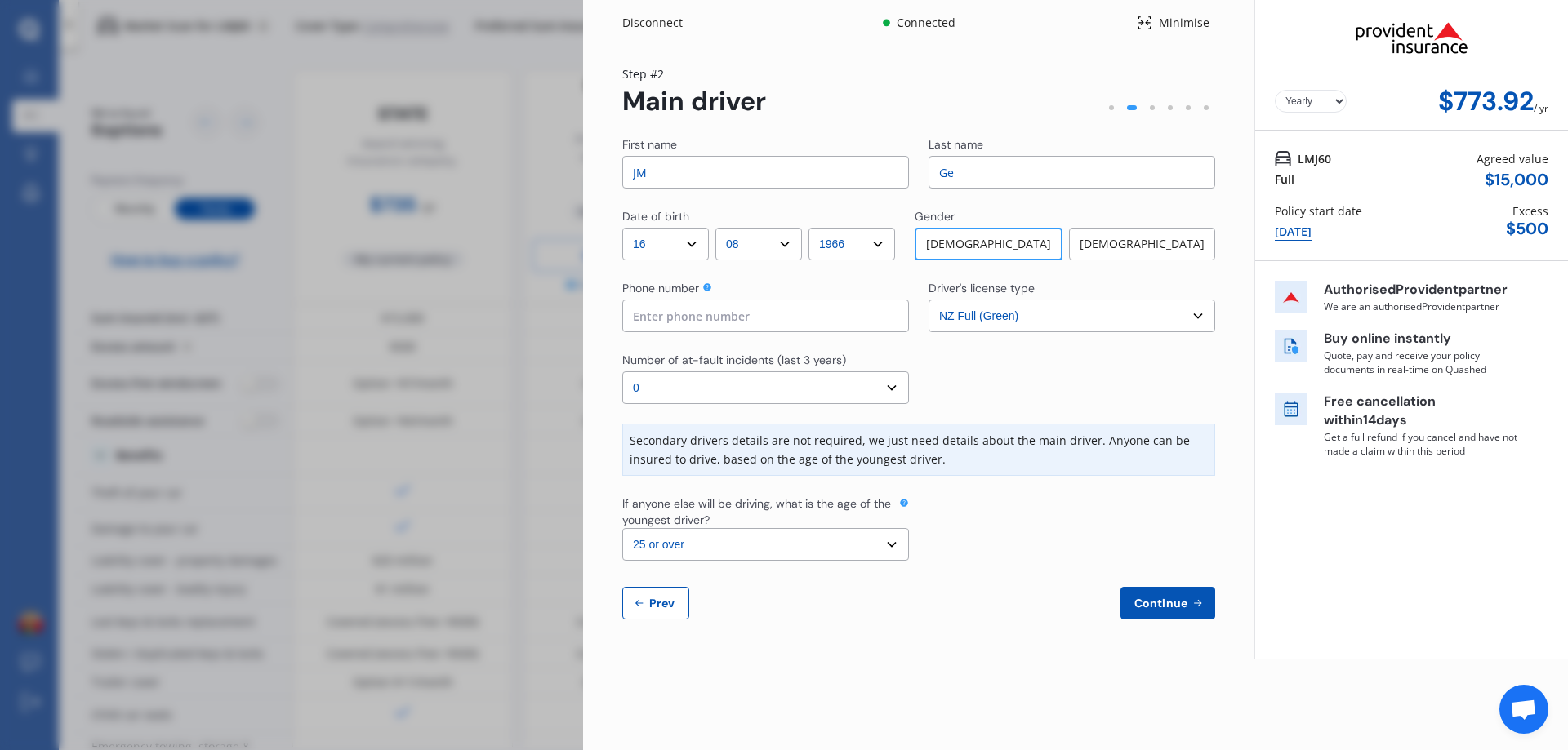
select select "LEAF"
select select "NZVNISS2018AECA"
select select "none"
select select "NO"
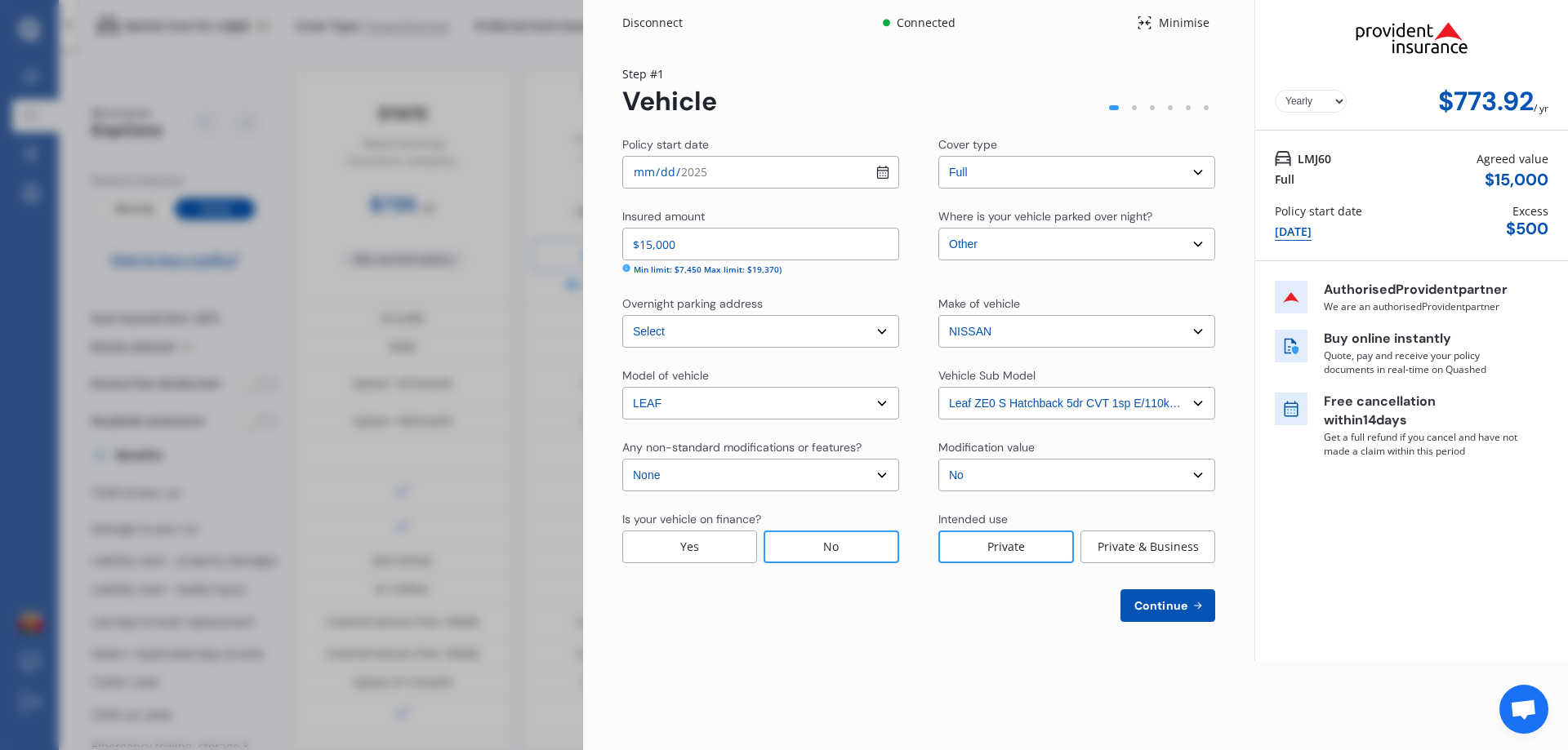
click at [1052, 415] on select "Select Leaf ZE0 S Hatchback 5dr CVT 1sp E/110kW (40kWh) [IMP] Leaf ZE0 G Hatchb…" at bounding box center [1076, 404] width 277 height 33
select select "NZVNISS2018AECC"
click at [938, 388] on select "Select Leaf ZE0 S Hatchback 5dr CVT 1sp E/110kW (40kWh) [IMP] Leaf ZE0 G Hatchb…" at bounding box center [1076, 404] width 277 height 33
click at [991, 249] on select "Select Garage (fully enclosed) Off Street Parking Other" at bounding box center [1076, 244] width 277 height 33
select select "GARAGE"
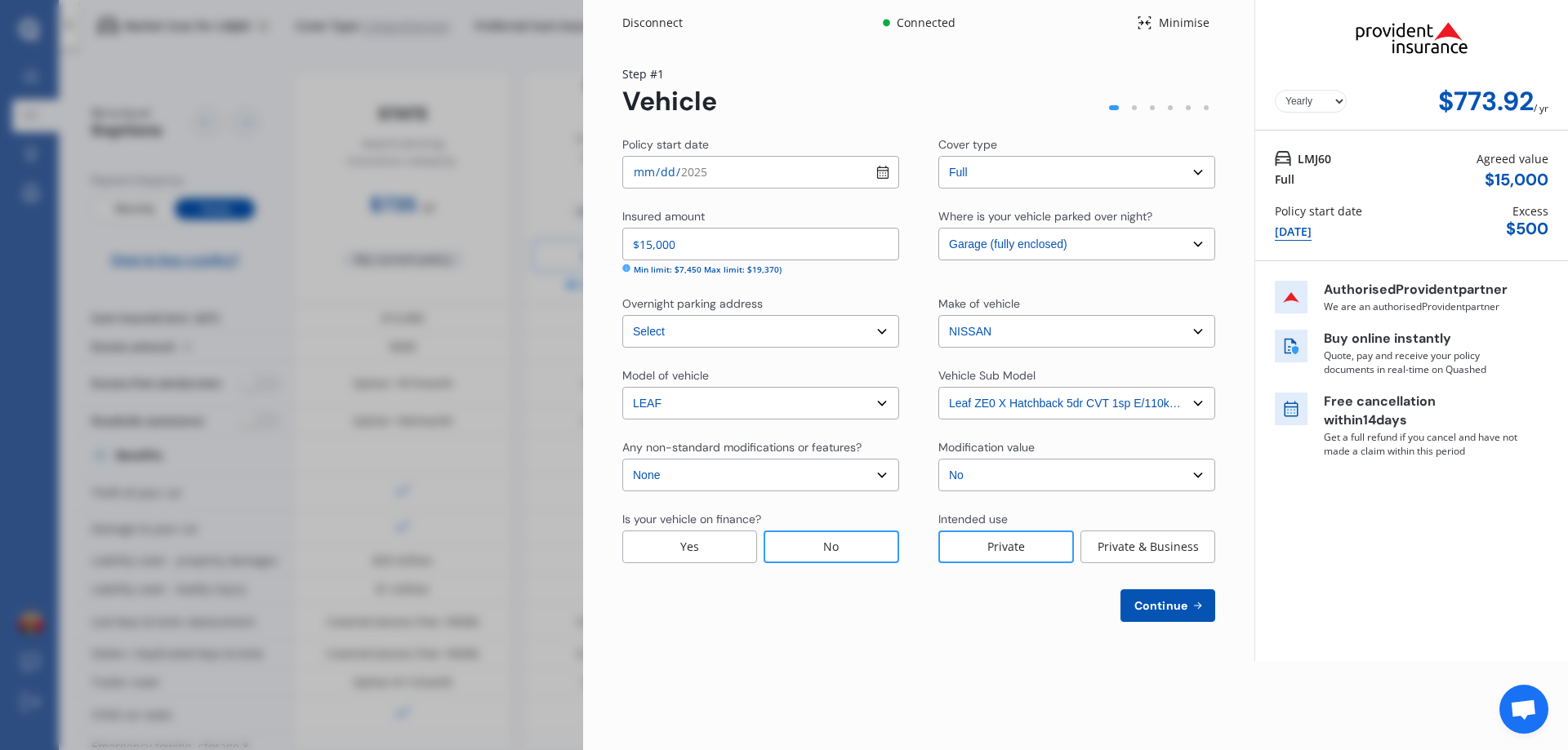
click at [938, 228] on select "Select Garage (fully enclosed) Off Street Parking Other" at bounding box center [1076, 244] width 277 height 33
click at [1168, 603] on span "Continue" at bounding box center [1161, 606] width 60 height 13
select select "16"
select select "08"
select select "1966"
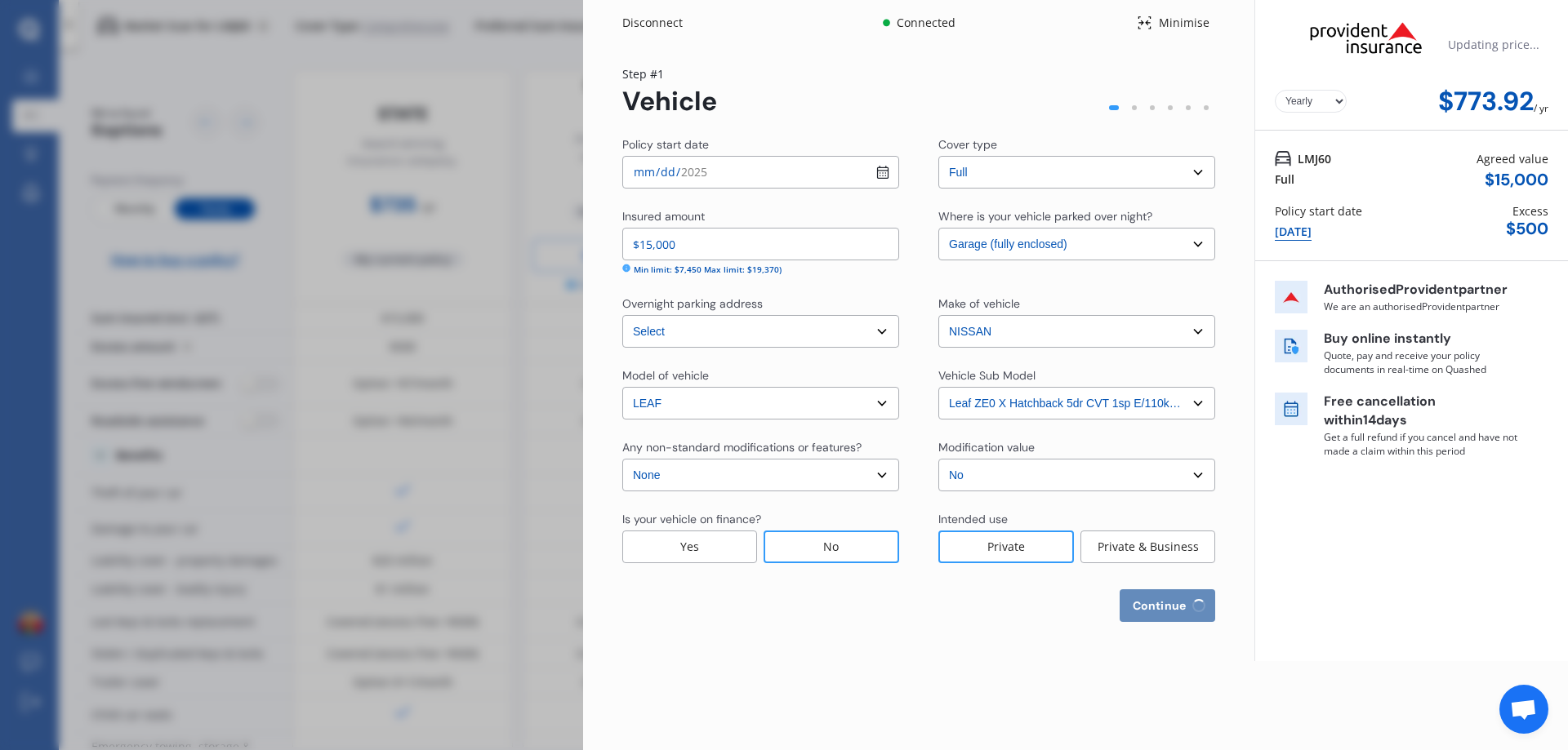
select select "NZ_FULL"
select select "0"
select select "25"
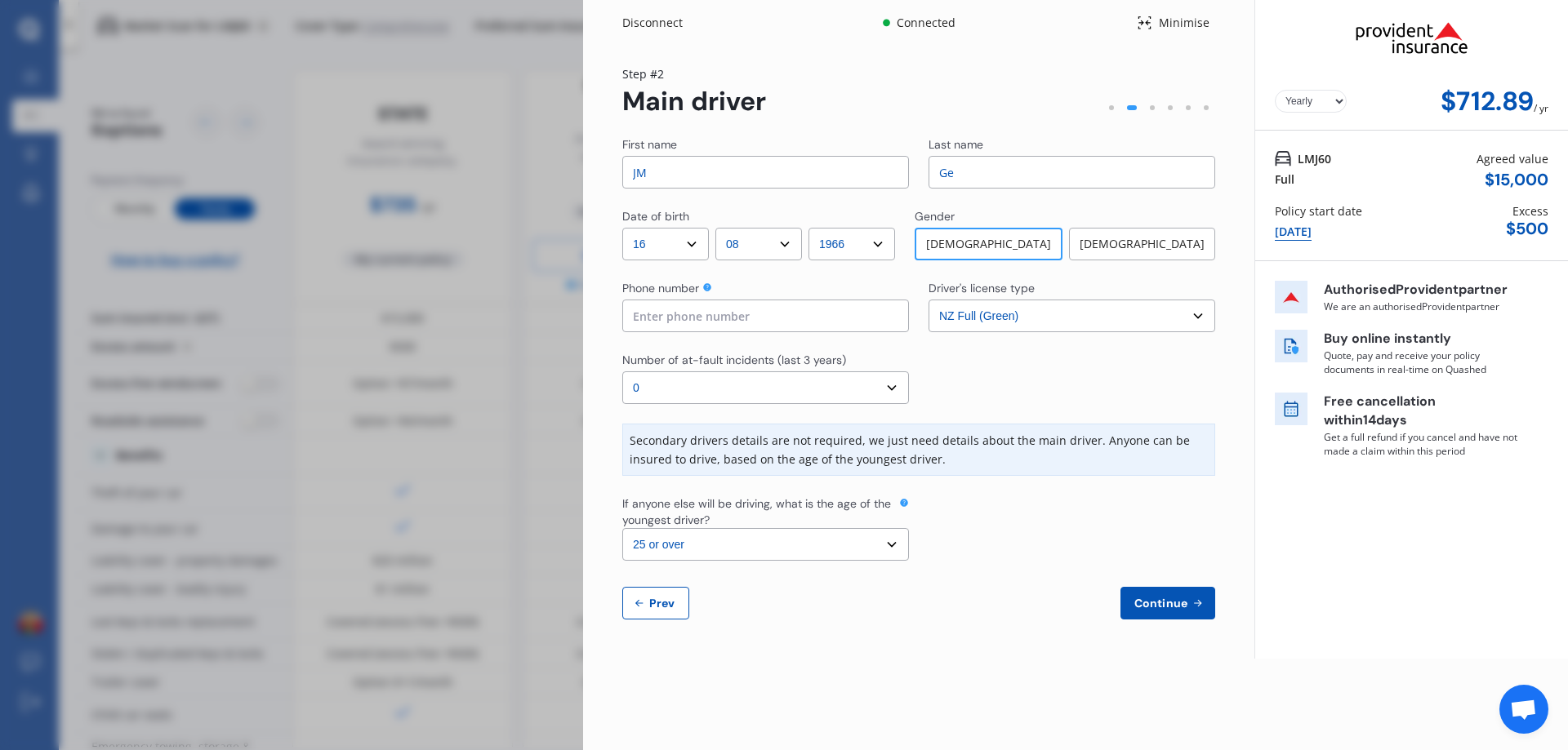
click at [789, 323] on input at bounding box center [765, 316] width 286 height 33
type input "02041306202"
click at [734, 170] on input "JM" at bounding box center [765, 173] width 286 height 33
type input "[PERSON_NAME]"
click at [998, 168] on input "Ge" at bounding box center [1071, 173] width 286 height 33
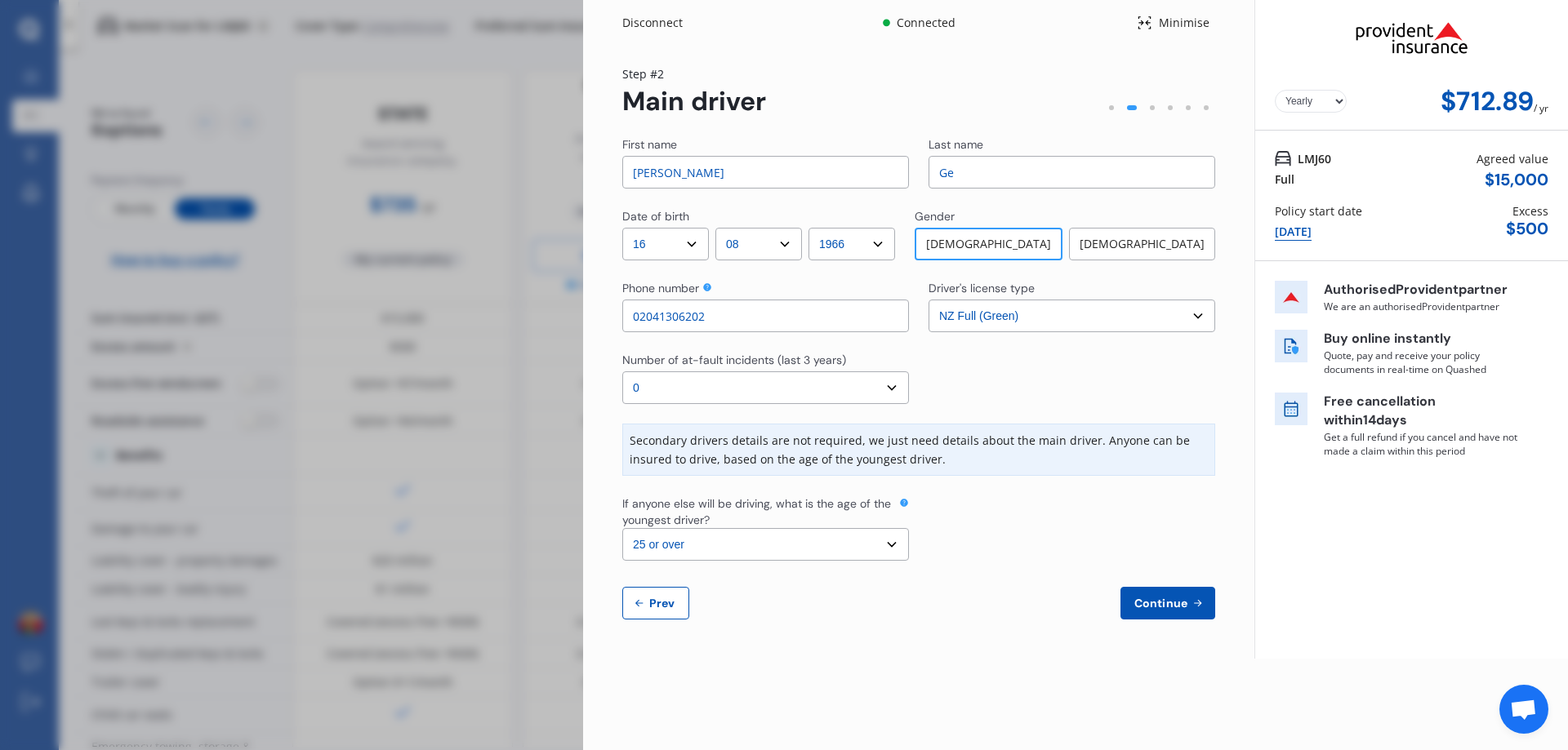
type input "gelin"
click at [704, 172] on input "[PERSON_NAME]" at bounding box center [765, 173] width 286 height 33
drag, startPoint x: 710, startPoint y: 172, endPoint x: 575, endPoint y: 181, distance: 135.3
click at [575, 181] on div "Disconnect Connected Minimise Yearly Monthly $712.89 / yr Step # 2 Main driver …" at bounding box center [784, 375] width 1568 height 750
type input "[GEOGRAPHIC_DATA]"
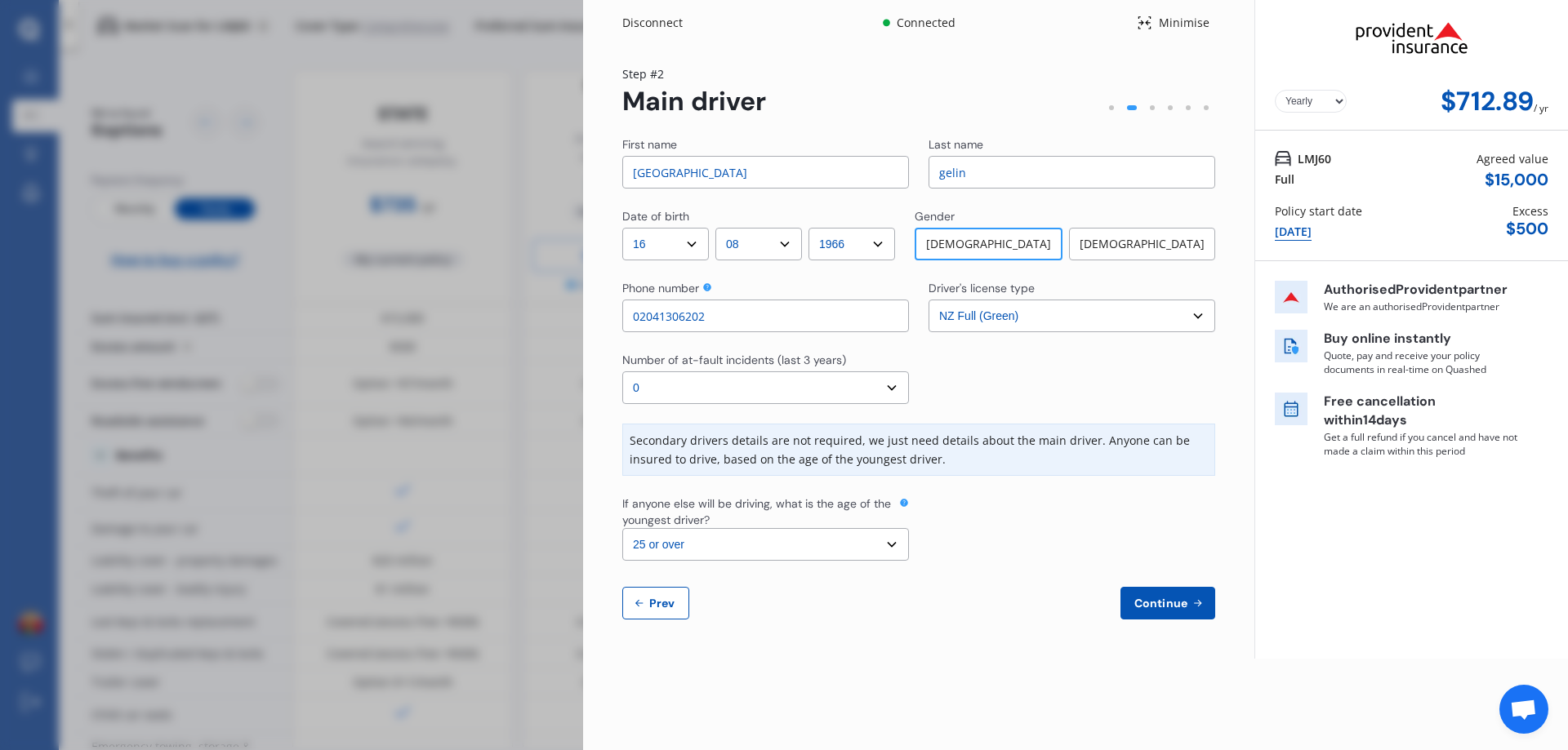
click at [644, 229] on select "DD 01 02 03 04 05 06 07 08 09 10 11 12 13 14 15 16 17 18 19 20 21 22 23 24 25 2…" at bounding box center [665, 244] width 87 height 33
select select "14"
click at [622, 228] on select "DD 01 02 03 04 05 06 07 08 09 10 11 12 13 14 15 16 17 18 19 20 21 22 23 24 25 2…" at bounding box center [665, 244] width 87 height 33
click at [755, 231] on select "MM 01 02 03 04 05 06 07 08 09 10 11 12" at bounding box center [759, 244] width 87 height 33
select select "12"
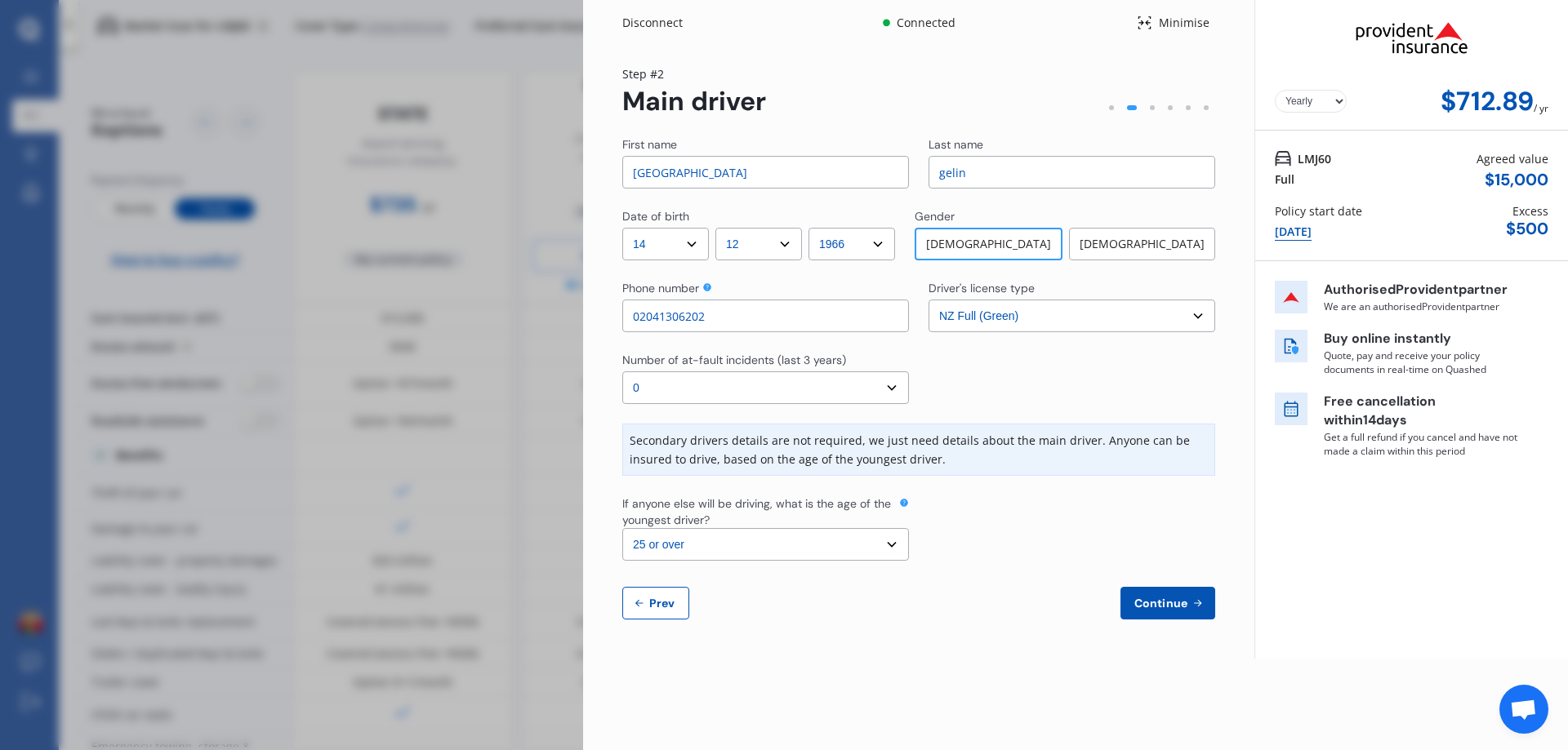
click at [719, 228] on select "MM 01 02 03 04 05 06 07 08 09 10 11 12" at bounding box center [759, 244] width 87 height 33
click at [884, 238] on select "YYYY 2009 2008 2007 2006 2005 2004 2003 2002 2001 2000 1999 1998 1997 1996 1995…" at bounding box center [852, 244] width 87 height 33
select select "1967"
click at [818, 228] on select "YYYY 2009 2008 2007 2006 2005 2004 2003 2002 2001 2000 1999 1998 1997 1996 1995…" at bounding box center [852, 244] width 87 height 33
click at [1158, 234] on div "[DEMOGRAPHIC_DATA]" at bounding box center [1143, 244] width 147 height 33
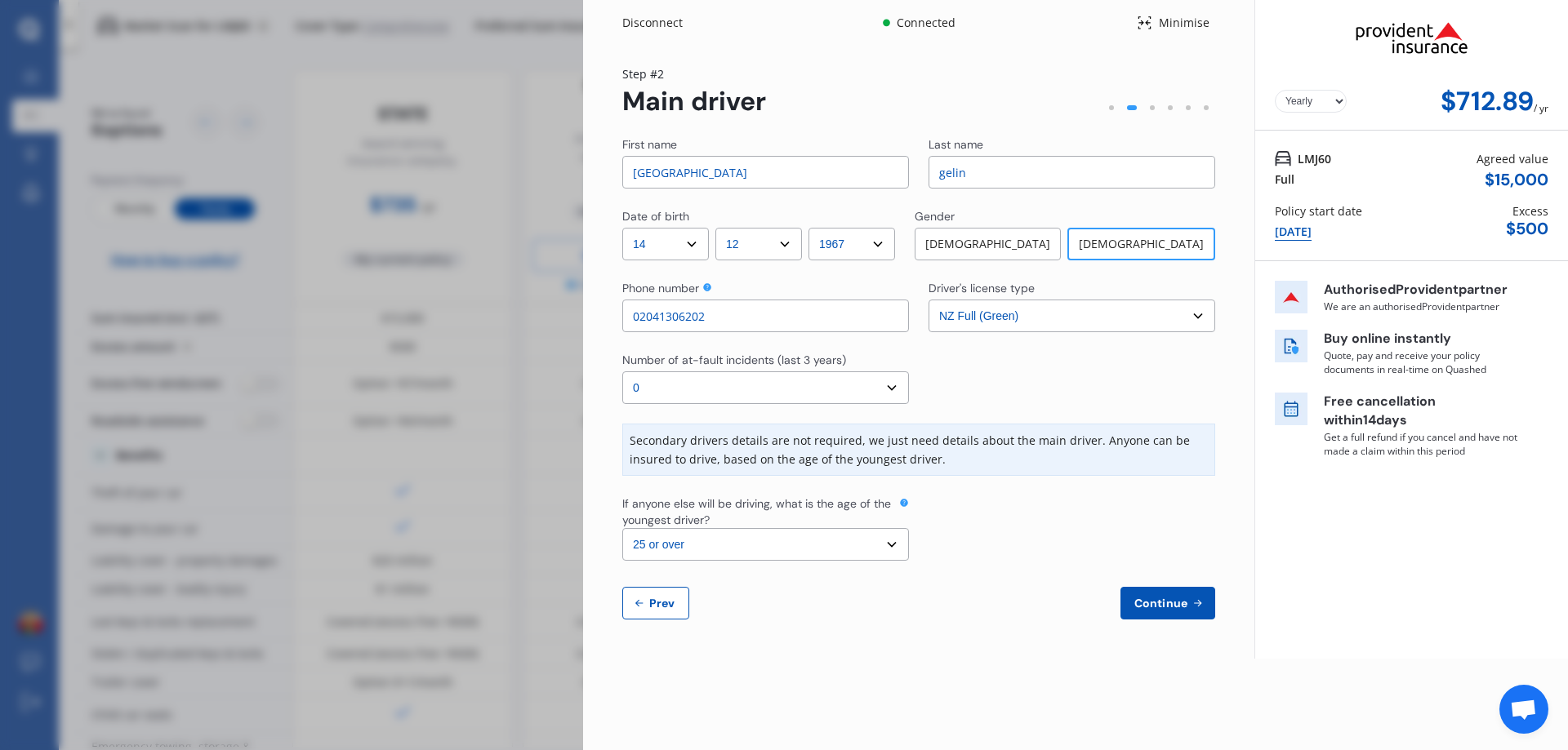
click at [789, 324] on input "02041306202" at bounding box center [765, 316] width 286 height 33
type input "02041306204"
click at [1007, 392] on div at bounding box center [1071, 378] width 286 height 52
click at [713, 552] on select "Select the age of the youngest driver. 16 17 18 19 20 21 22 23 24 25 or over" at bounding box center [765, 545] width 286 height 33
click at [734, 622] on div "Yearly Monthly $712.89 / yr Step # 2 Main driver First name [PERSON_NAME] Last …" at bounding box center [919, 352] width 671 height 613
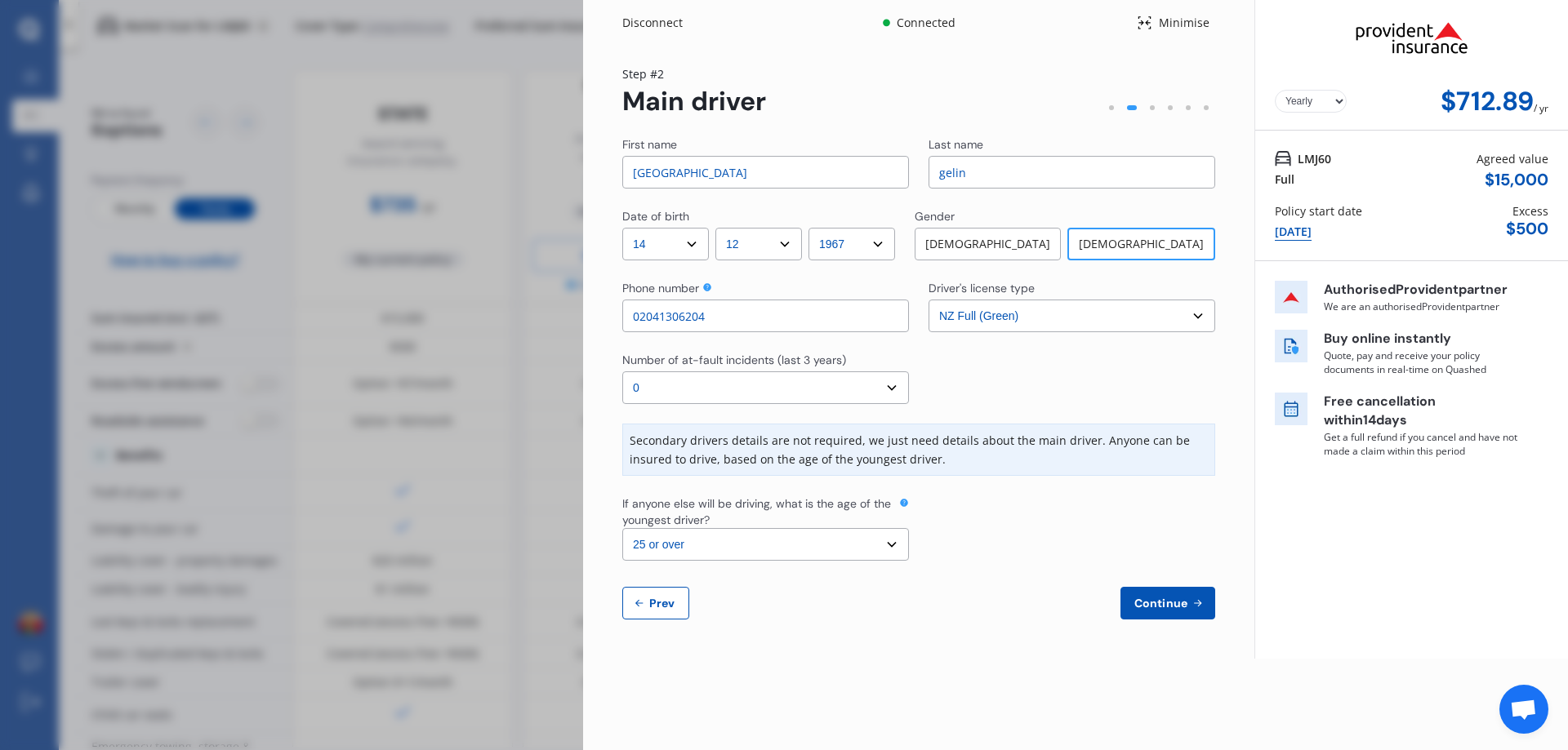
click at [897, 548] on select "Select the age of the youngest driver. 16 17 18 19 20 21 22 23 24 25 or over" at bounding box center [765, 545] width 286 height 33
select select "24"
click at [622, 528] on select "Select the age of the youngest driver. 16 17 18 19 20 21 22 23 24 25 or over" at bounding box center [765, 545] width 286 height 33
click at [1137, 606] on span "Continue" at bounding box center [1161, 603] width 60 height 13
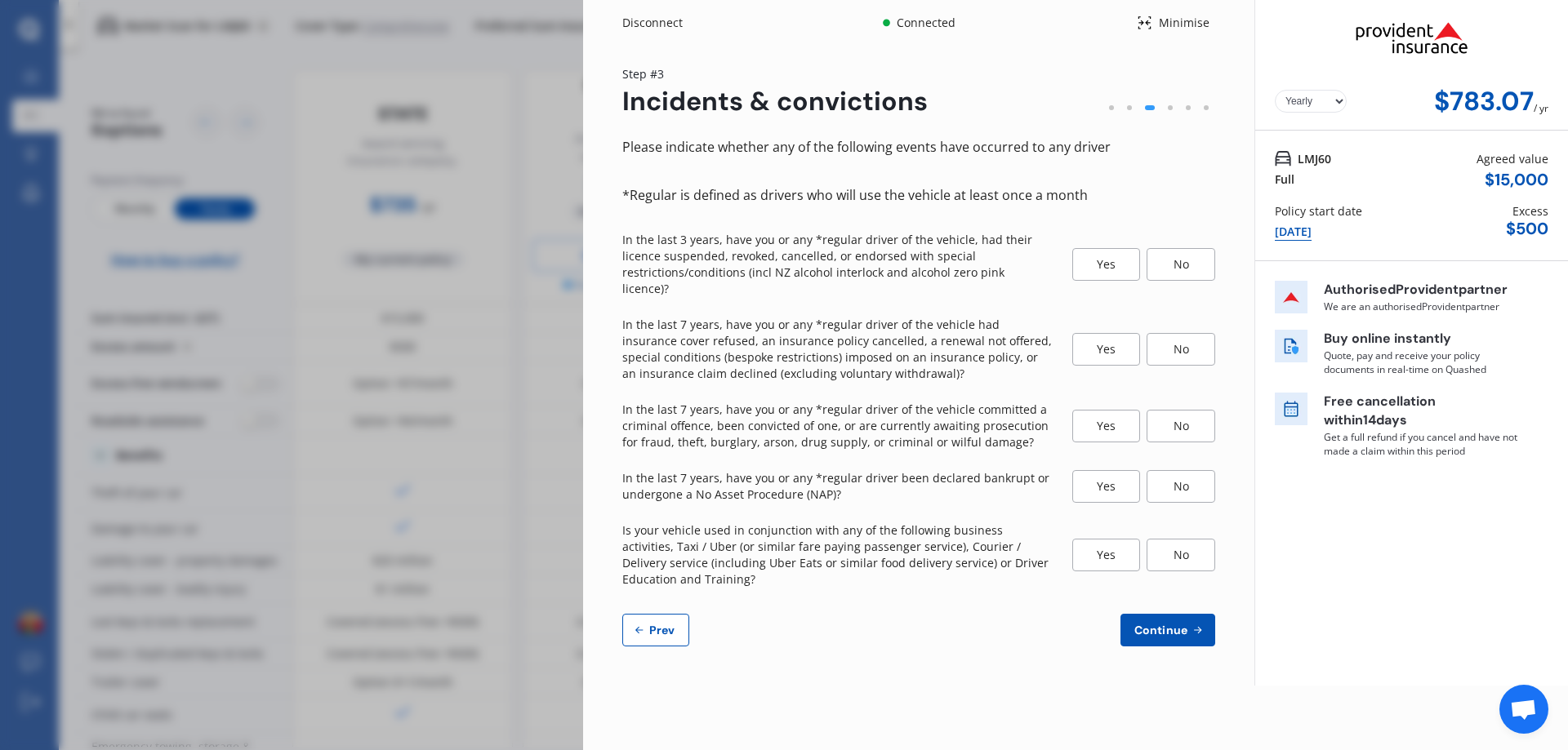
click at [674, 624] on span "Prev" at bounding box center [662, 630] width 33 height 13
select select "14"
select select "12"
select select "1967"
select select "NZ_FULL"
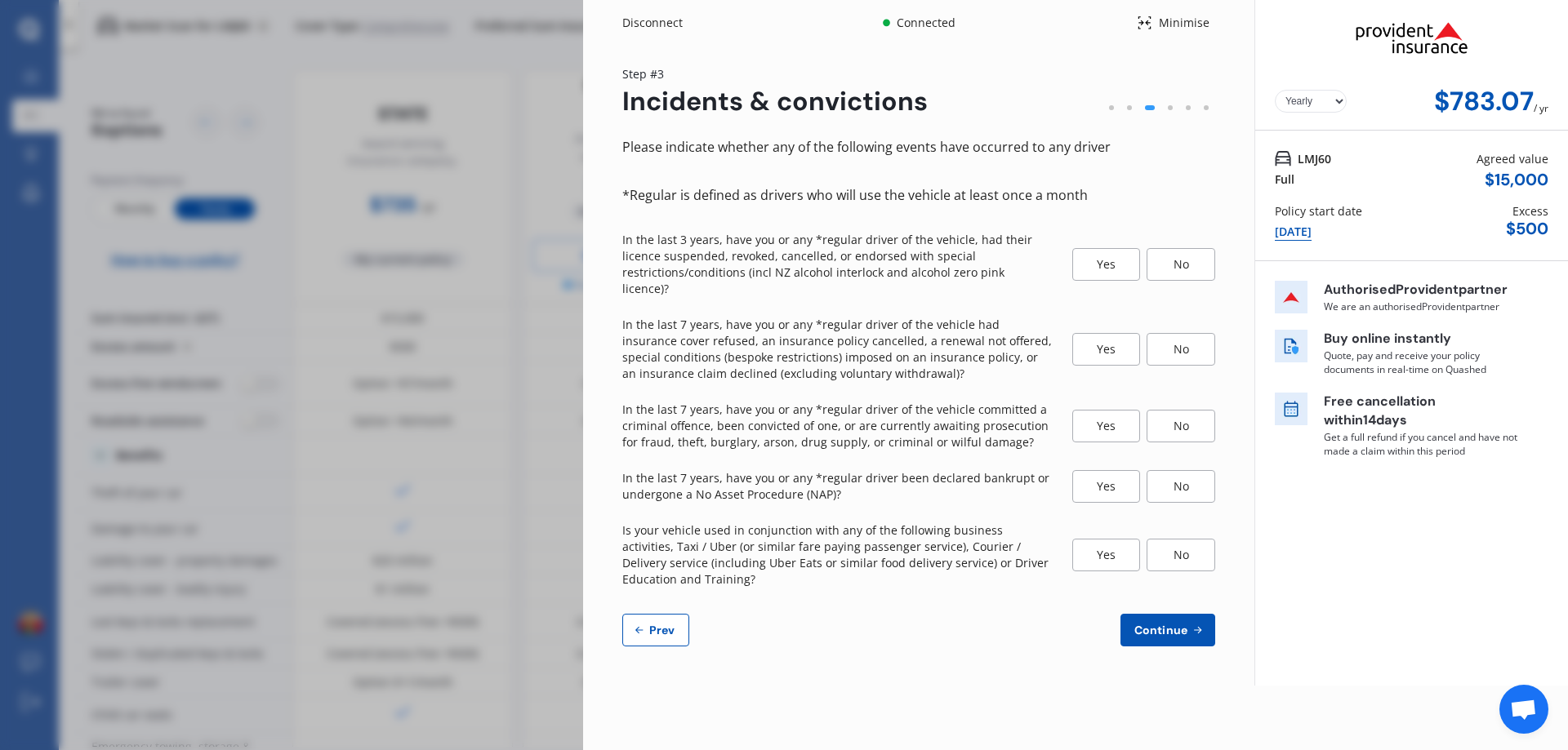
select select "0"
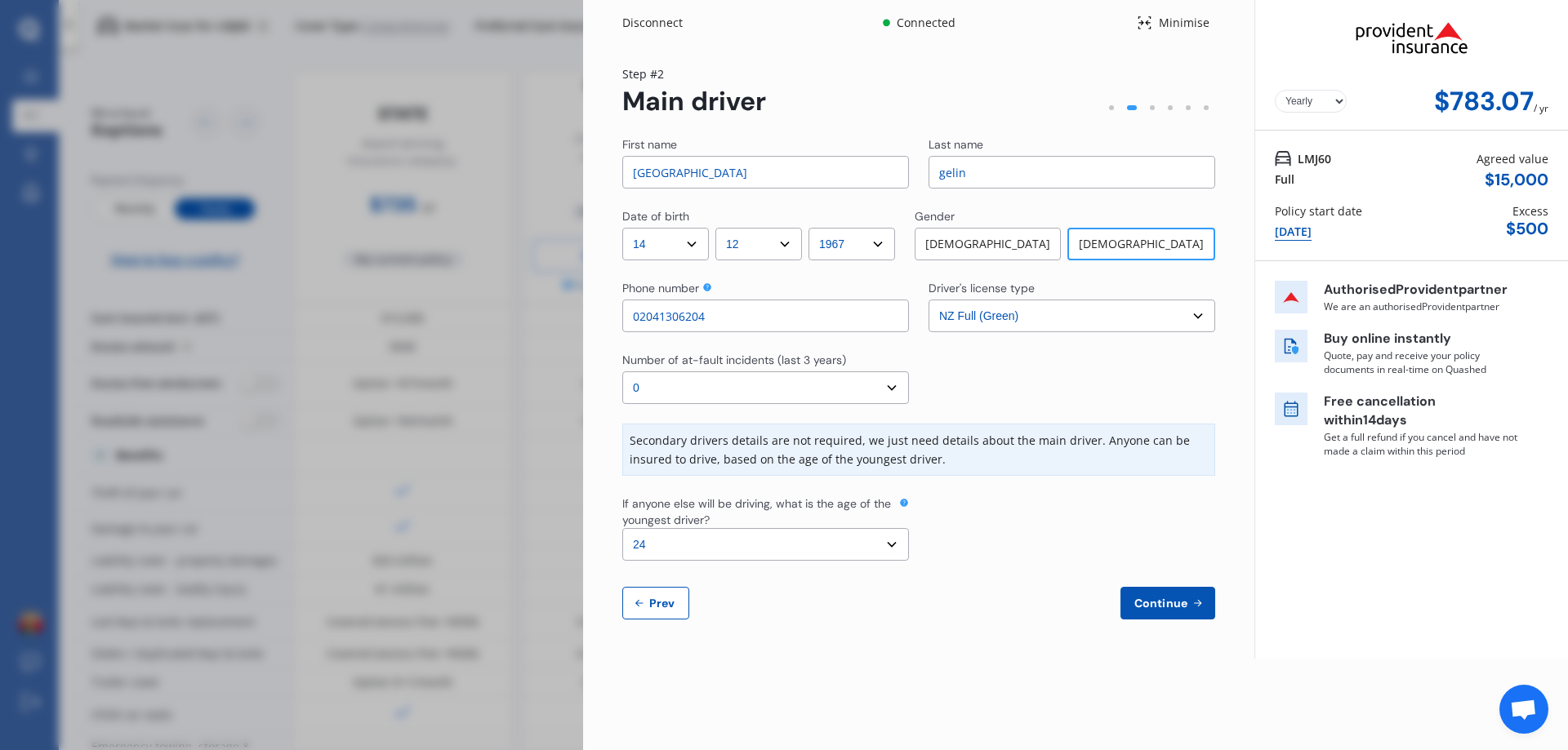
click at [715, 537] on select "Select the age of the youngest driver. 16 17 18 19 20 21 22 23 24 25 or over" at bounding box center [765, 545] width 286 height 33
select select "25"
click at [622, 528] on select "Select the age of the youngest driver. 16 17 18 19 20 21 22 23 24 25 or over" at bounding box center [765, 545] width 286 height 33
click at [1163, 611] on button "Continue" at bounding box center [1168, 603] width 95 height 33
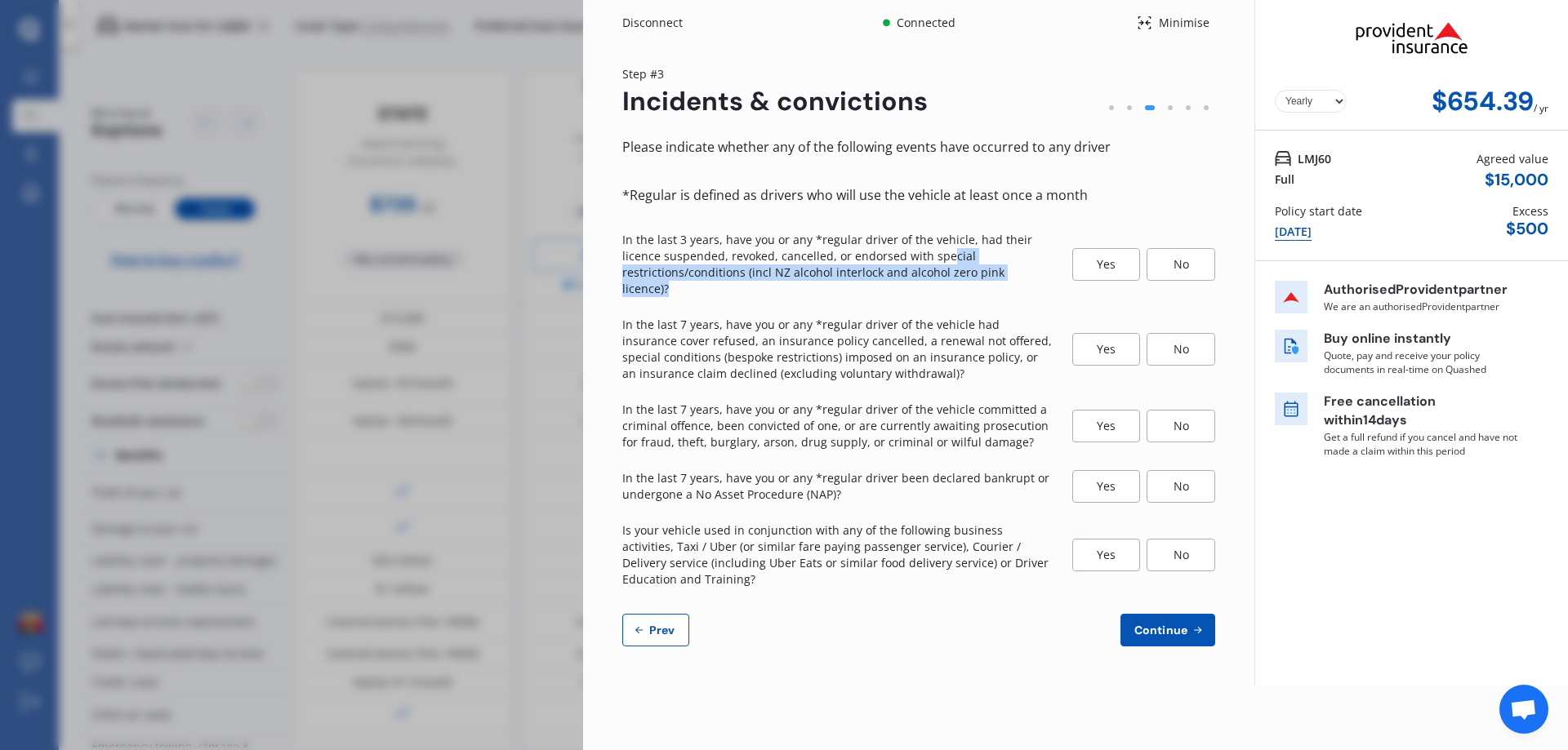
drag, startPoint x: 1159, startPoint y: 297, endPoint x: 1180, endPoint y: 297, distance: 21.0
click at [1176, 297] on div "Please indicate whether any of the following events have occurred to any driver…" at bounding box center [918, 390] width 593 height 510
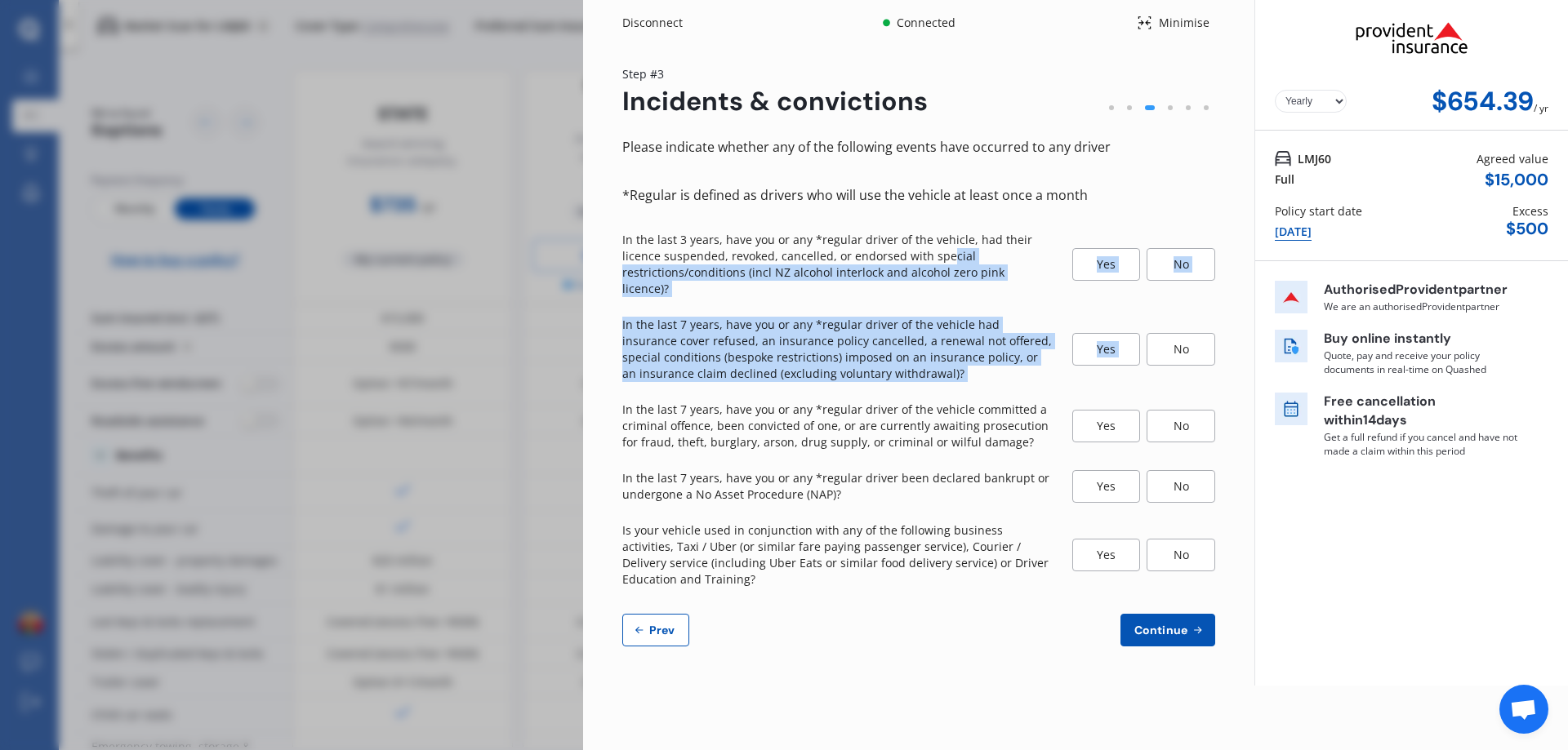
click at [1181, 257] on div "No" at bounding box center [1180, 265] width 68 height 33
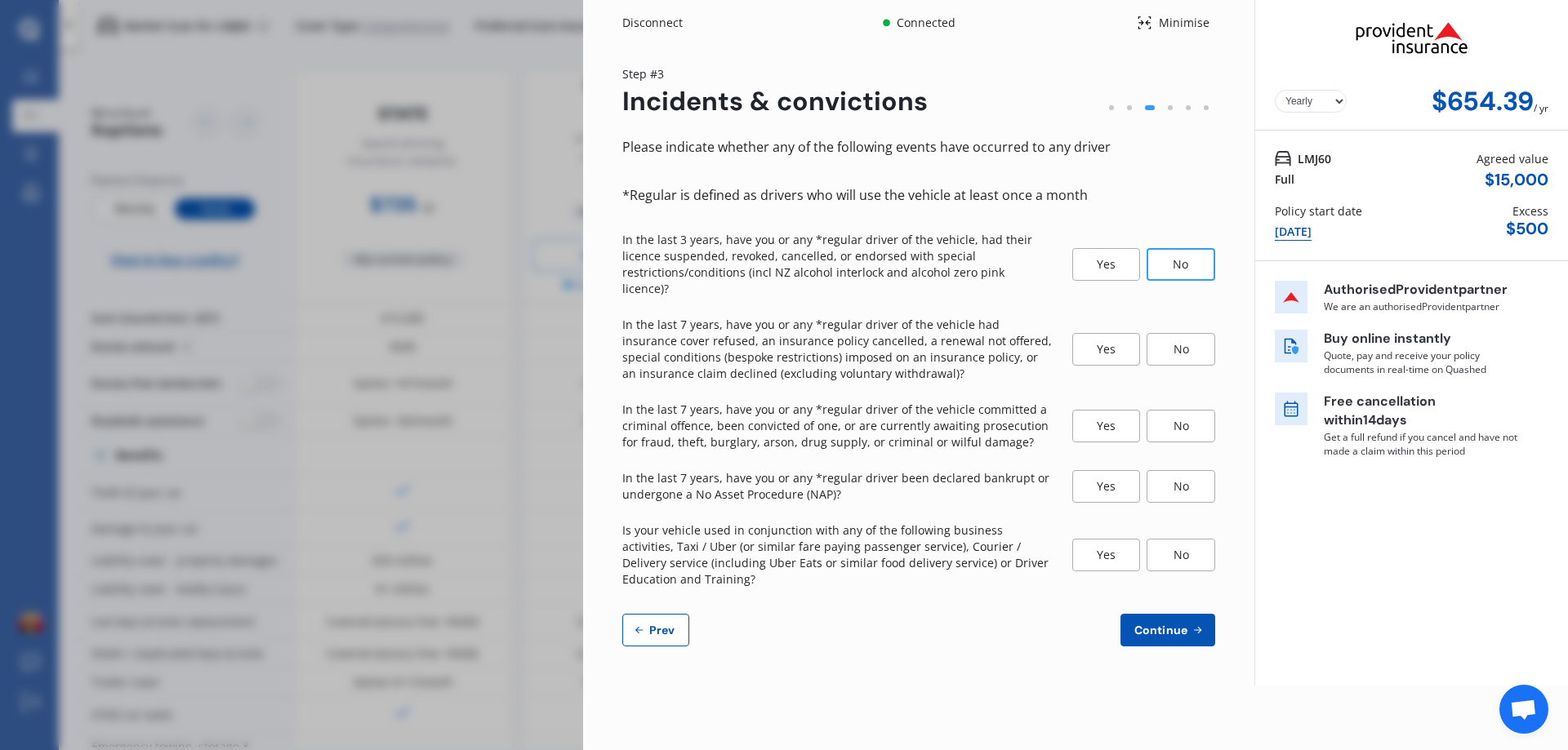
click at [1178, 337] on div "No" at bounding box center [1180, 350] width 68 height 33
click at [1189, 413] on div "No" at bounding box center [1180, 426] width 68 height 33
click at [1182, 470] on div "No" at bounding box center [1180, 487] width 68 height 33
click at [1176, 539] on div "No" at bounding box center [1180, 555] width 68 height 33
click at [1154, 624] on span "Continue" at bounding box center [1161, 630] width 60 height 13
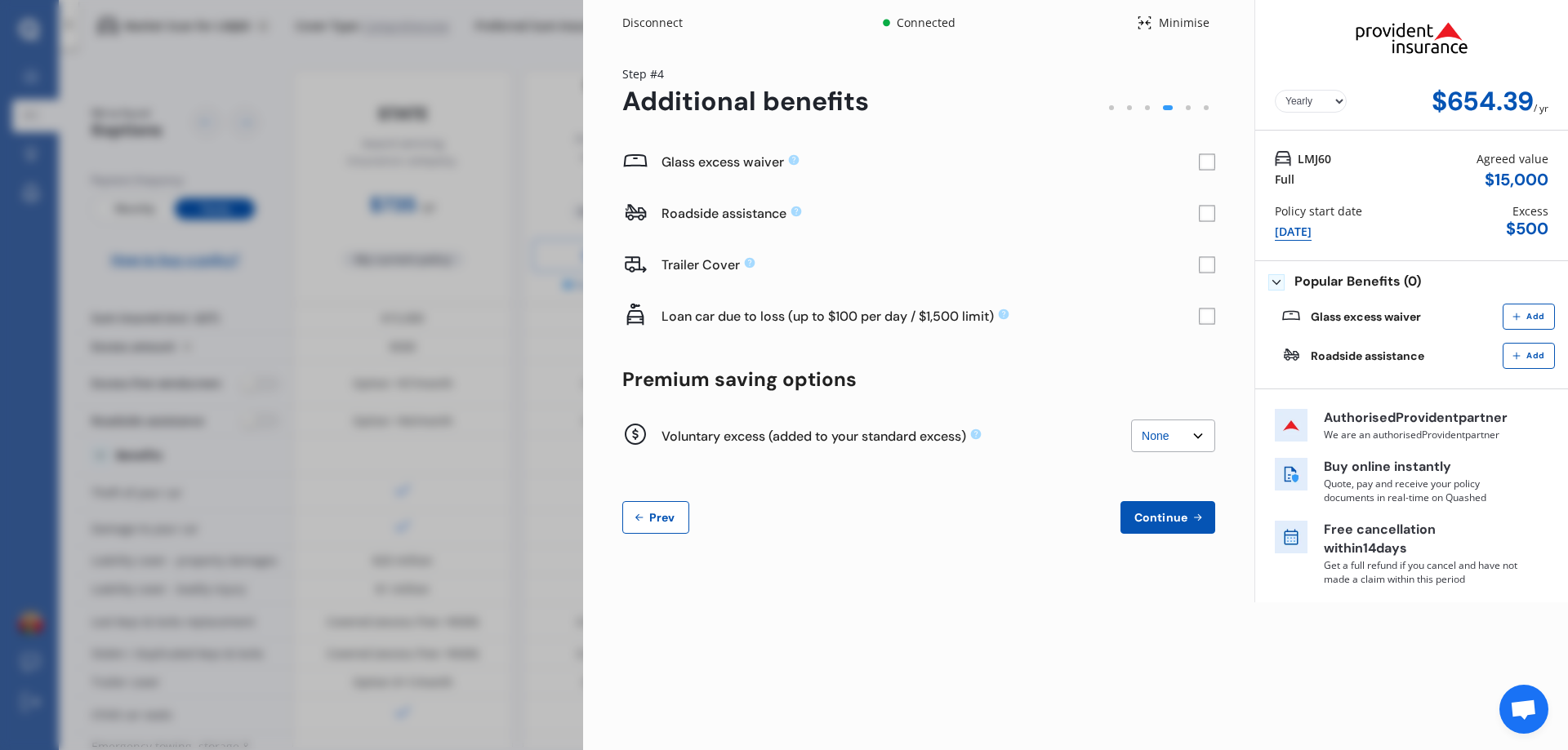
click at [1178, 441] on select "None $200 $450 $700 $950 $1,200 $1,700" at bounding box center [1173, 436] width 84 height 33
select select "200"
click at [1131, 419] on select "None $200 $450 $700 $950 $1,200 $1,700" at bounding box center [1173, 436] width 84 height 33
click at [1171, 516] on span "Continue" at bounding box center [1161, 518] width 60 height 13
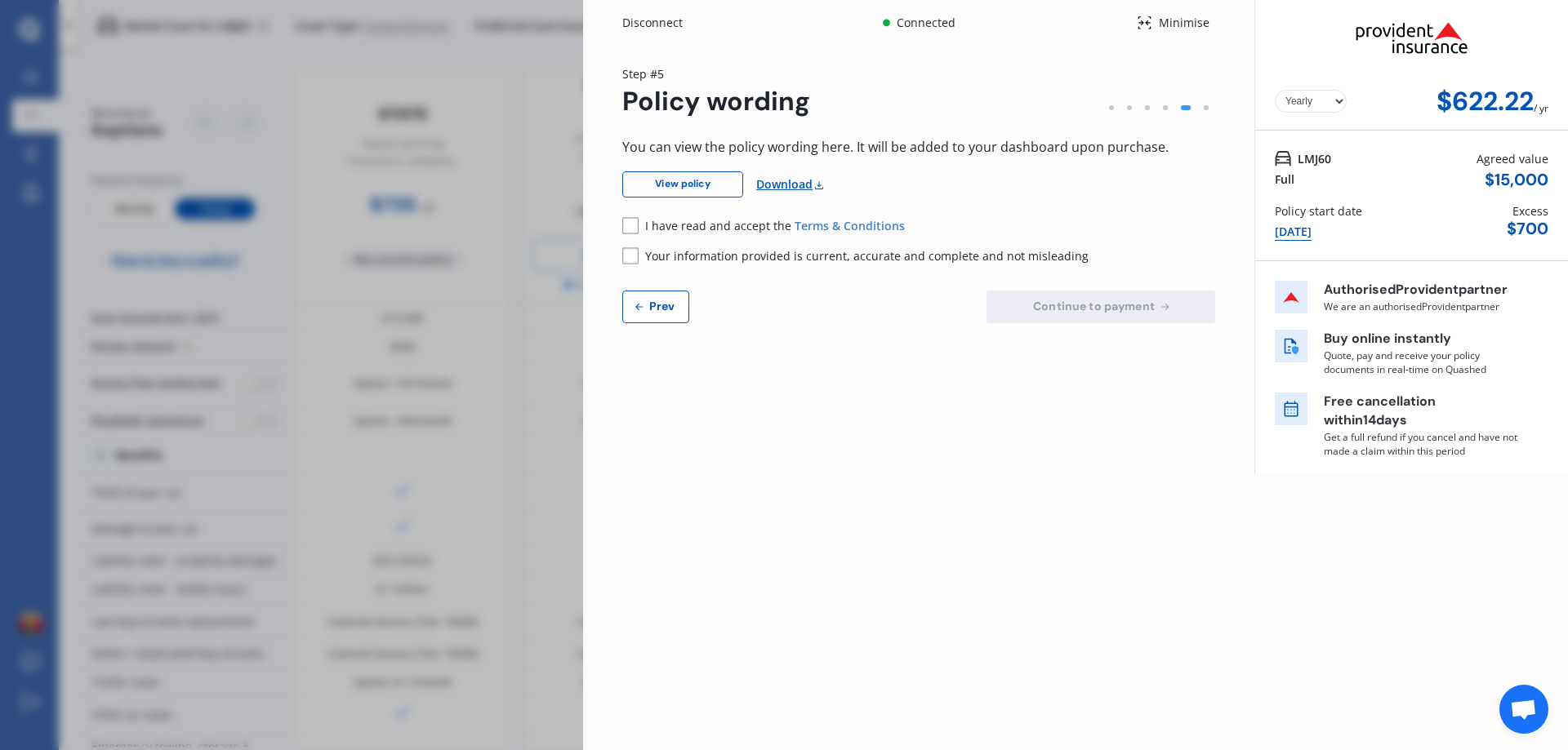
click at [670, 308] on span "Prev" at bounding box center [662, 307] width 33 height 13
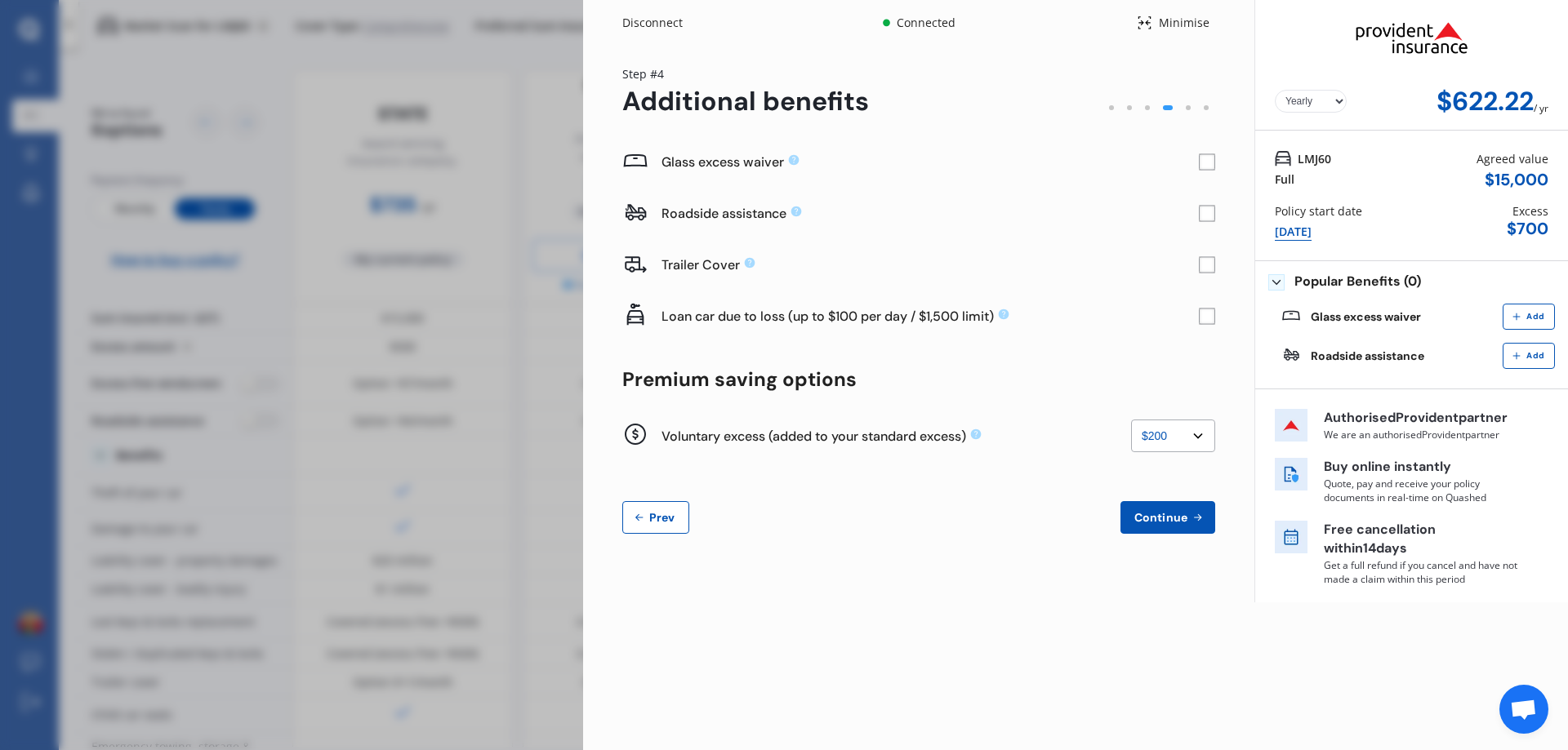
click at [1163, 444] on select "None $200 $450 $700 $950 $1,200 $1,700" at bounding box center [1173, 436] width 84 height 33
select select "0"
click at [1131, 419] on select "None $200 $450 $700 $950 $1,200 $1,700" at bounding box center [1173, 436] width 84 height 33
click at [1168, 526] on button "Continue" at bounding box center [1168, 518] width 95 height 33
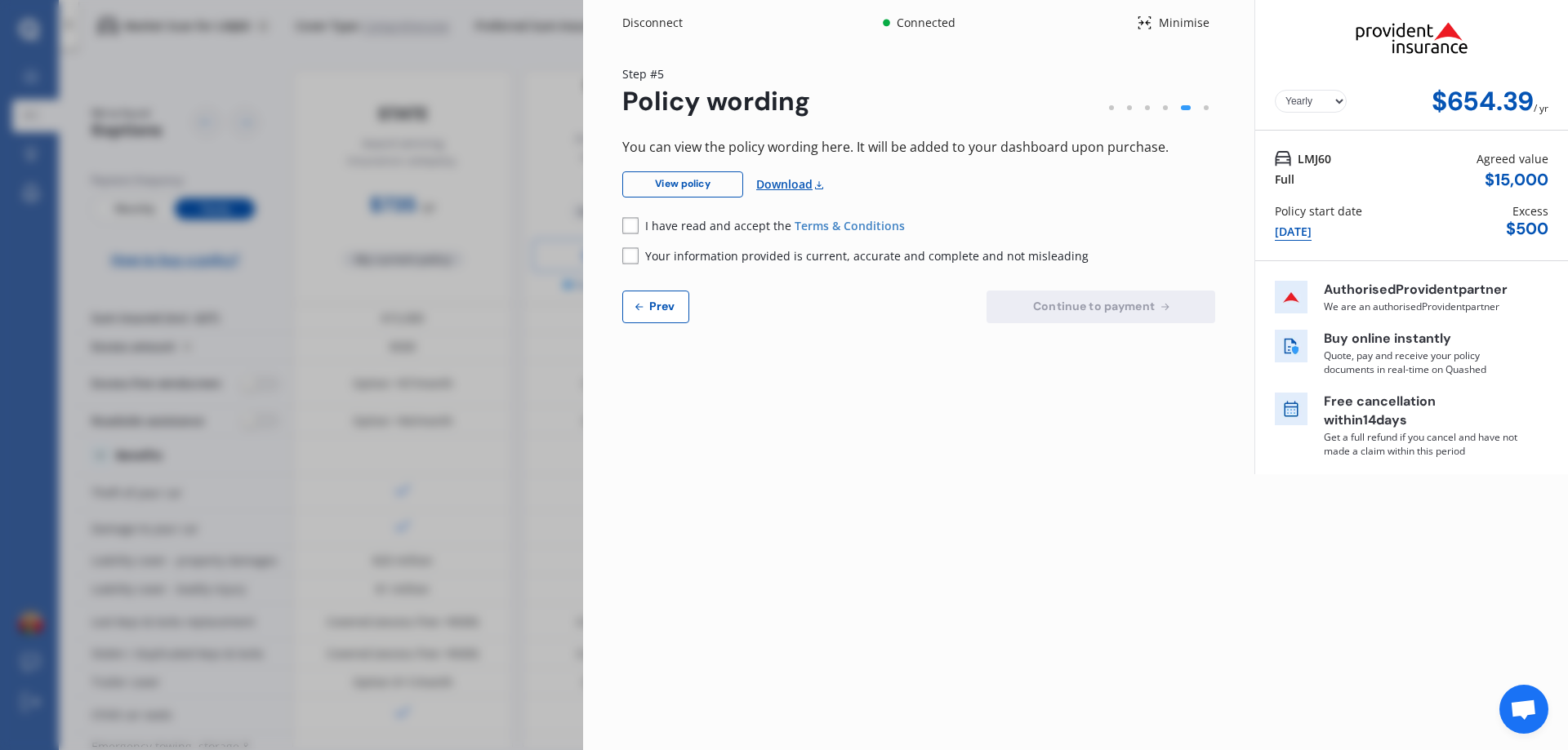
click at [635, 222] on rect at bounding box center [630, 225] width 16 height 16
click at [634, 253] on rect at bounding box center [630, 255] width 16 height 16
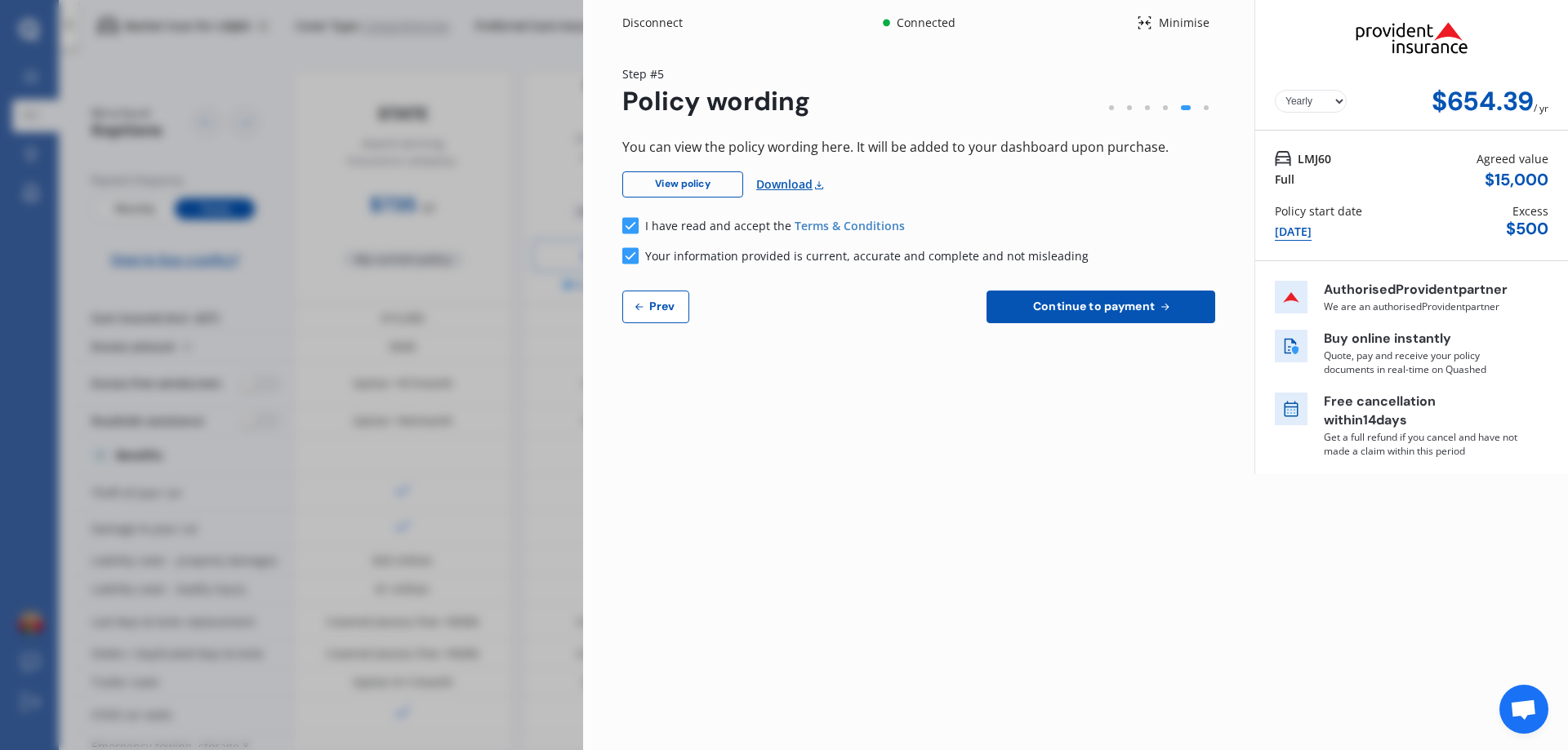
click at [1135, 312] on span "Continue to payment" at bounding box center [1094, 307] width 128 height 13
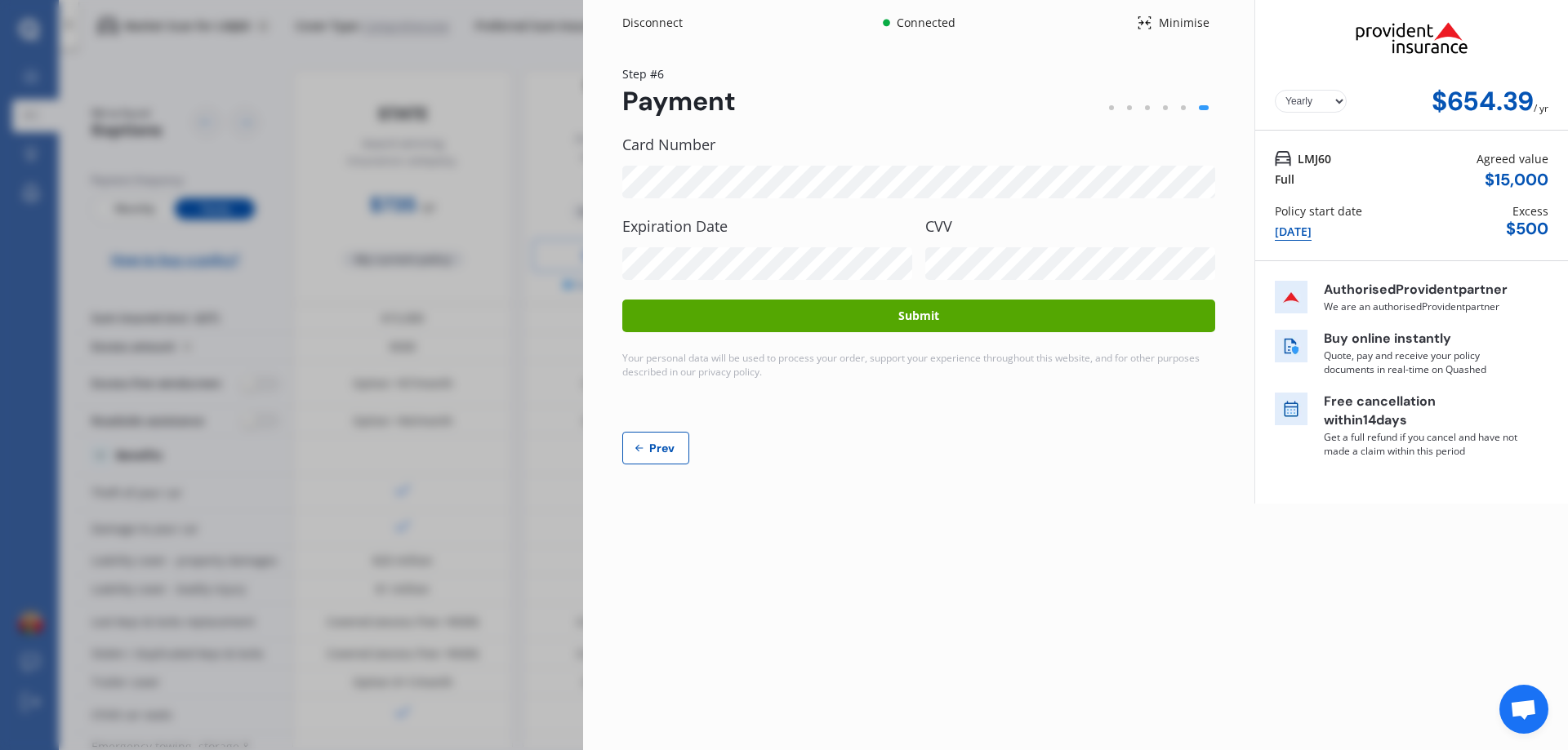
click at [927, 468] on div "Yearly Monthly $654.39 / yr Step # 6 Payment Card Number Expiration Date CVV Su…" at bounding box center [919, 274] width 671 height 458
